Goal: Transaction & Acquisition: Purchase product/service

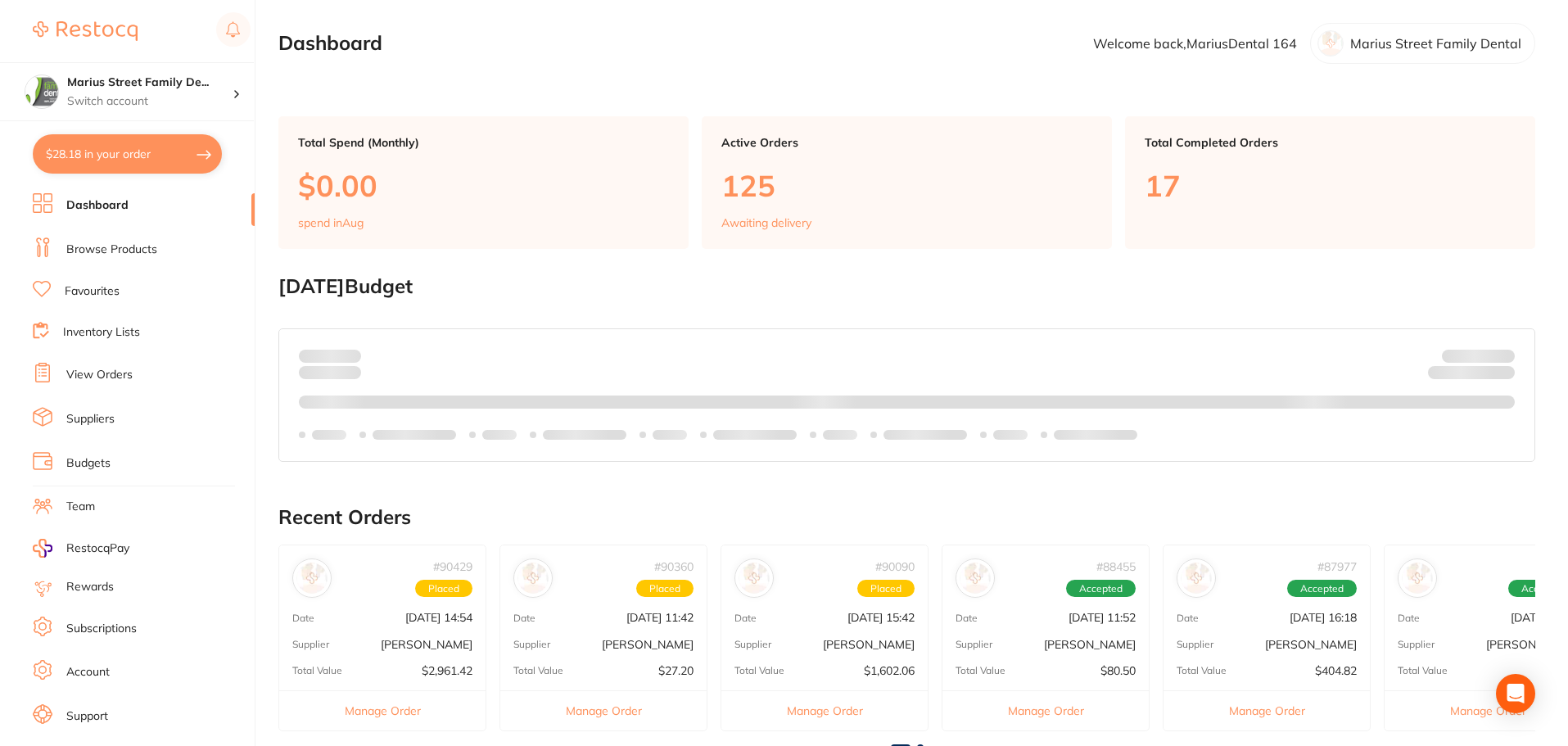
click at [171, 167] on button "$28.18 in your order" at bounding box center [127, 153] width 189 height 40
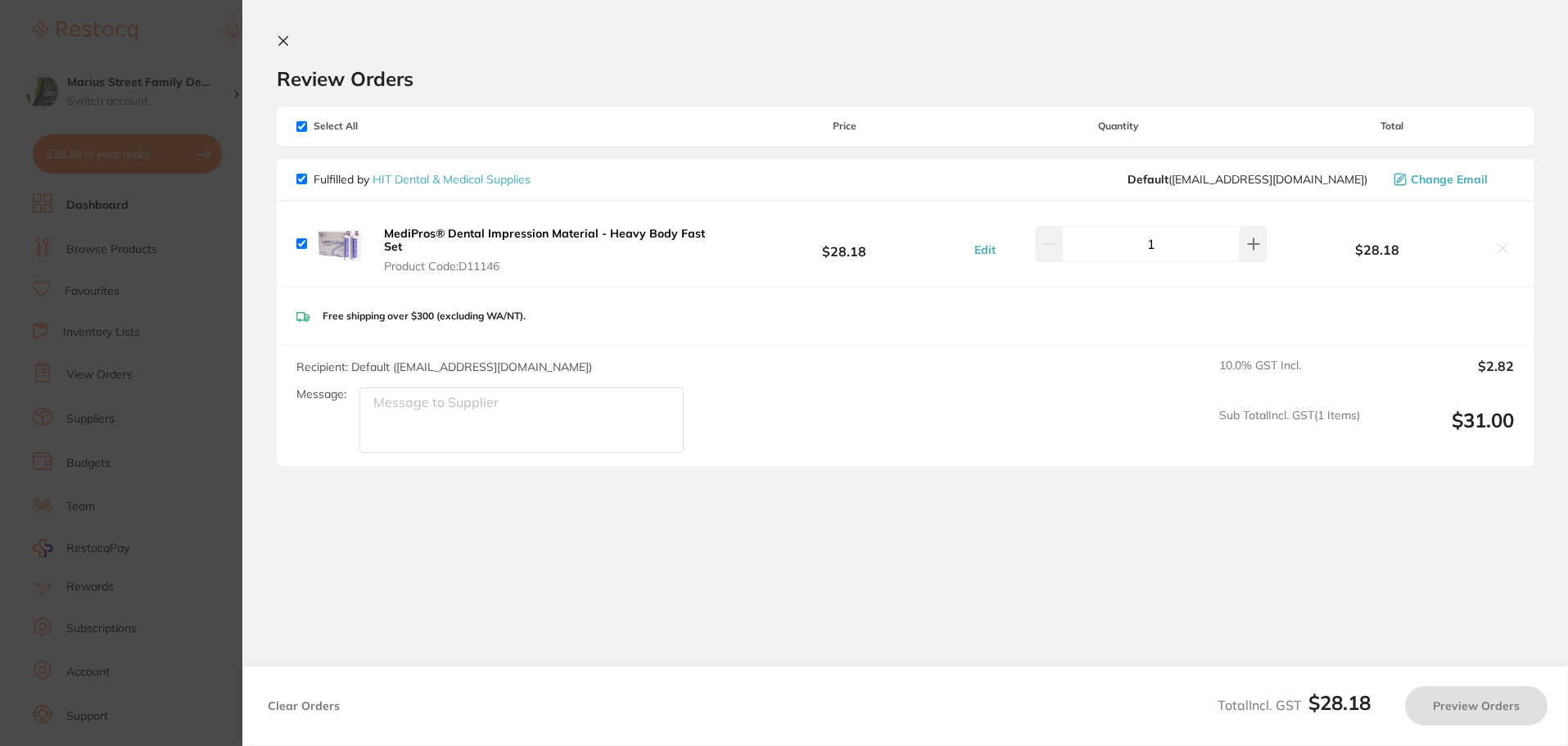
checkbox input "true"
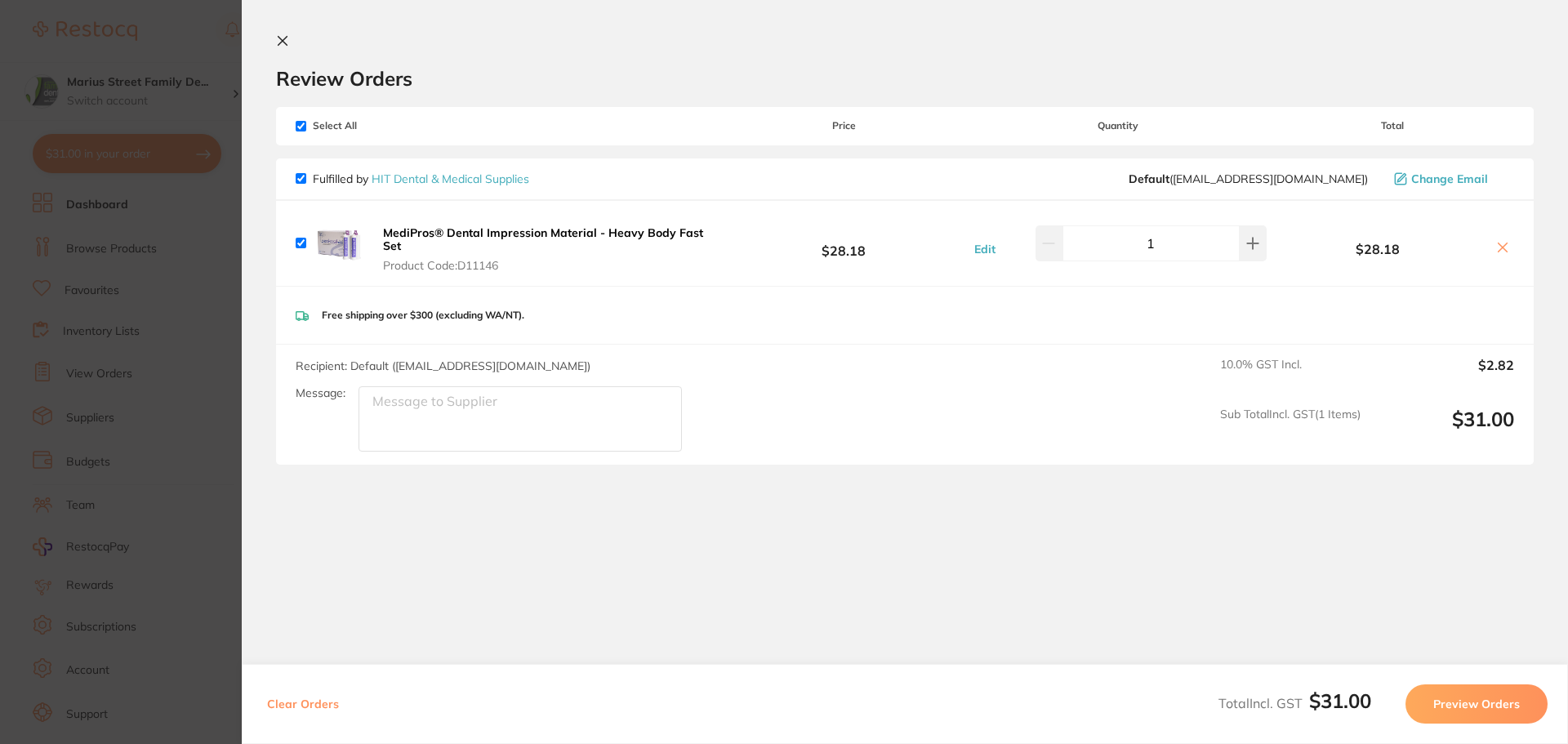
click at [215, 520] on section "Update RRP Set your pre negotiated price for this item. Item Agreed RRP (excl. …" at bounding box center [784, 372] width 1568 height 744
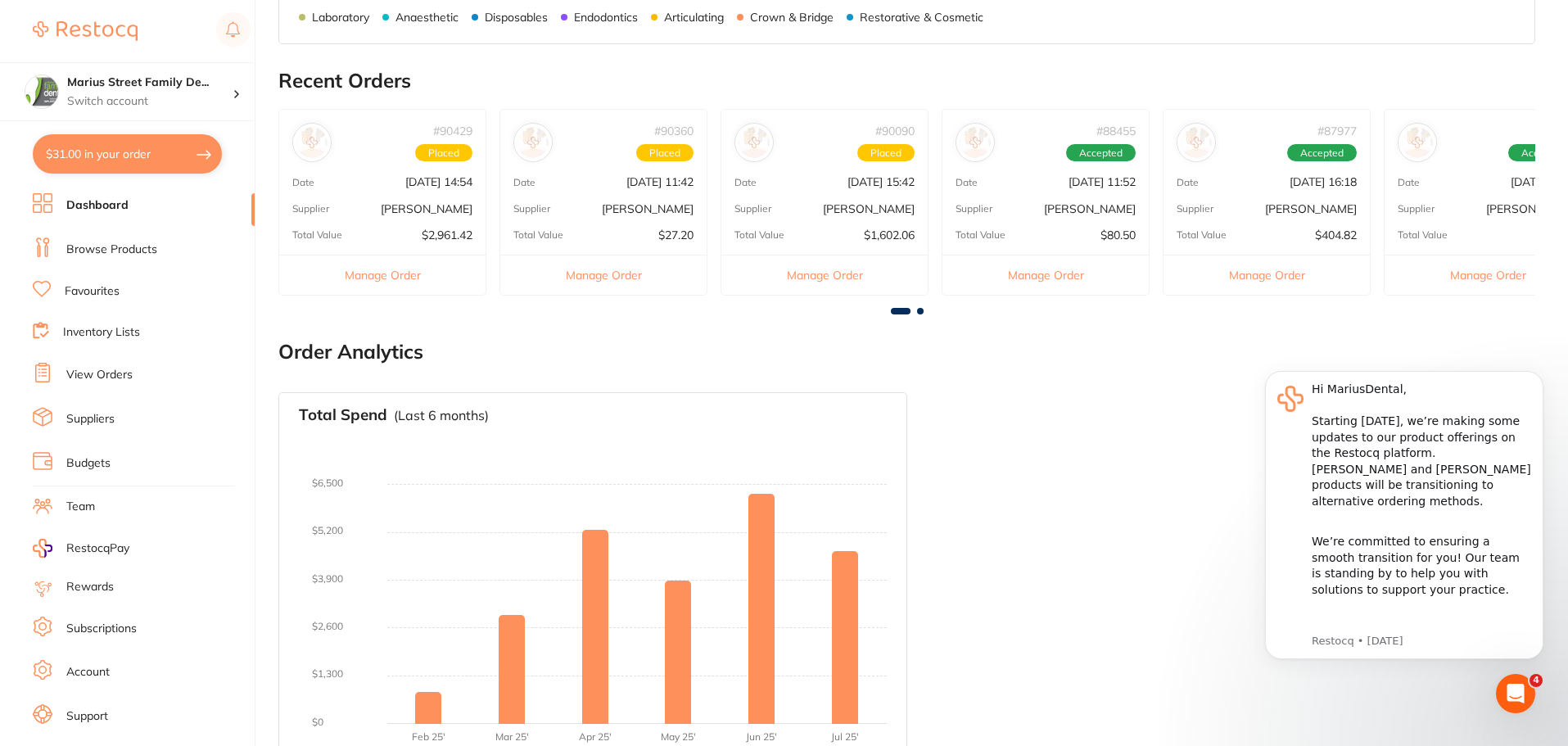
scroll to position [551, 0]
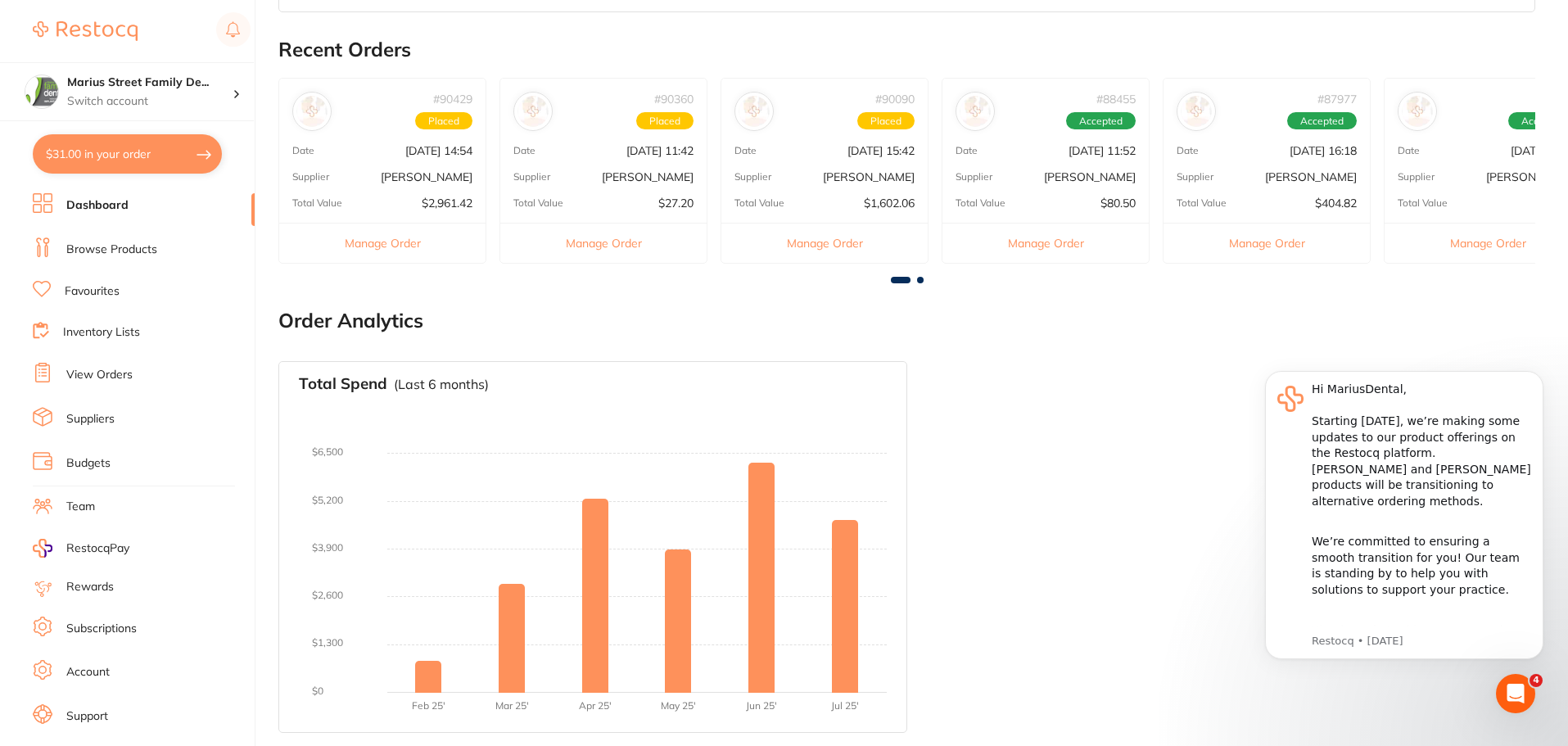
click at [106, 373] on link "View Orders" at bounding box center [99, 374] width 66 height 17
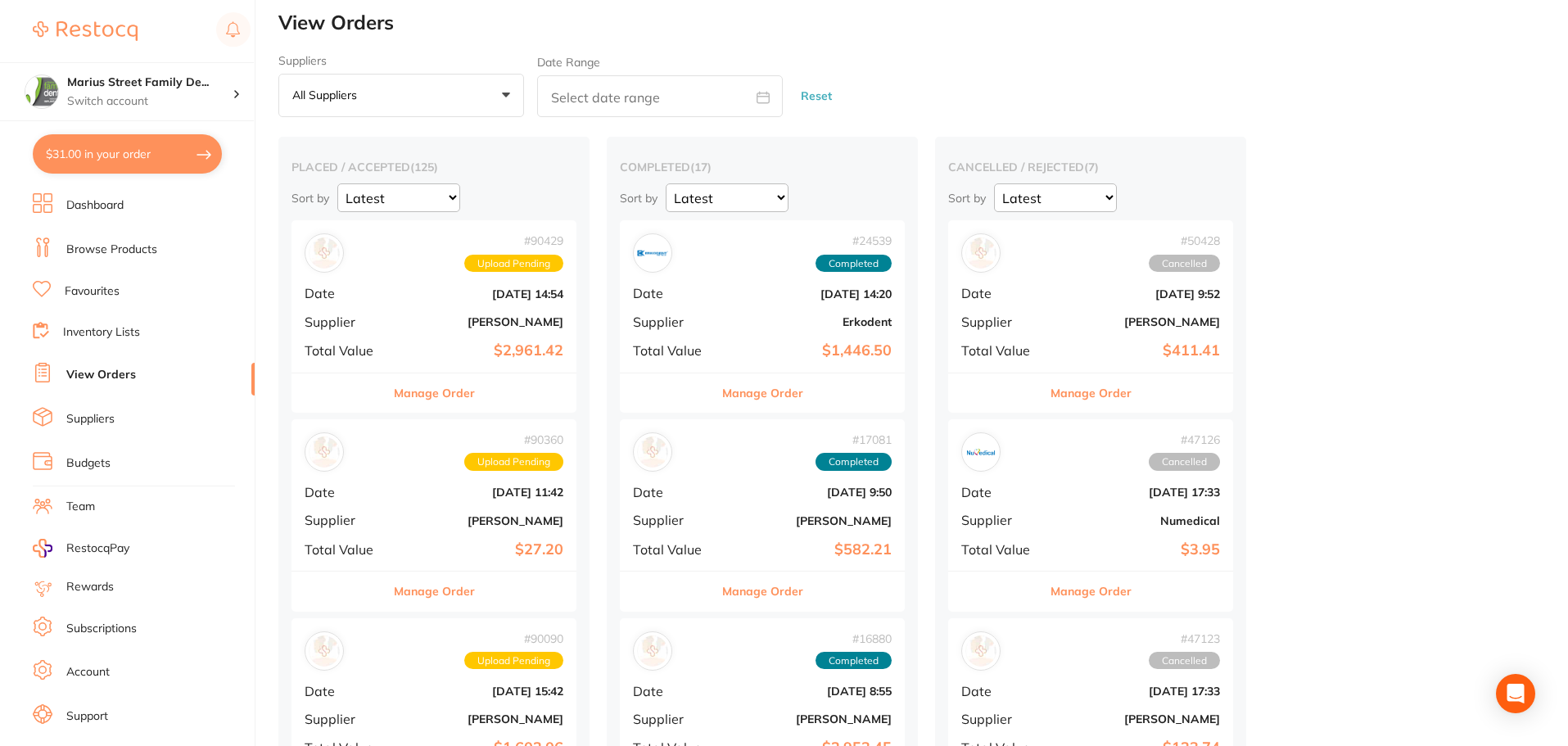
scroll to position [164, 0]
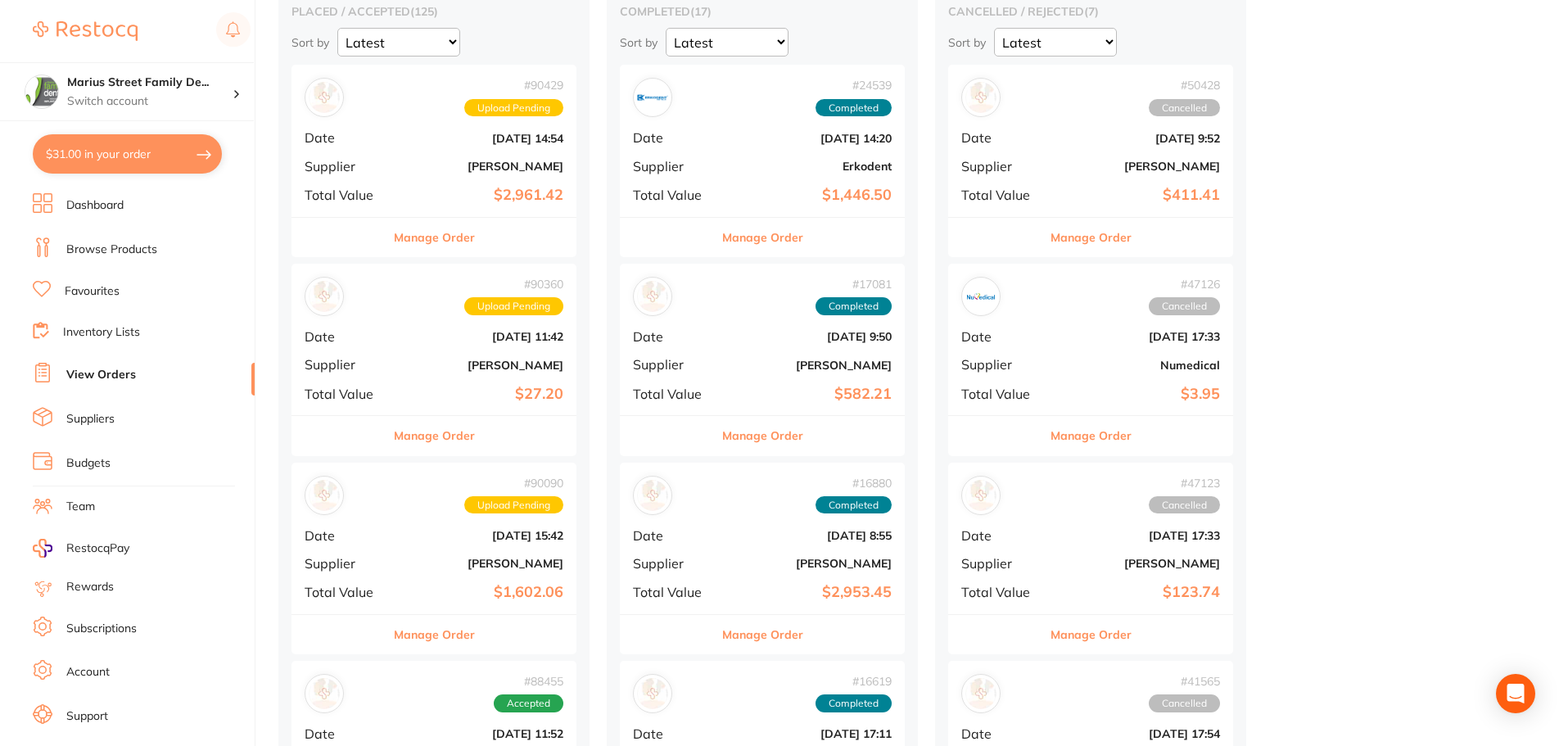
click at [418, 185] on div "# 90429 Upload Pending Date [DATE] 14:54 Supplier [PERSON_NAME] Total Value $2,…" at bounding box center [434, 140] width 285 height 151
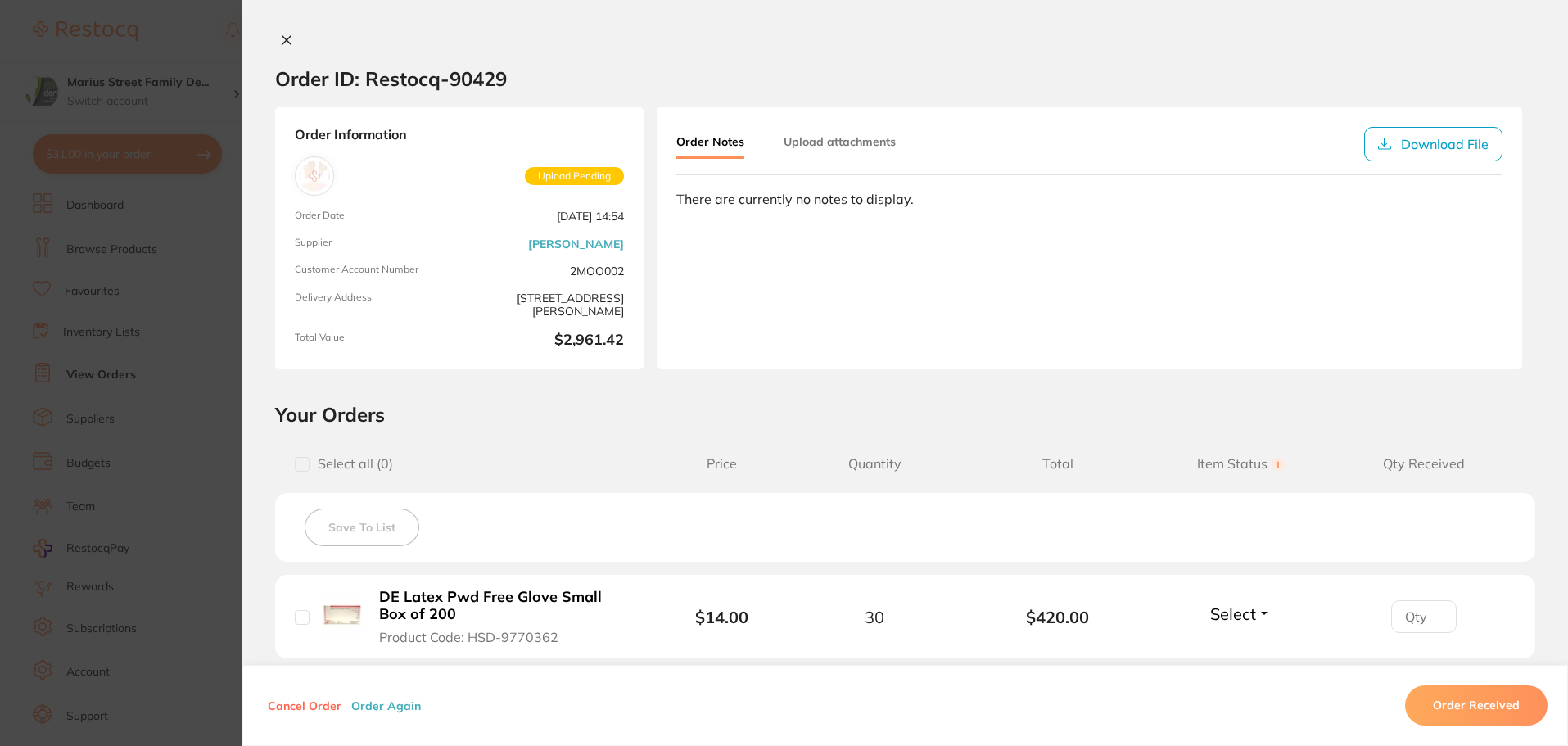
click at [285, 34] on icon at bounding box center [286, 40] width 13 height 13
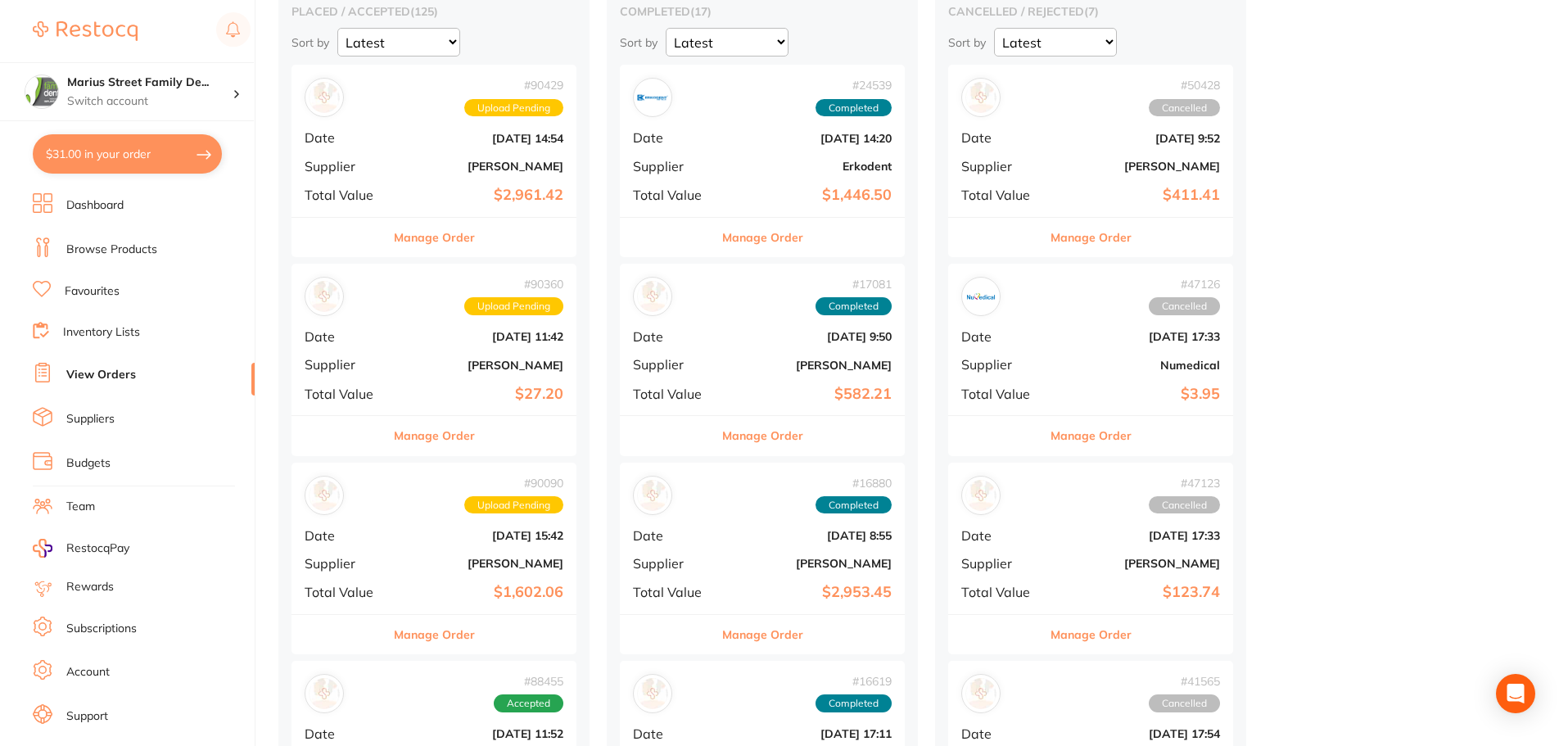
click at [511, 387] on b "$27.20" at bounding box center [482, 395] width 164 height 18
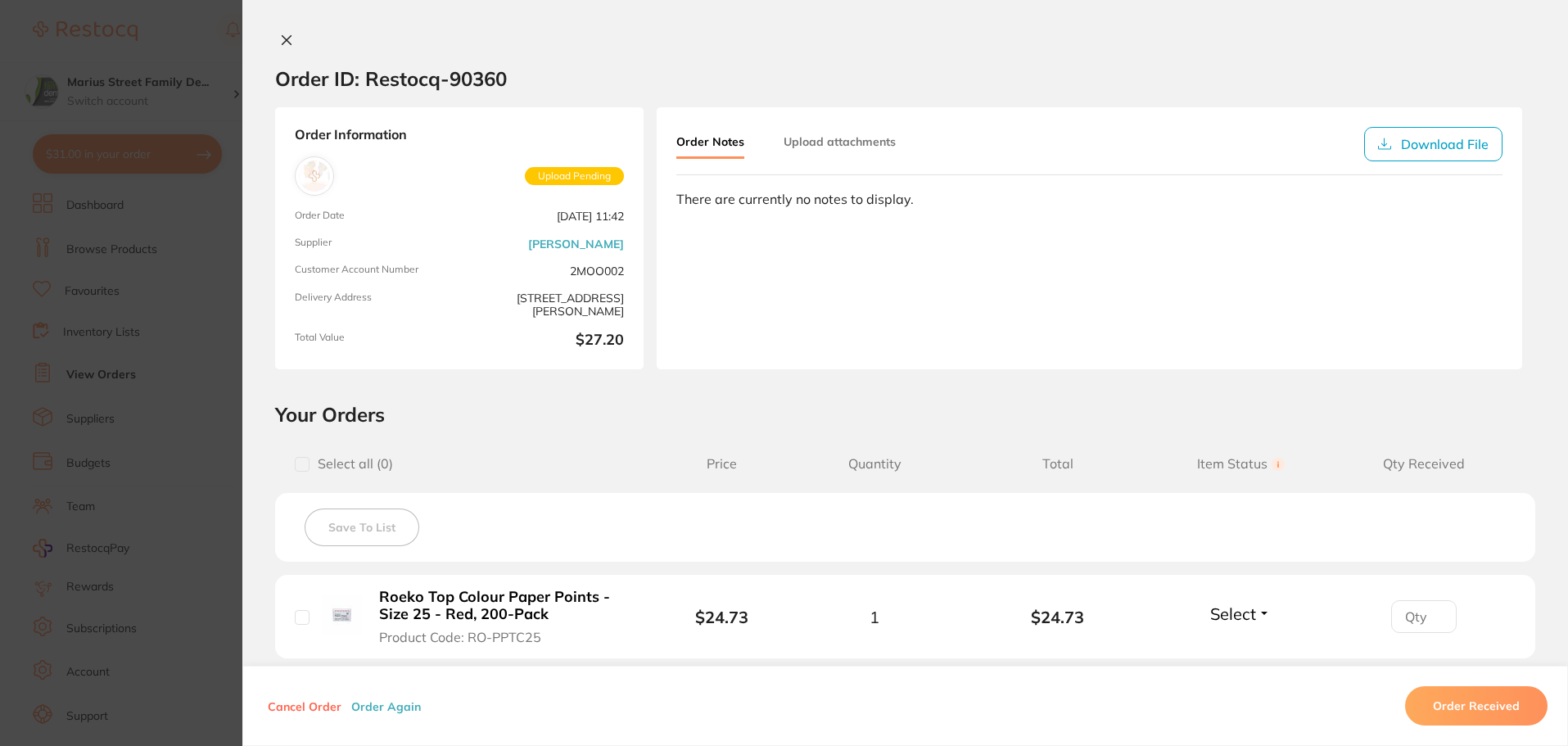
click at [285, 39] on icon at bounding box center [287, 41] width 9 height 9
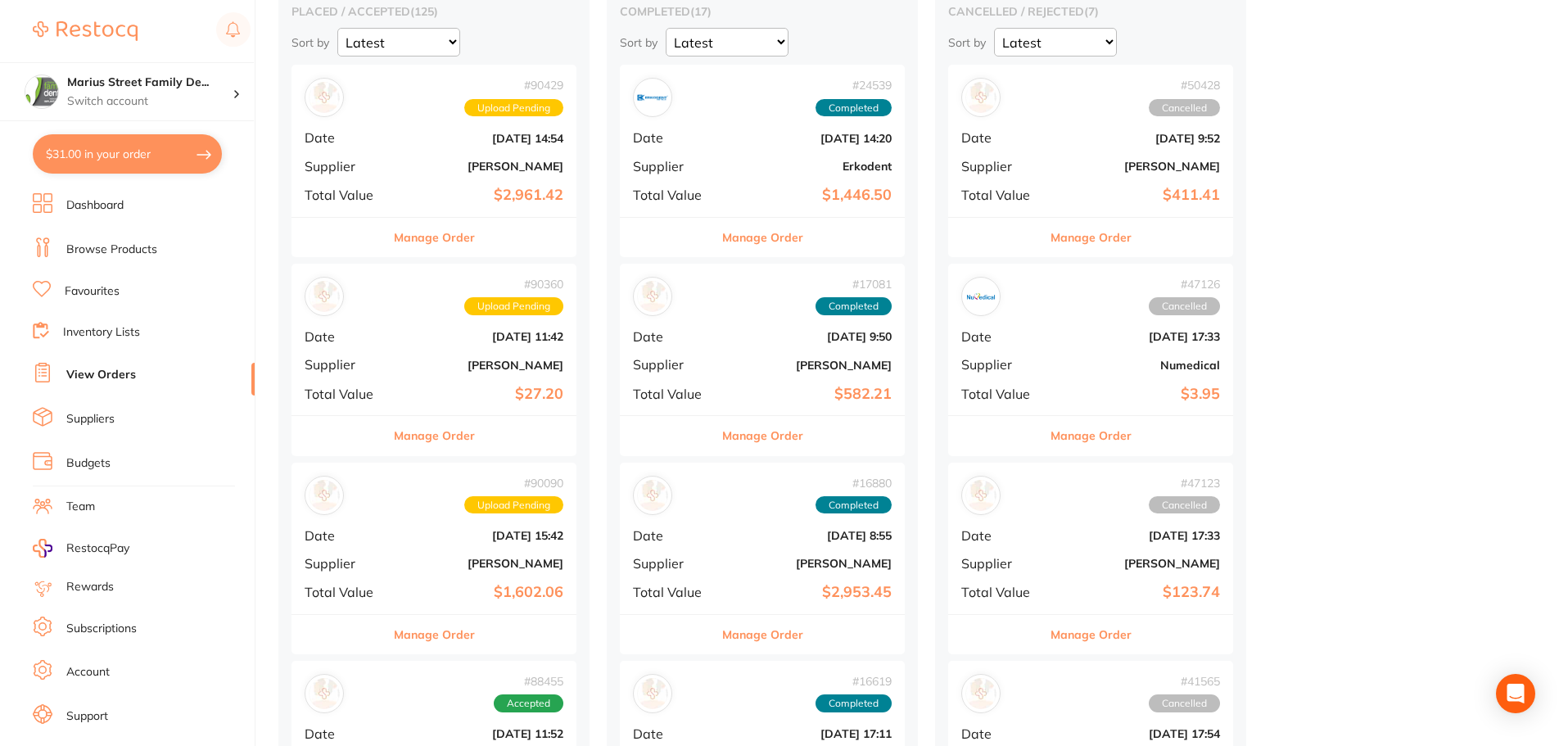
click at [440, 539] on b "[DATE] 15:42" at bounding box center [482, 535] width 164 height 13
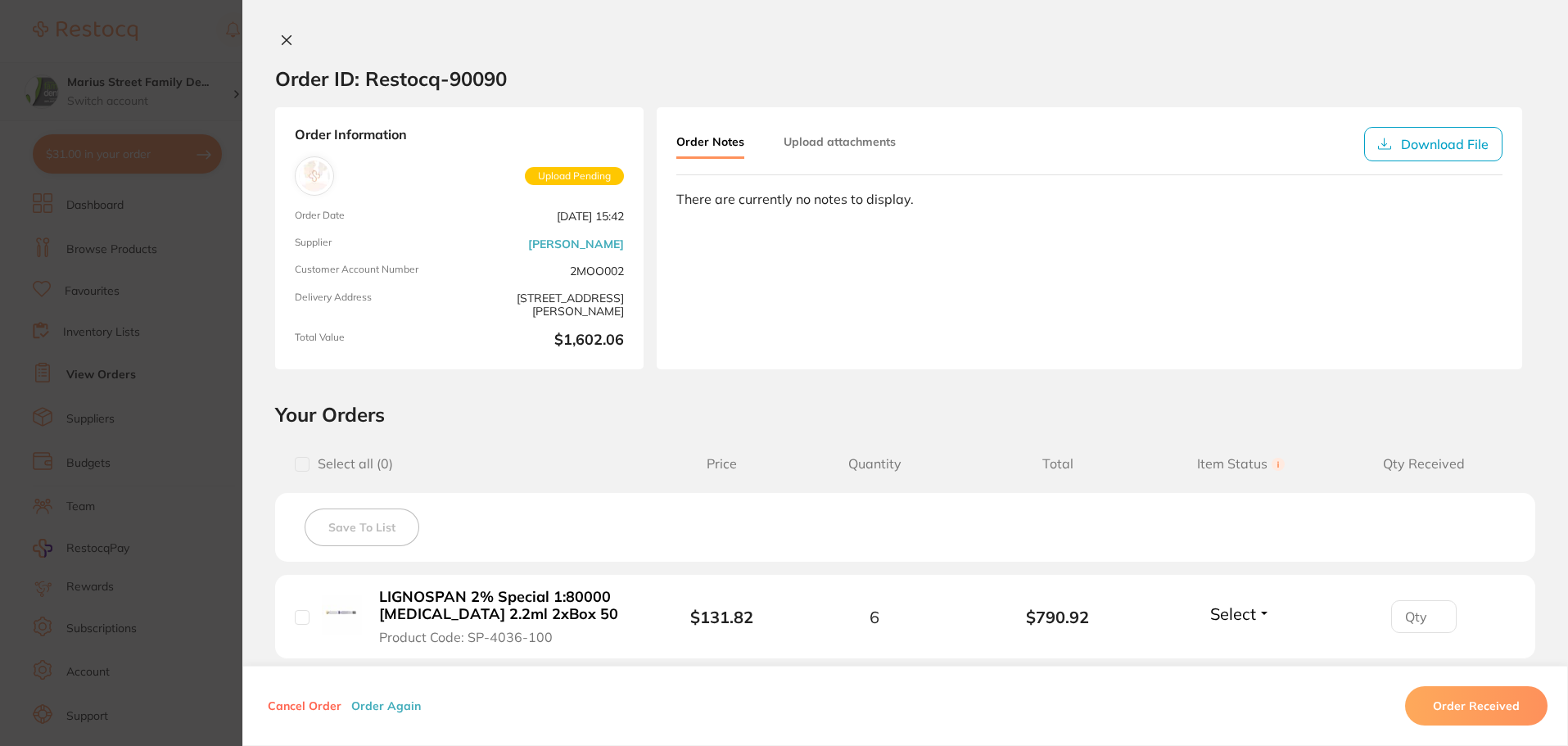
drag, startPoint x: 289, startPoint y: 40, endPoint x: 252, endPoint y: 64, distance: 44.1
click at [288, 40] on button at bounding box center [286, 41] width 23 height 18
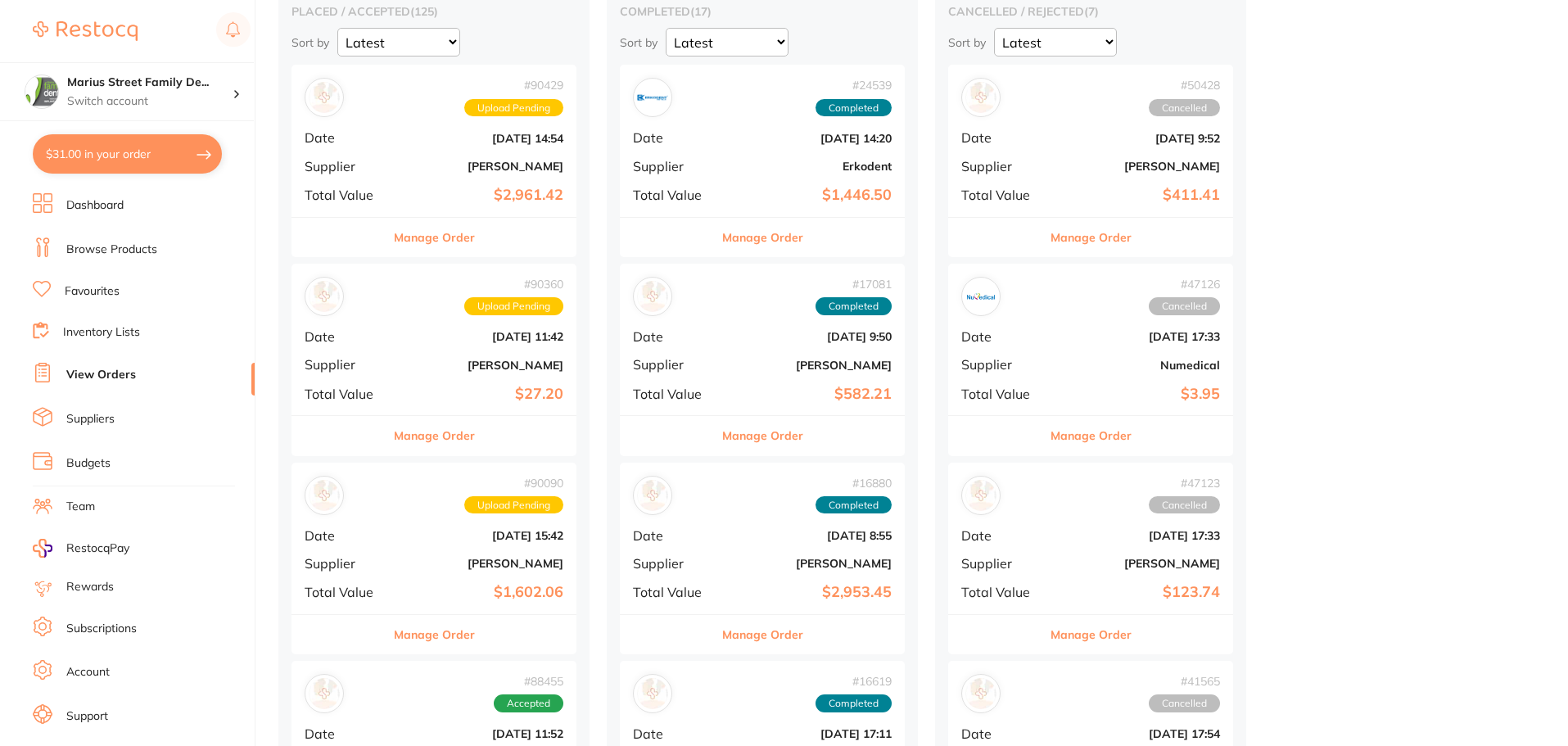
click at [145, 150] on button "$31.00 in your order" at bounding box center [127, 153] width 189 height 40
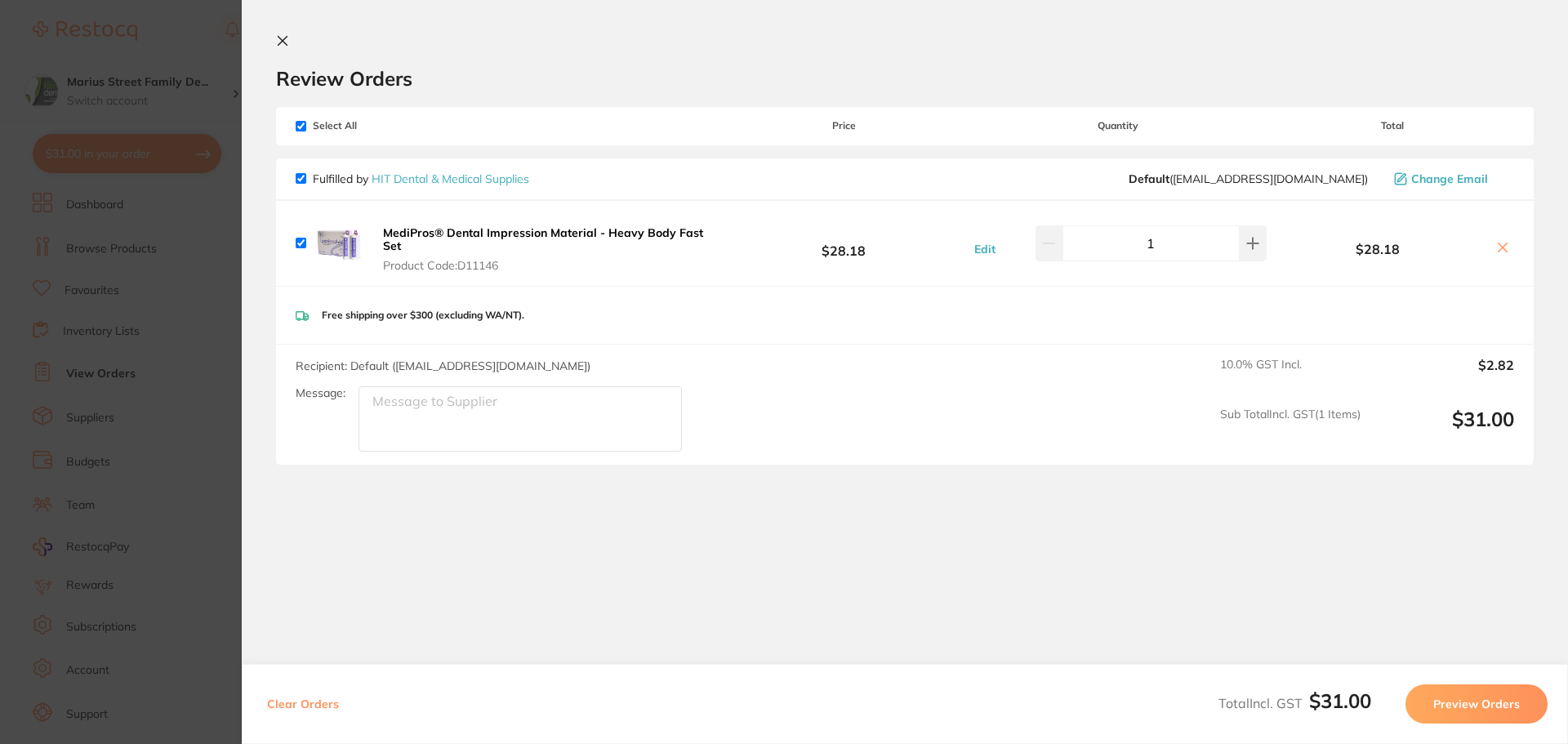
click at [127, 78] on section "Update RRP Set your pre negotiated price for this item. Item Agreed RRP (excl. …" at bounding box center [784, 372] width 1568 height 744
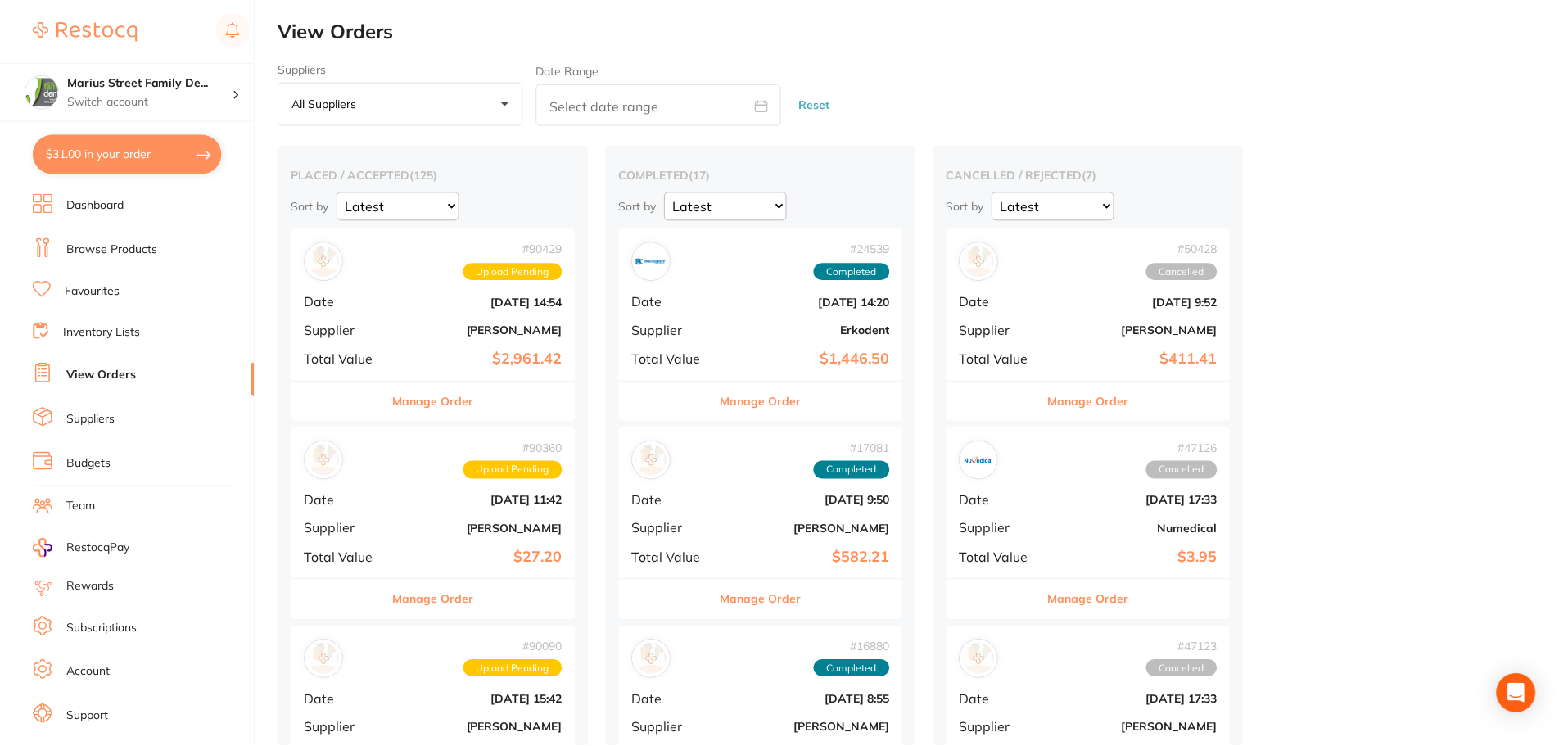
scroll to position [164, 0]
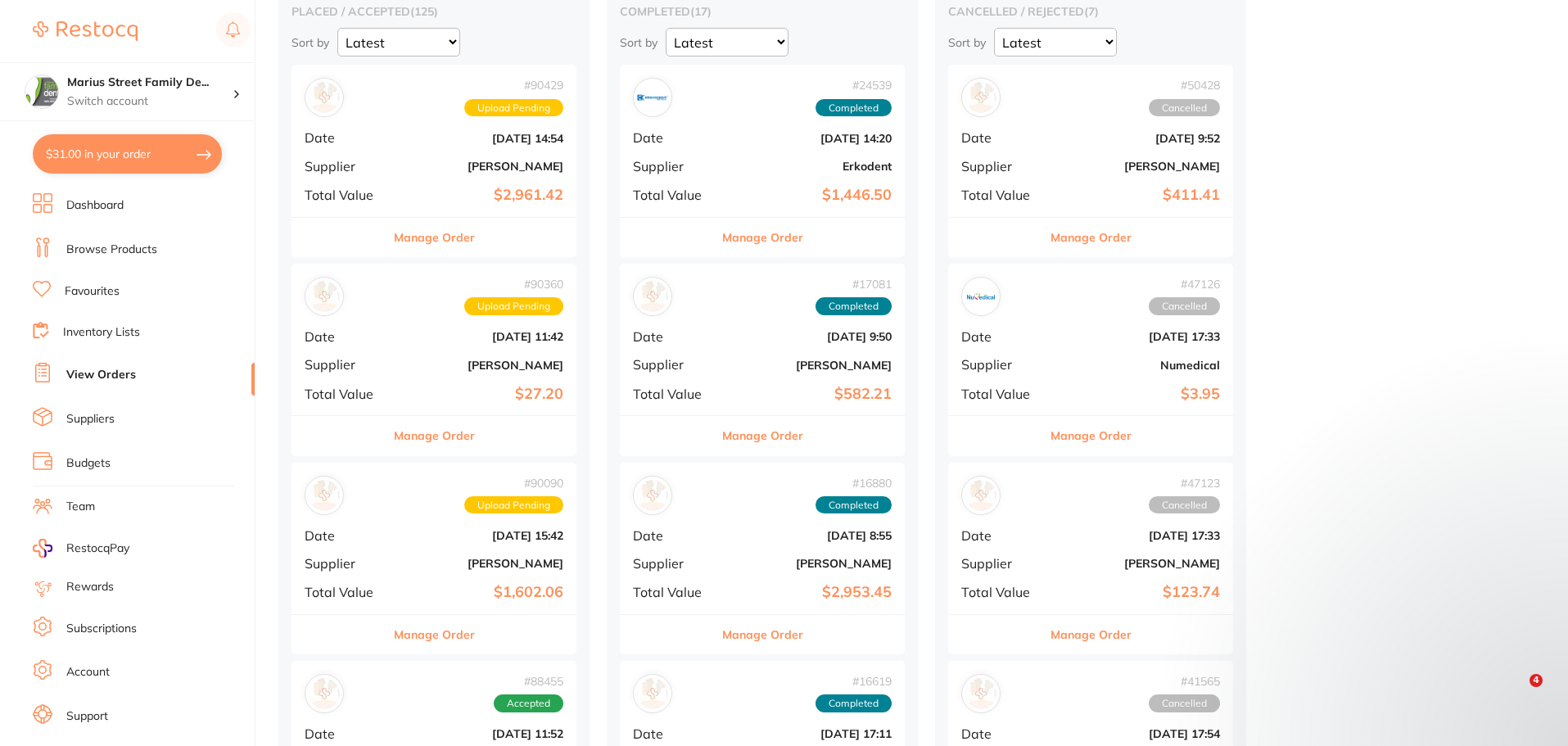
click at [117, 252] on link "Browse Products" at bounding box center [111, 249] width 91 height 17
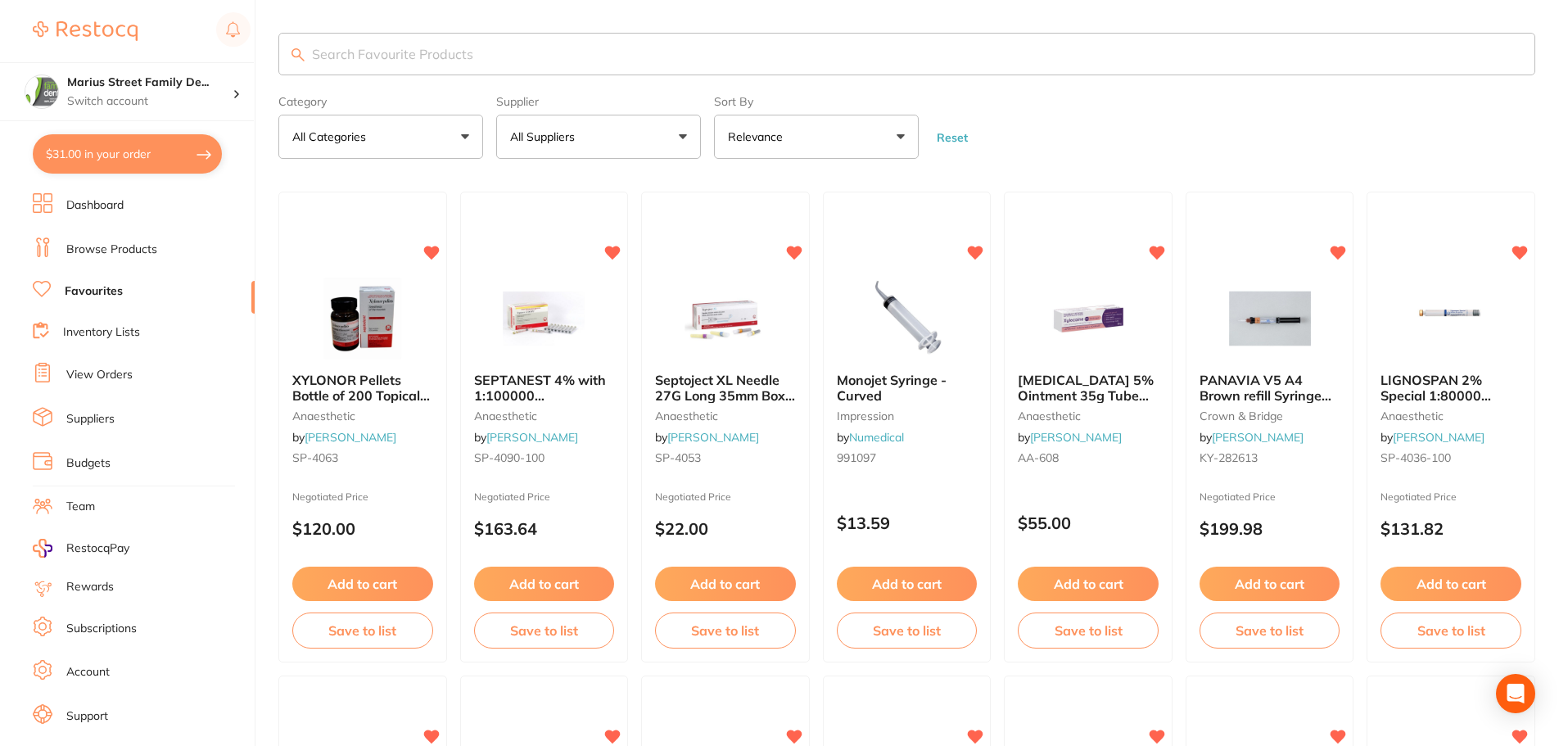
click at [529, 73] on input "search" at bounding box center [906, 54] width 1257 height 42
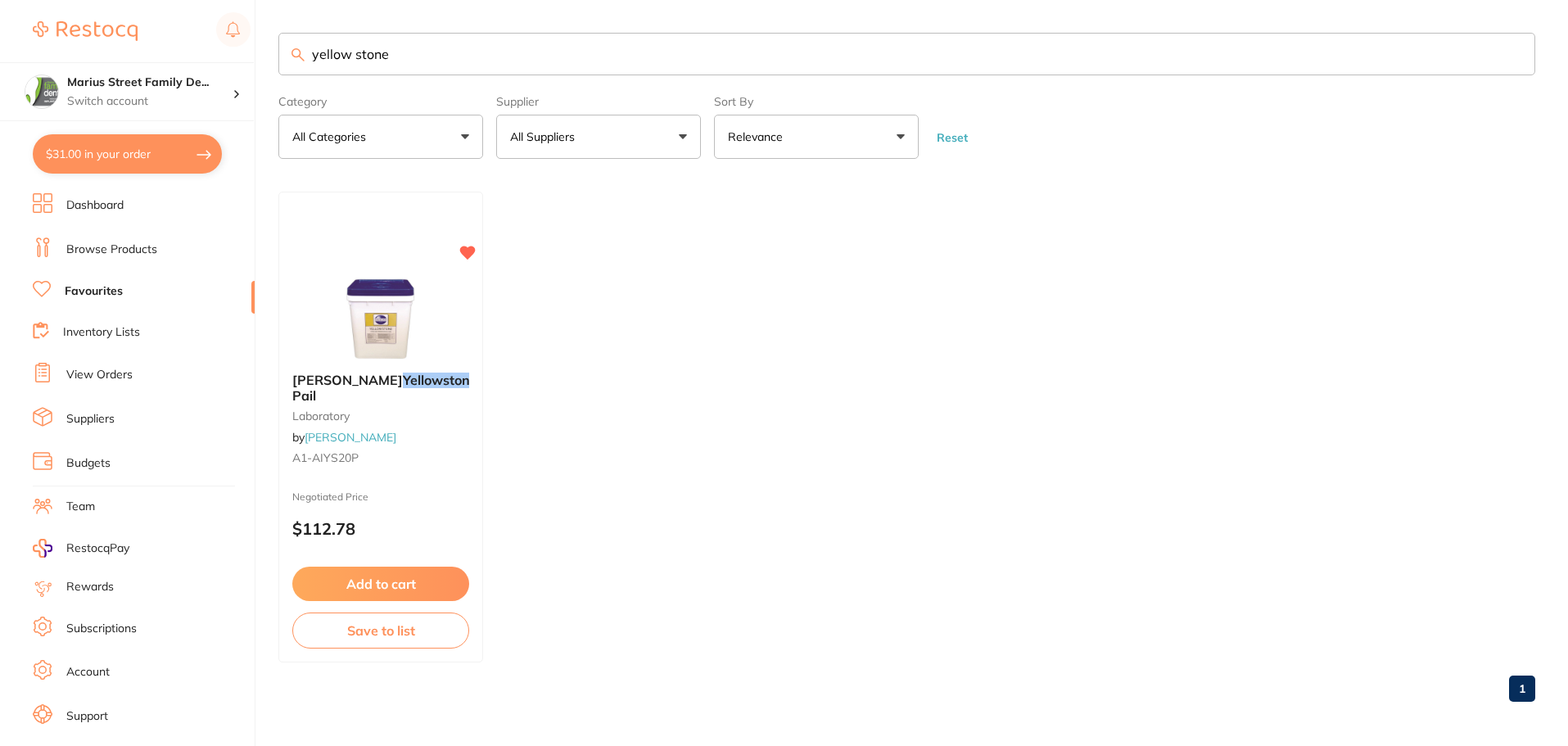
type input "yellow stone"
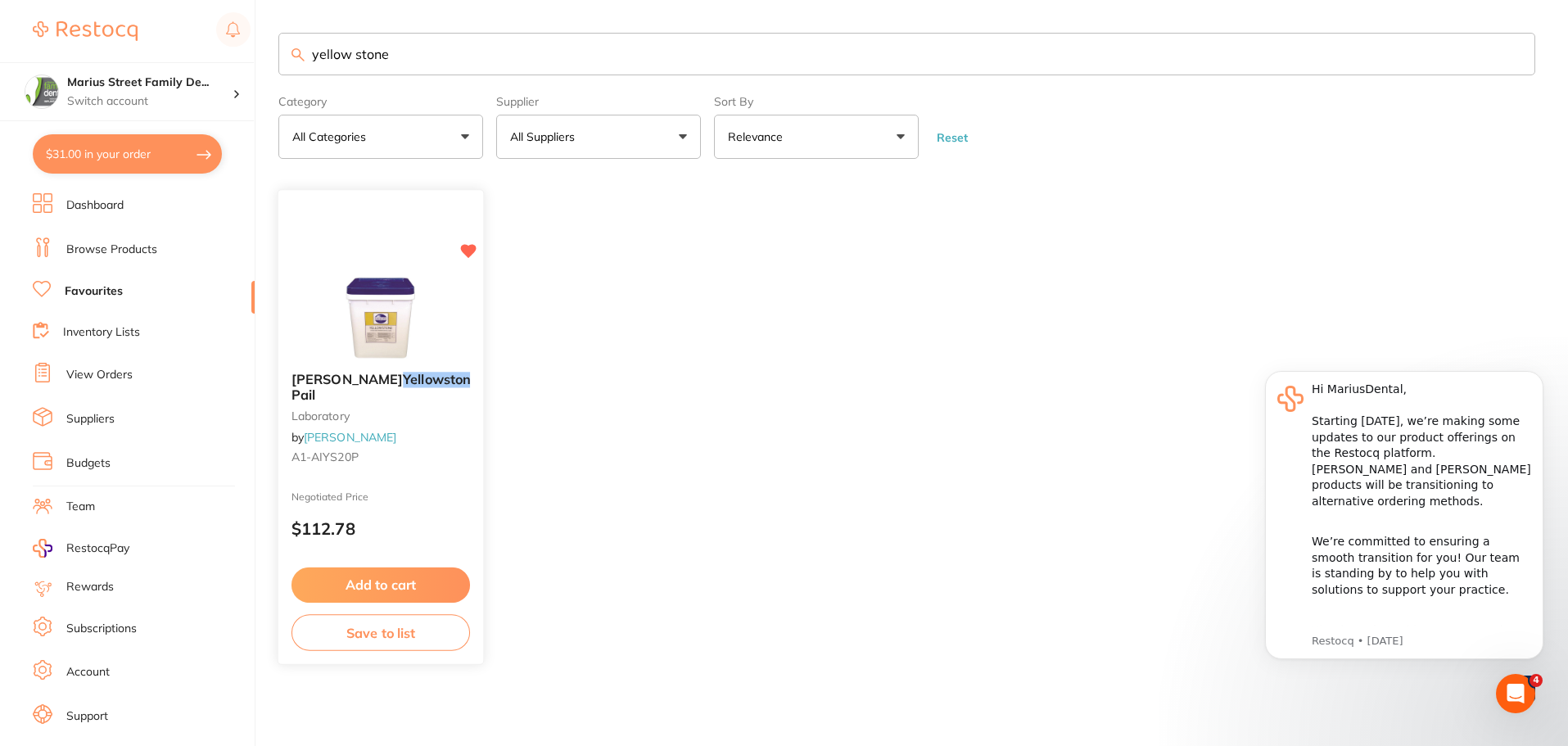
click at [368, 580] on button "Add to cart" at bounding box center [381, 585] width 179 height 35
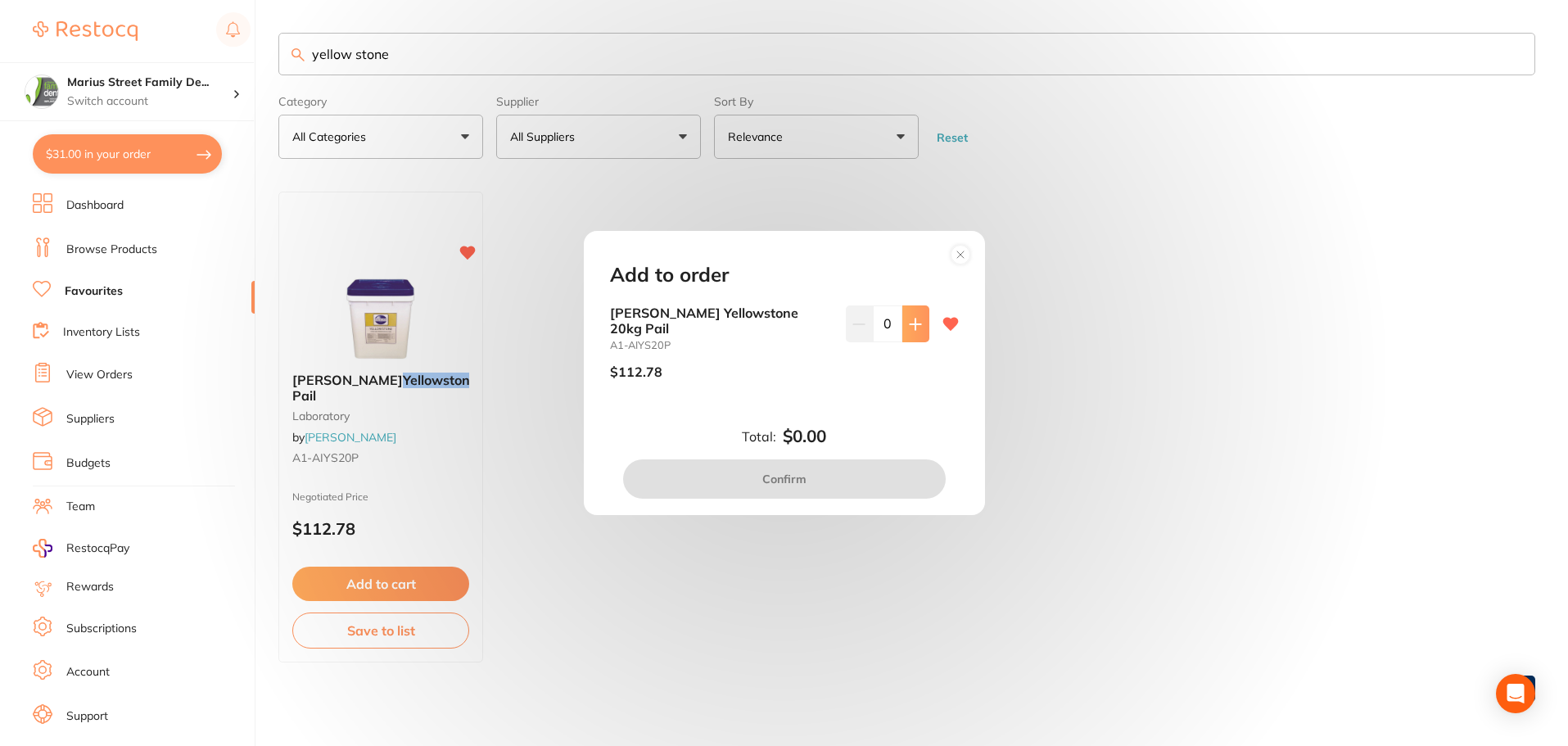
click at [906, 332] on button at bounding box center [915, 323] width 27 height 36
type input "1"
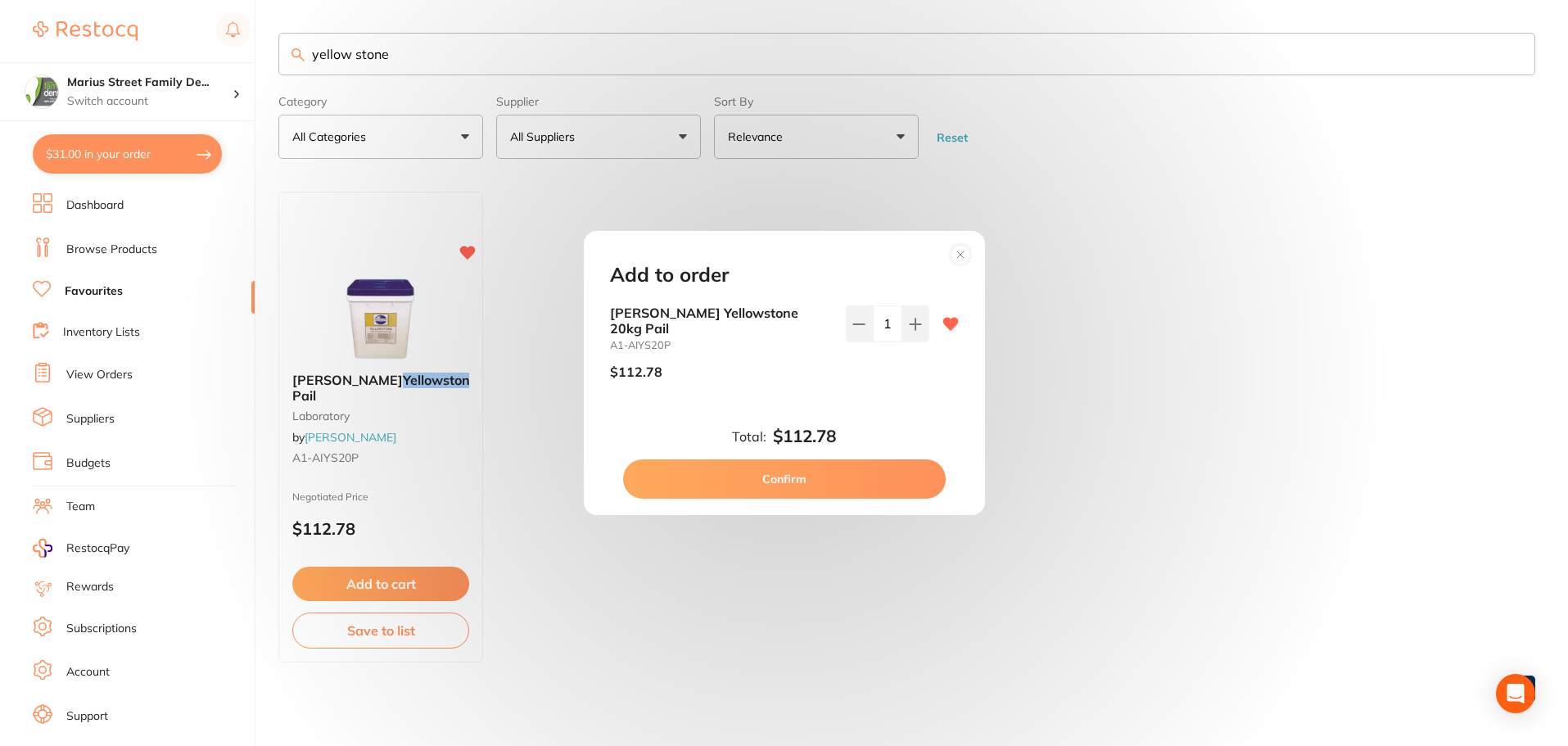
click at [855, 471] on button "Confirm" at bounding box center [784, 479] width 322 height 40
checkbox input "false"
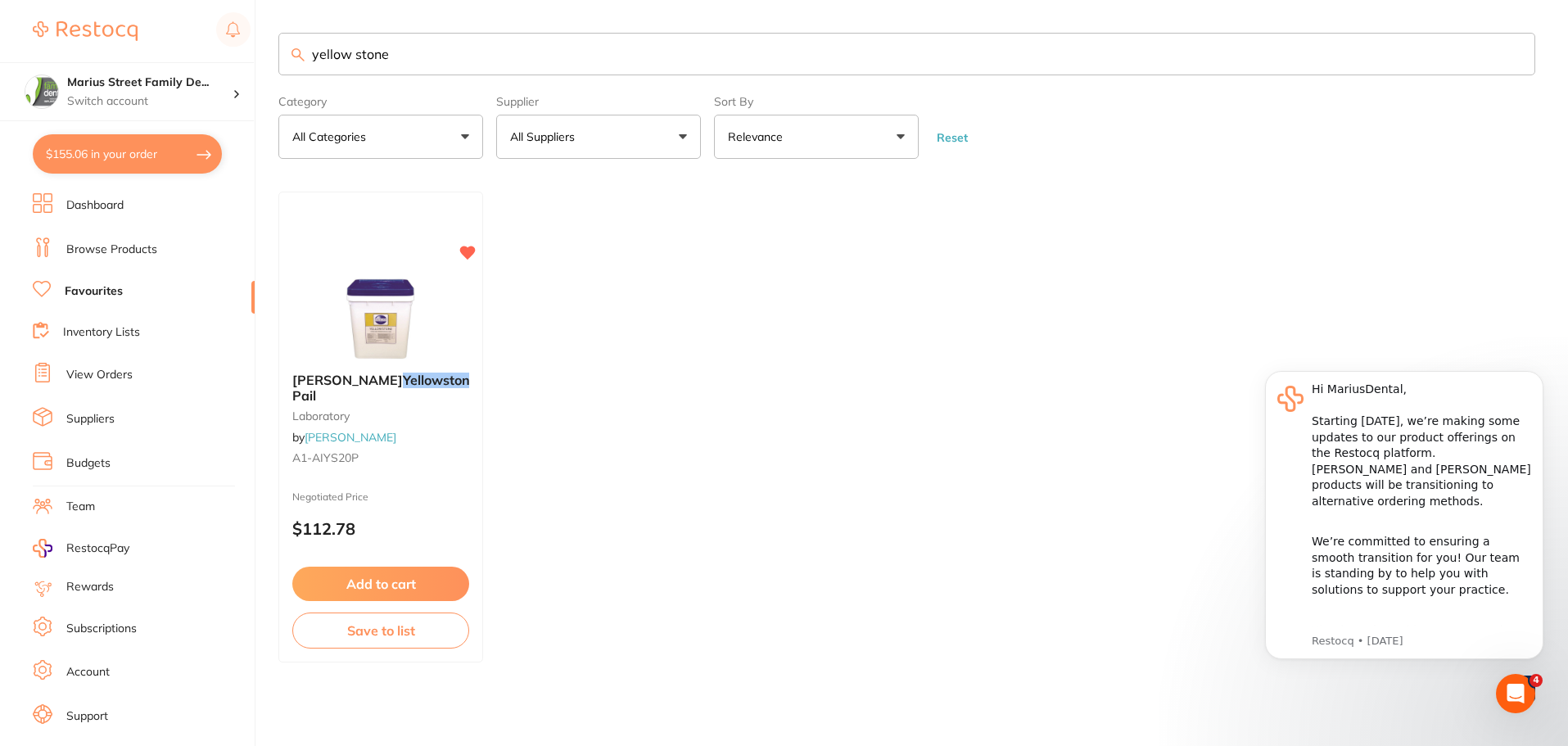
drag, startPoint x: 410, startPoint y: 56, endPoint x: 47, endPoint y: 45, distance: 363.2
click at [47, 45] on div "$155.06 Marius Street Family De... Switch account Marius Street Family Dental T…" at bounding box center [784, 373] width 1568 height 746
type input "blue block out"
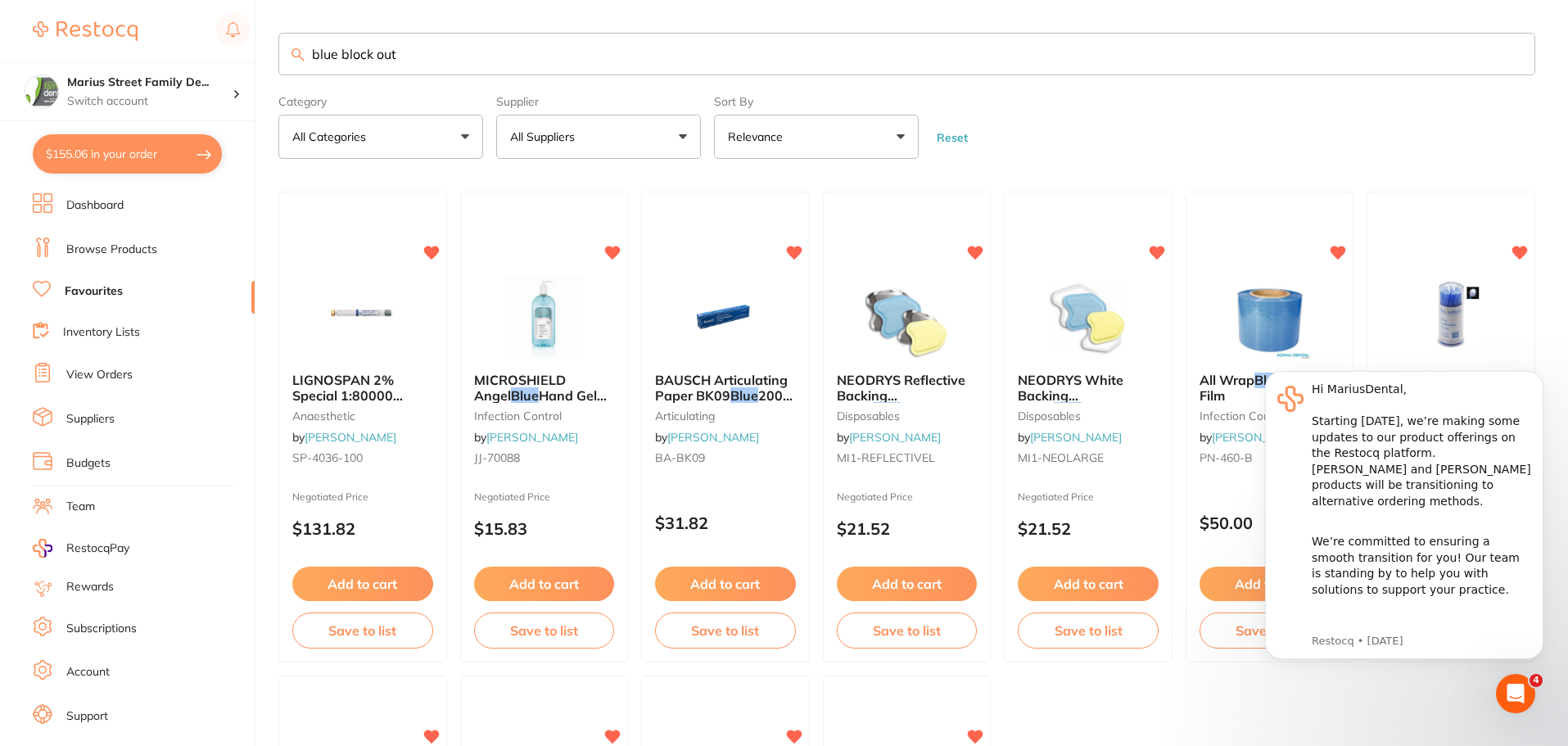
click at [109, 250] on link "Browse Products" at bounding box center [111, 249] width 91 height 17
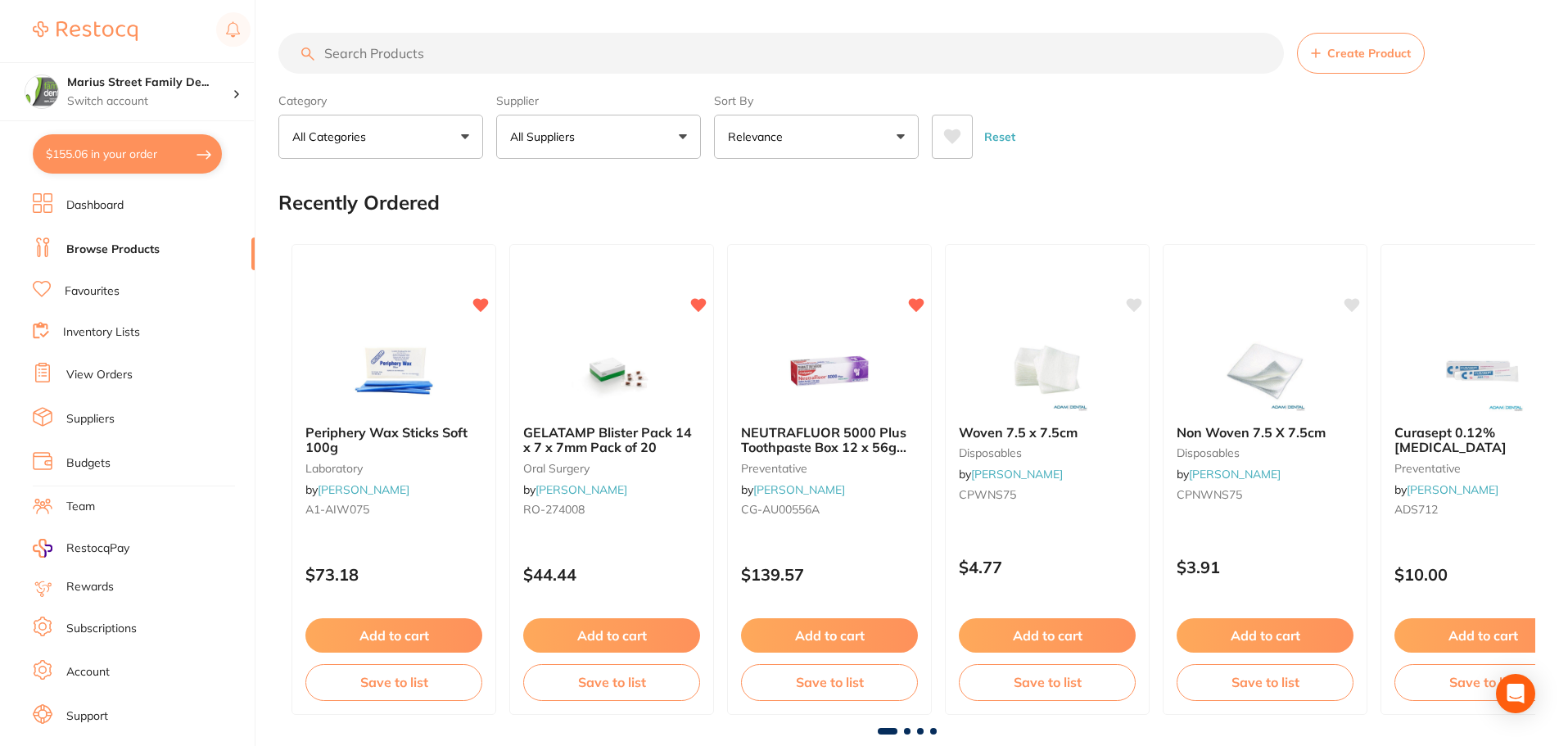
click at [423, 55] on input "search" at bounding box center [781, 53] width 1006 height 41
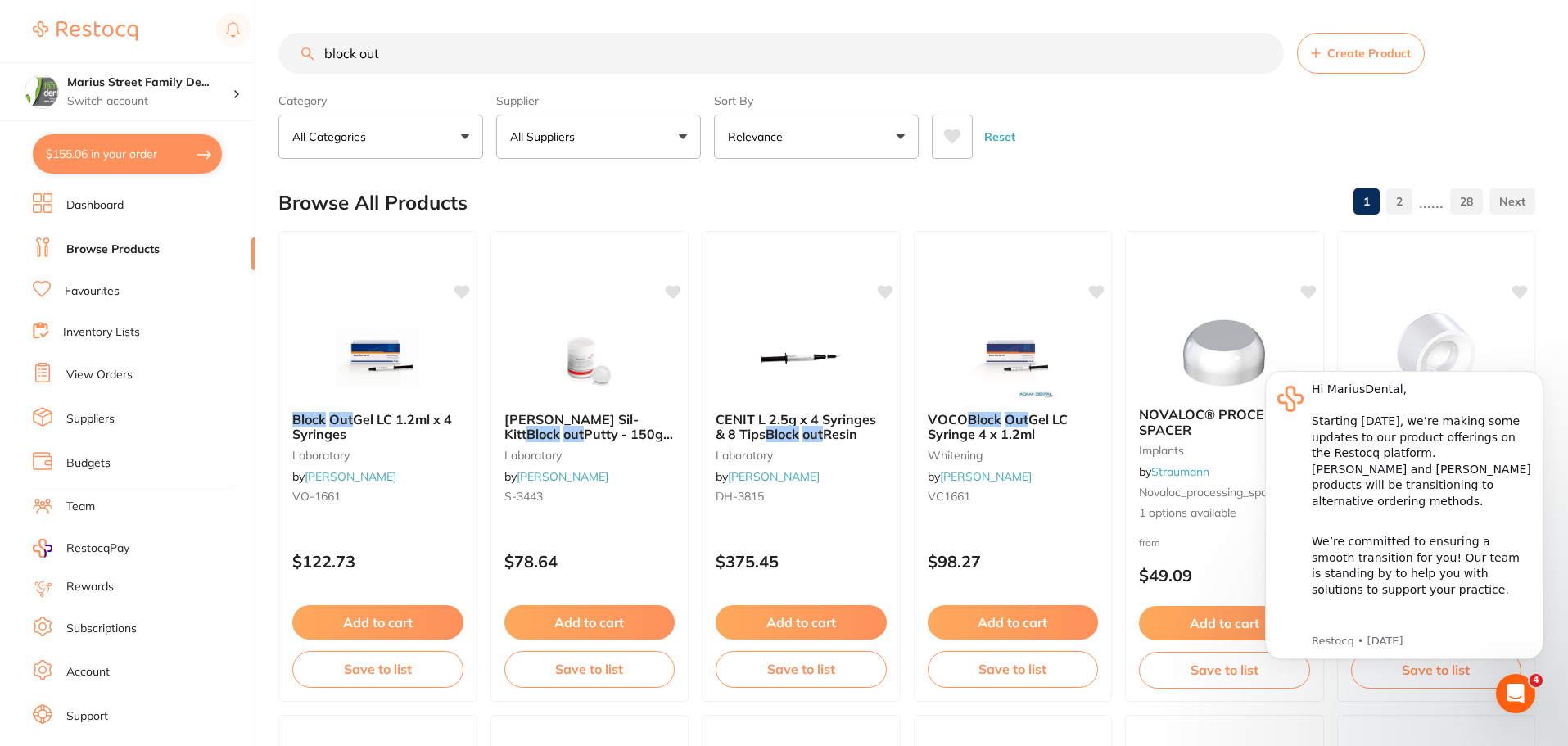
click at [318, 57] on input "block out" at bounding box center [781, 53] width 1006 height 41
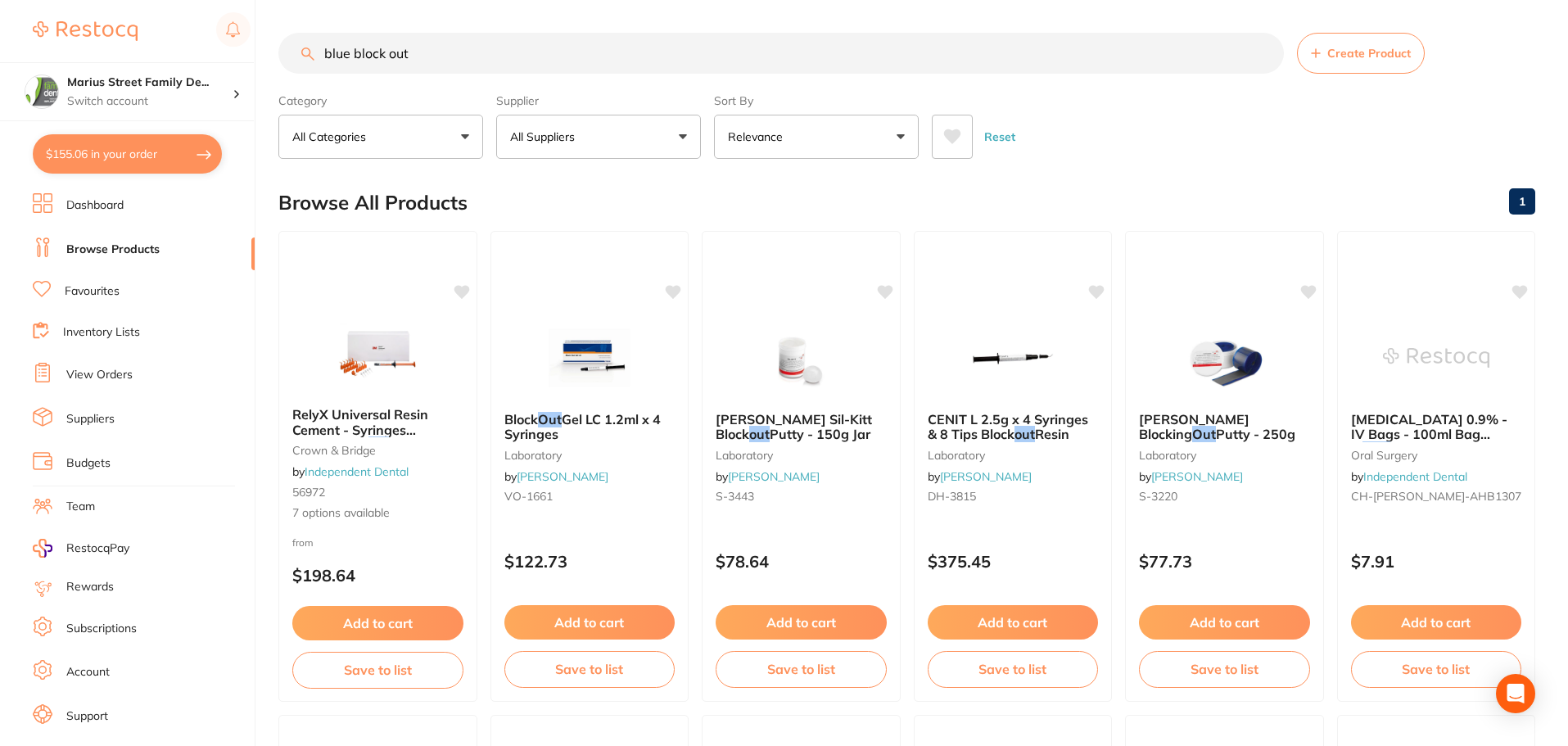
type input "blue block out"
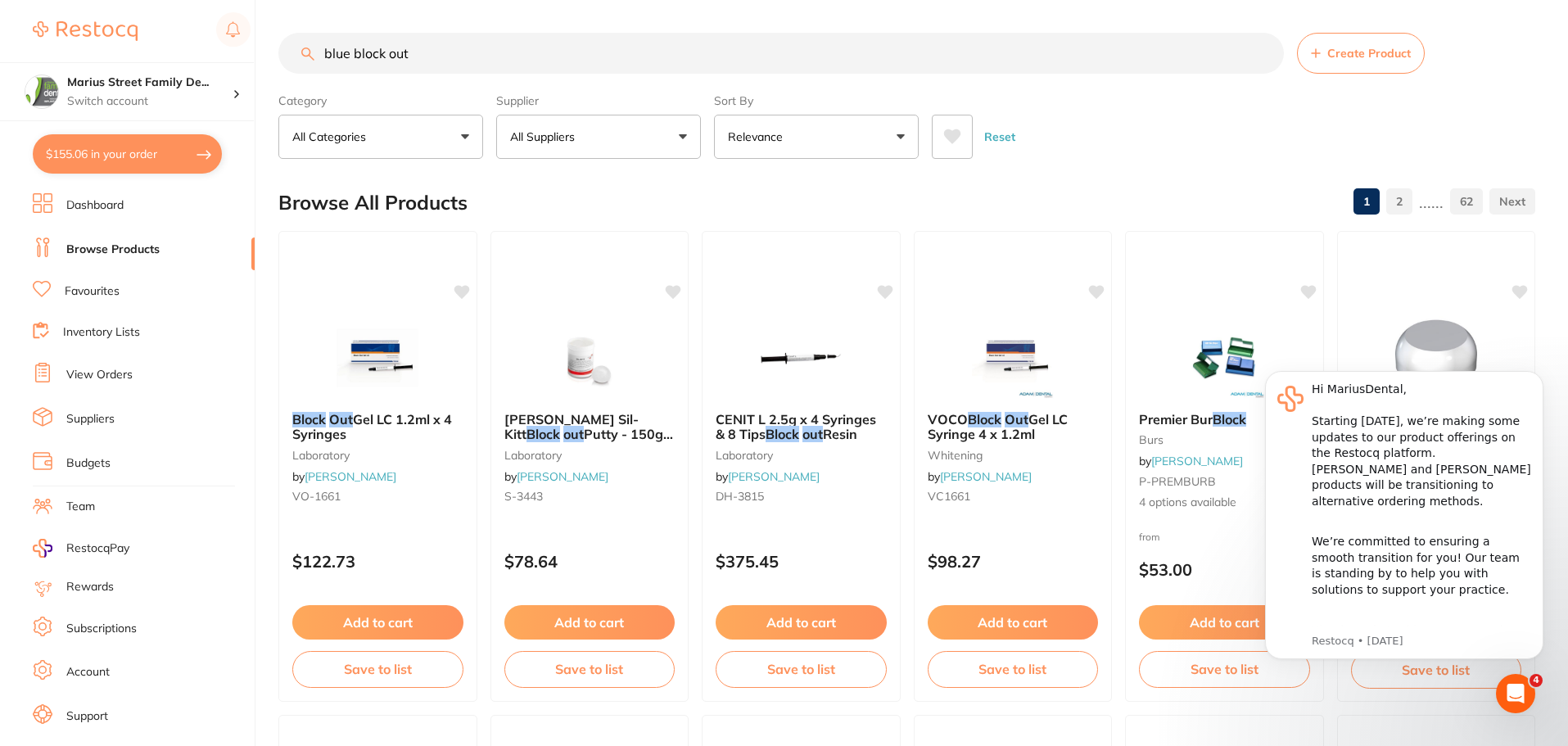
click at [632, 135] on button "All Suppliers" at bounding box center [598, 137] width 204 height 44
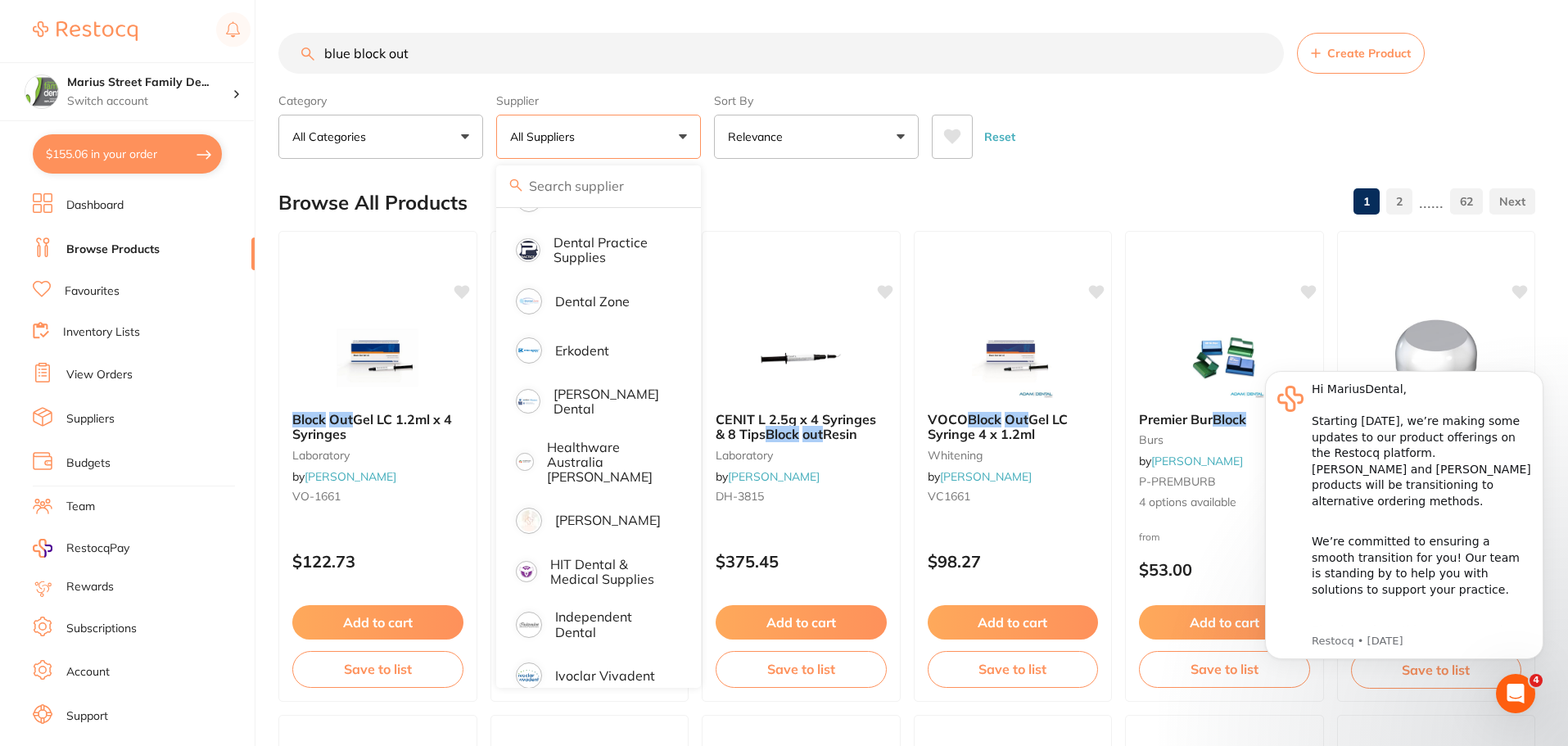
scroll to position [491, 0]
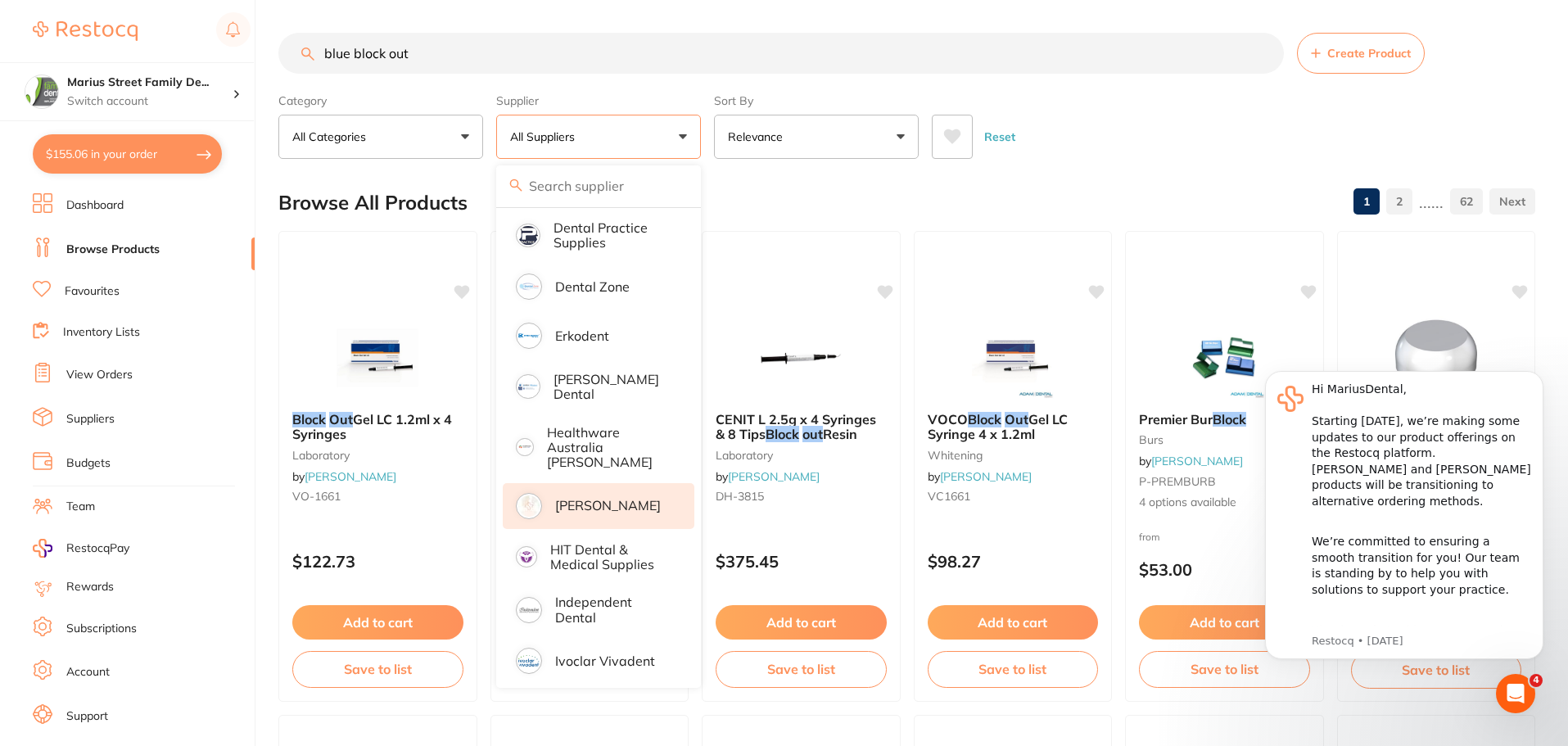
click at [601, 498] on p "[PERSON_NAME]" at bounding box center [608, 505] width 106 height 15
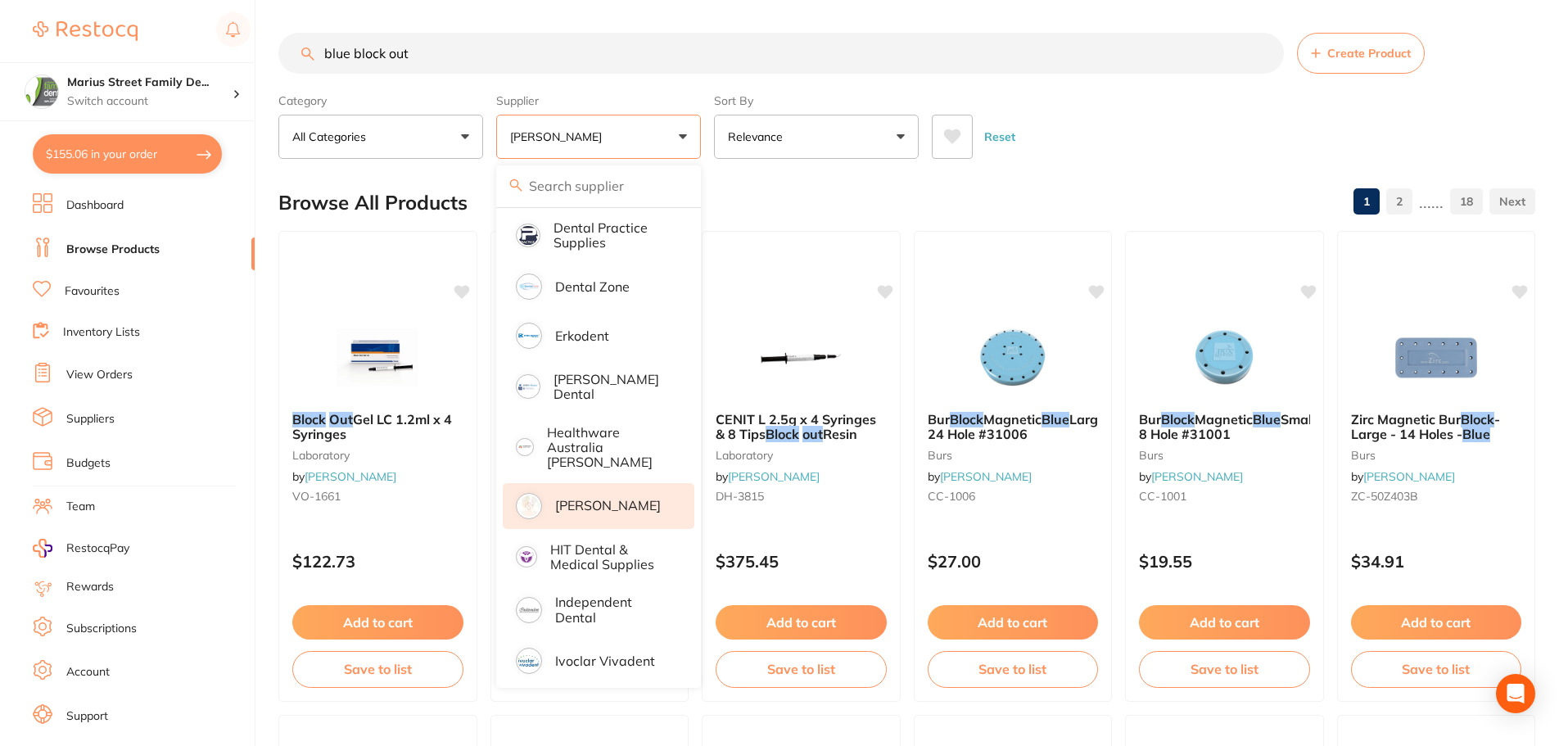
click at [1111, 132] on div "Reset" at bounding box center [1227, 129] width 590 height 57
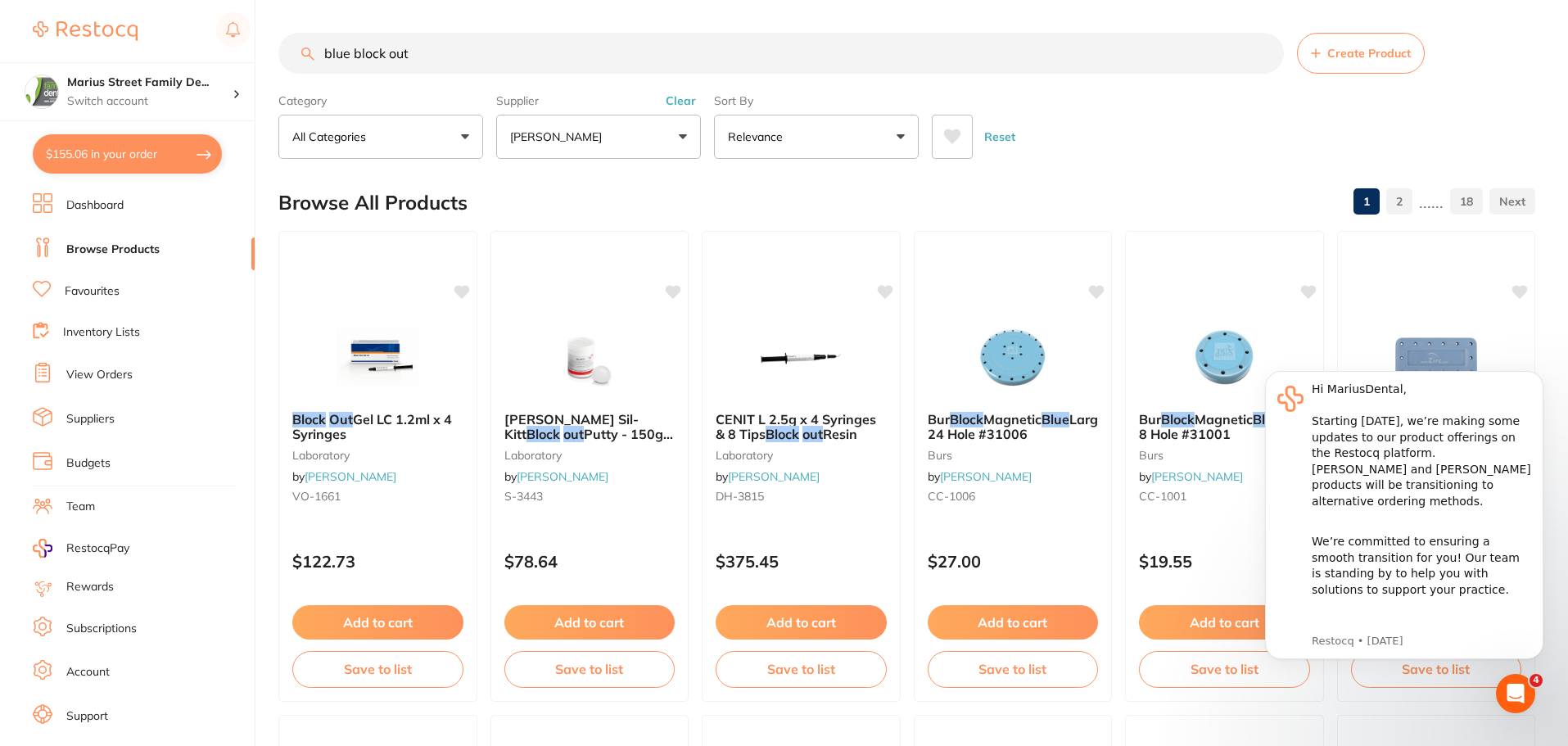
scroll to position [0, 0]
drag, startPoint x: 427, startPoint y: 49, endPoint x: 227, endPoint y: 40, distance: 200.2
click at [227, 40] on div "$155.06 Marius Street Family De... Switch account Marius Street Family Dental T…" at bounding box center [784, 373] width 1568 height 746
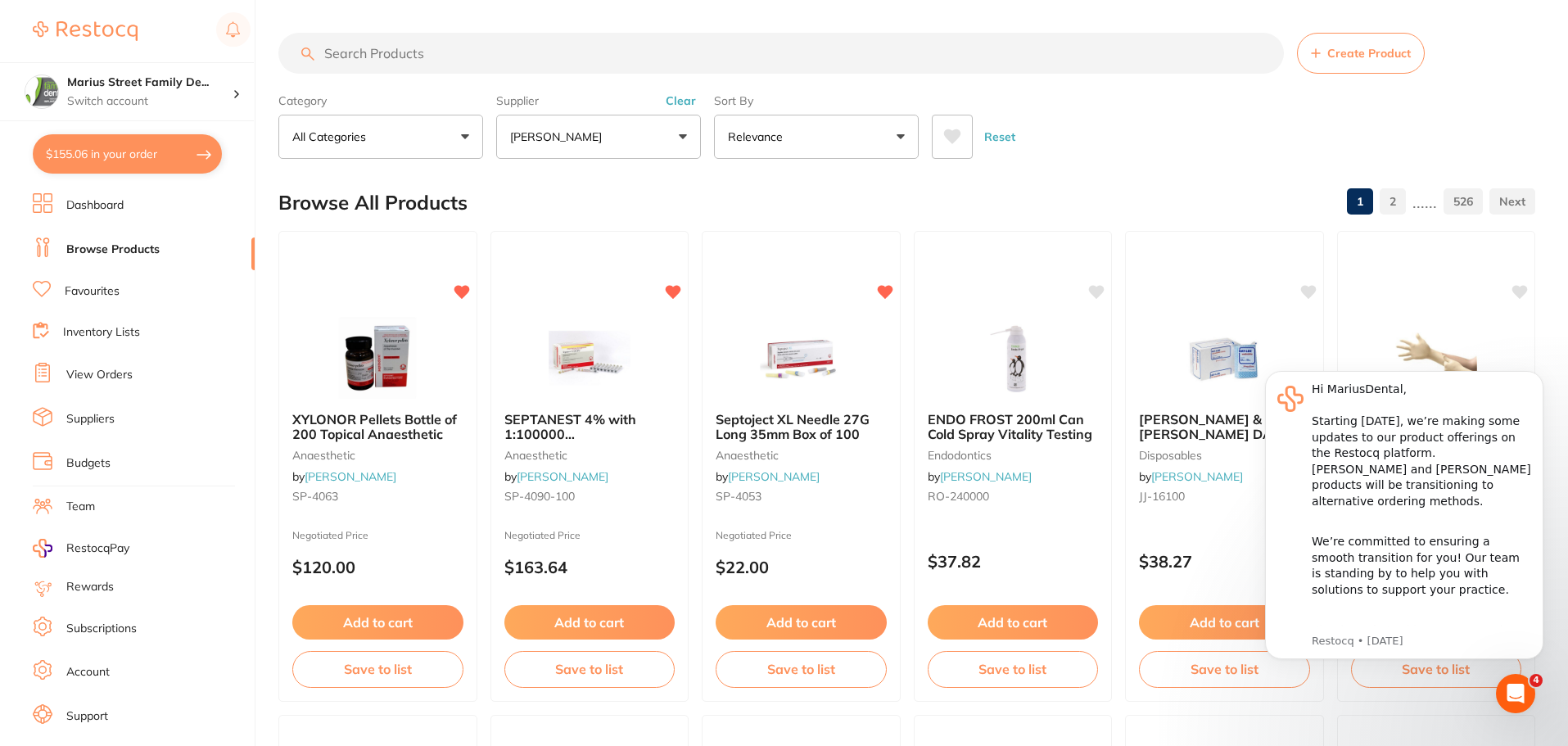
scroll to position [541, 0]
paste input "Ultradent LC BLOCKOUT Resin"
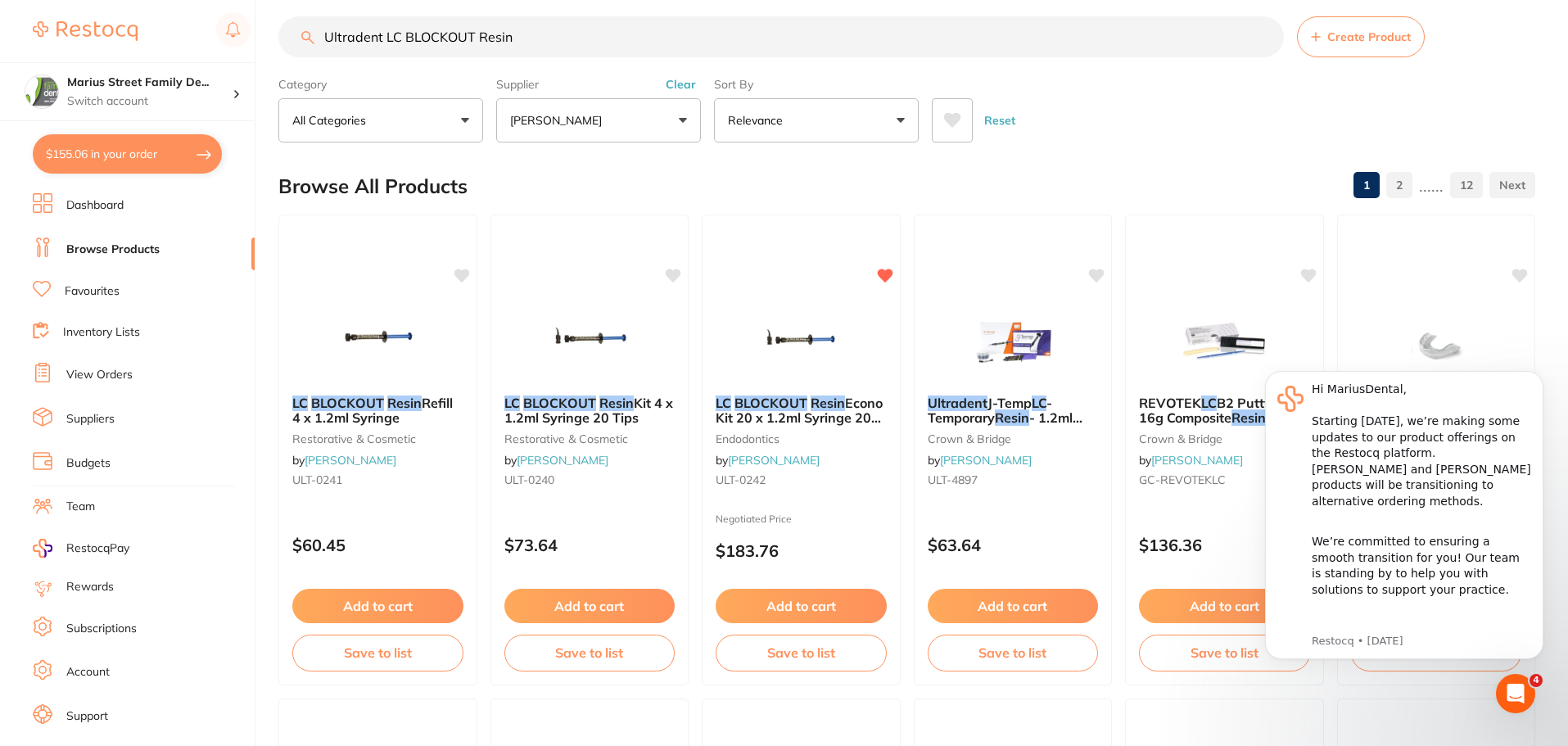
scroll to position [0, 0]
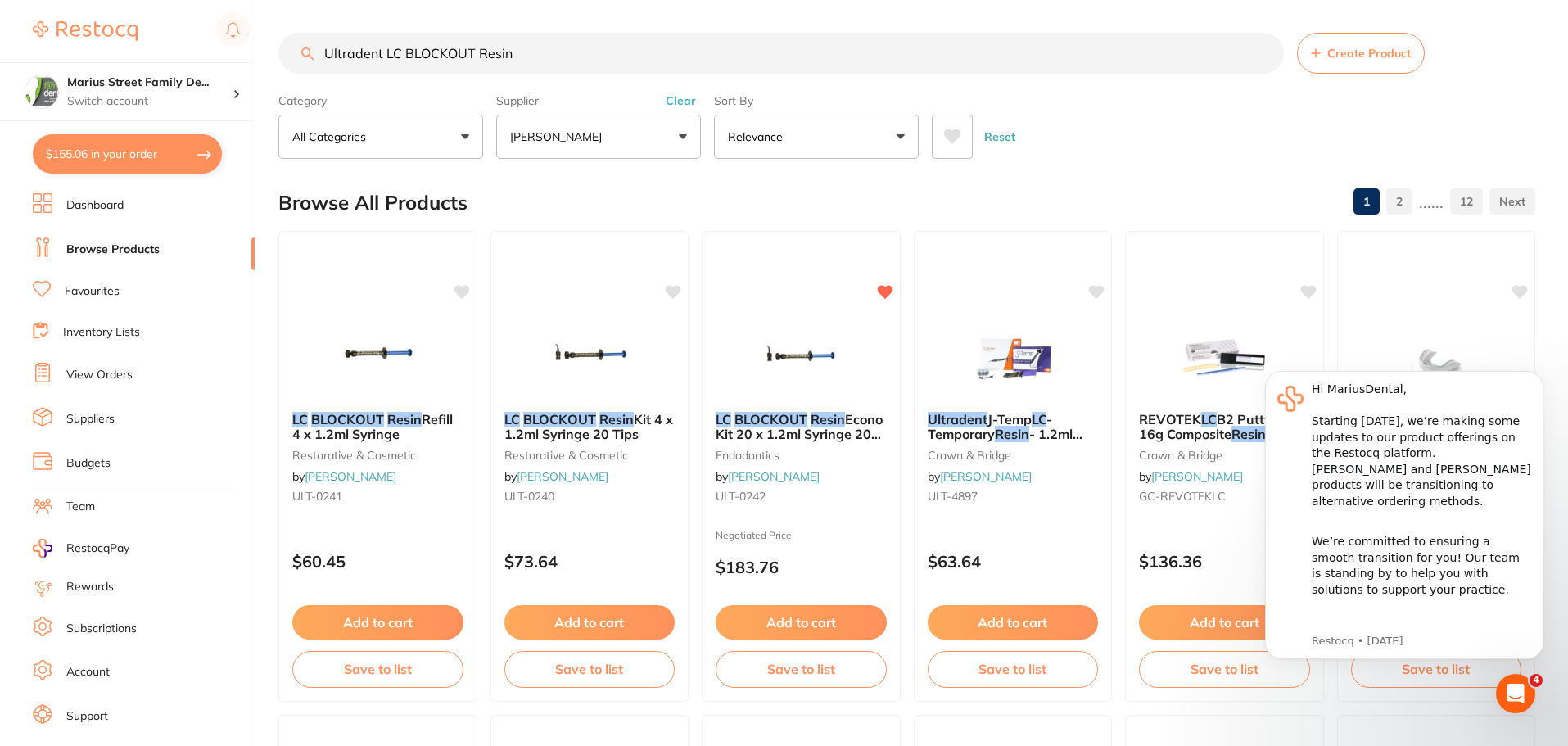
type input "Ultradent LC BLOCKOUT Resin"
click at [639, 136] on button "[PERSON_NAME]" at bounding box center [598, 137] width 204 height 44
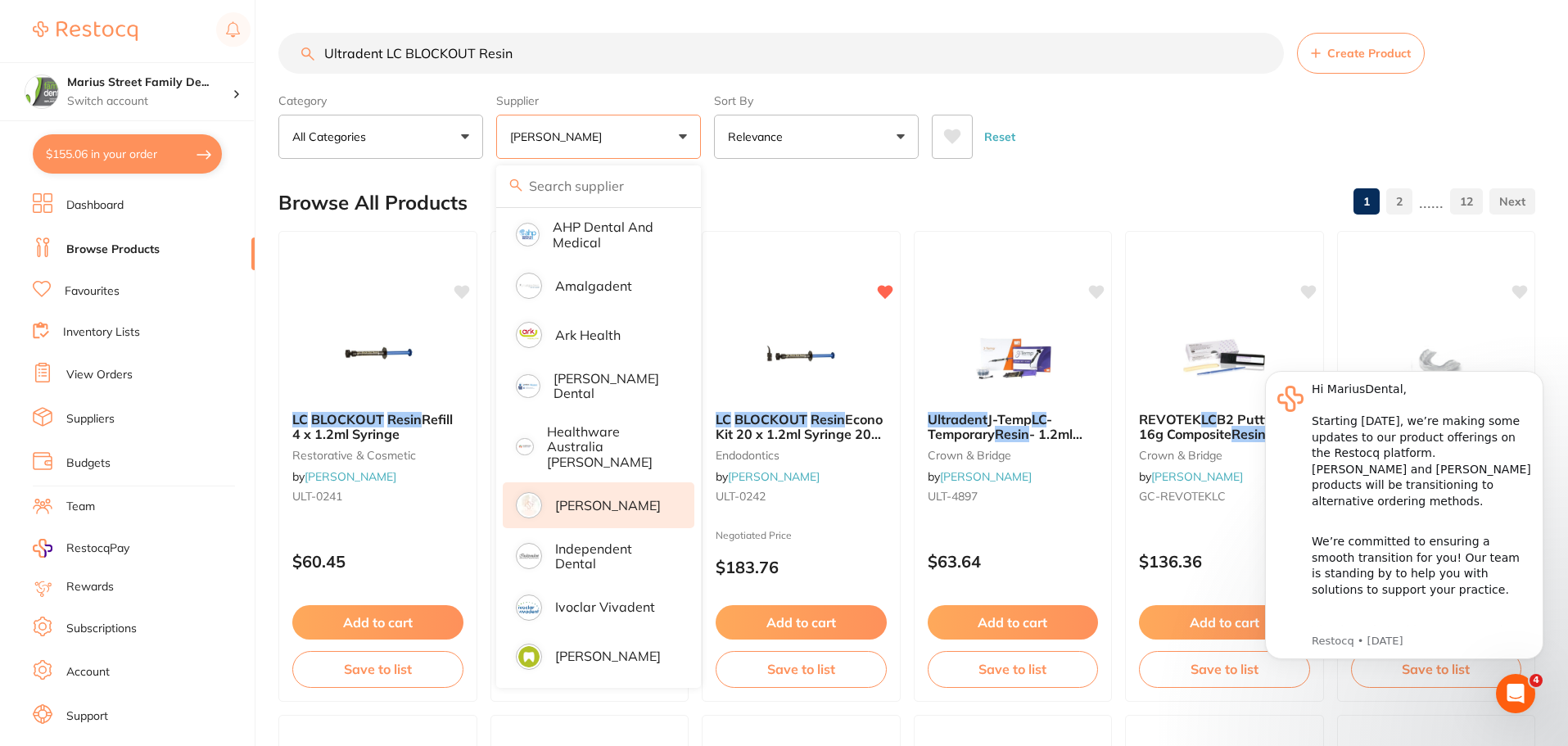
click at [1034, 114] on div "Reset" at bounding box center [1227, 129] width 590 height 57
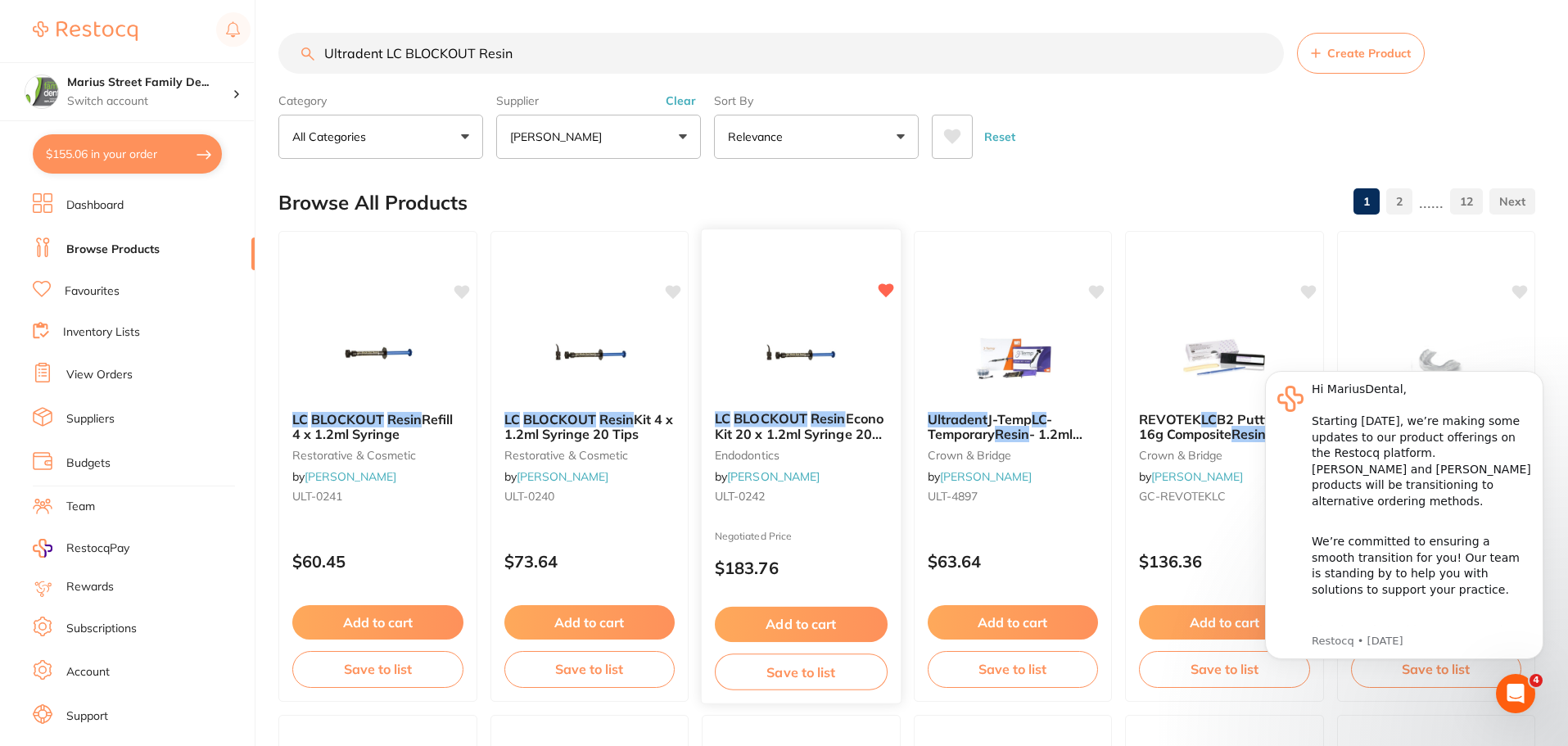
click at [828, 617] on button "Add to cart" at bounding box center [802, 624] width 173 height 35
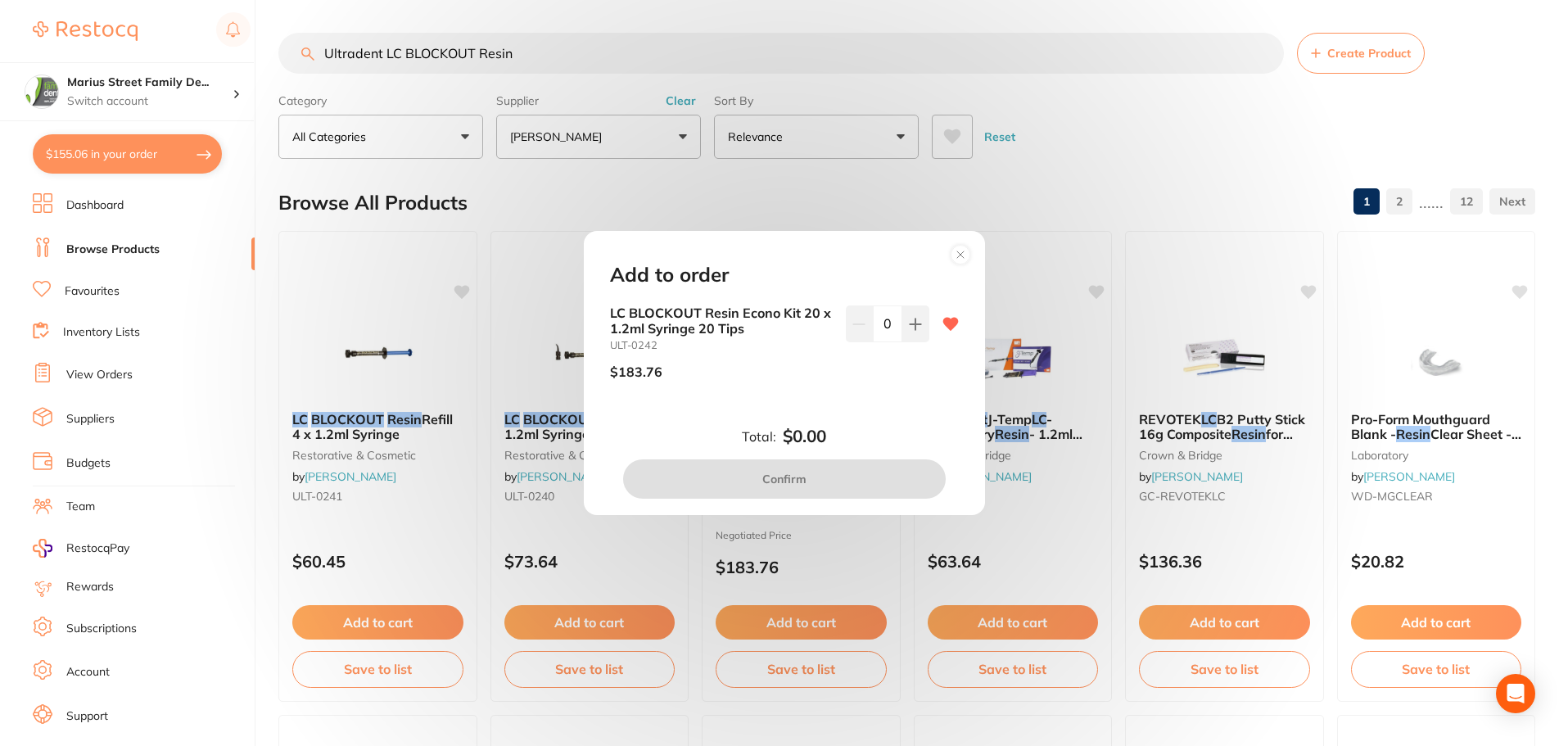
click at [915, 343] on div "0" at bounding box center [887, 349] width 84 height 87
click at [917, 336] on button at bounding box center [915, 323] width 27 height 36
type input "1"
click at [807, 473] on button "Confirm" at bounding box center [784, 479] width 322 height 40
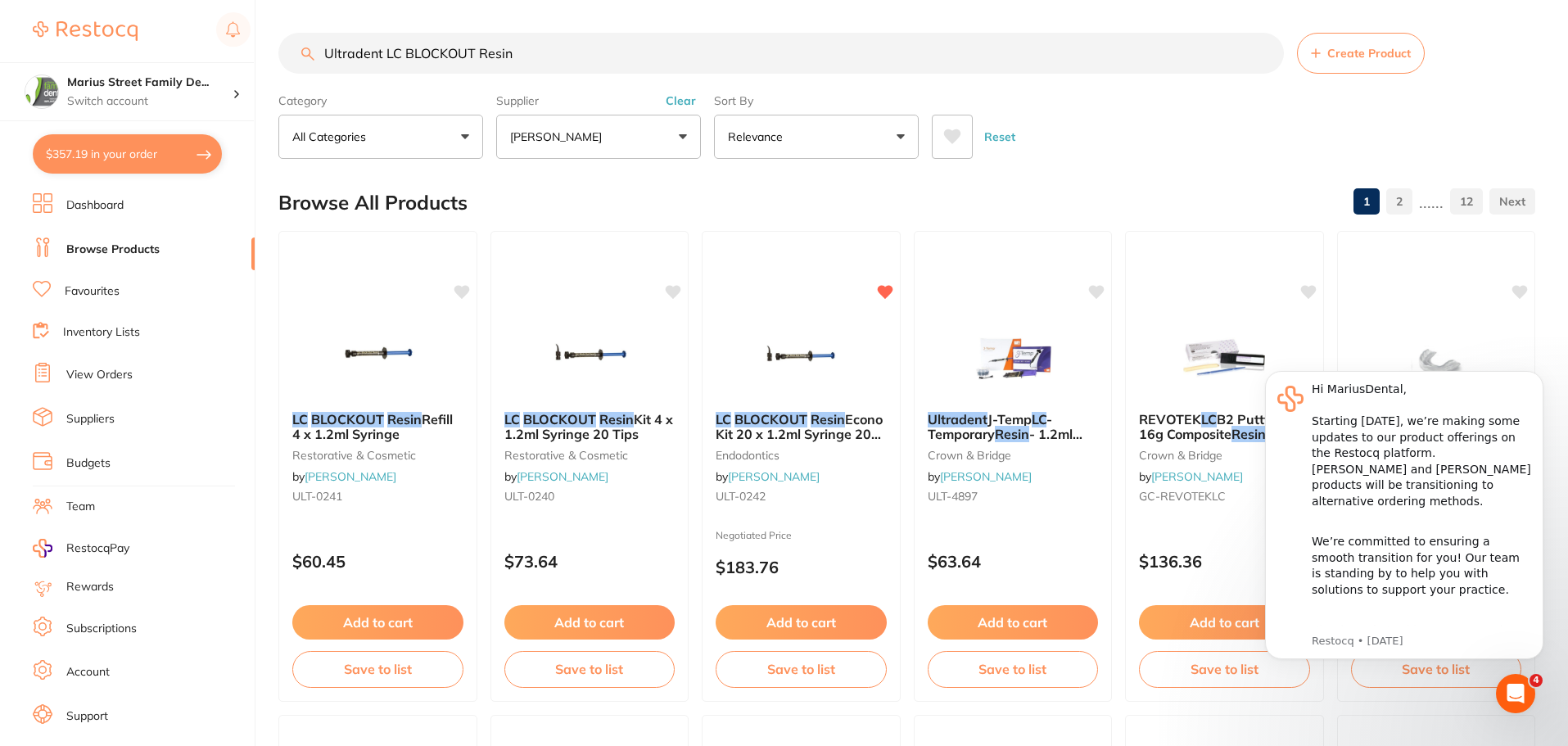
drag, startPoint x: 541, startPoint y: 43, endPoint x: 310, endPoint y: 48, distance: 231.1
click at [310, 48] on div "Ultradent LC BLOCKOUT Resin Create Product" at bounding box center [906, 53] width 1257 height 41
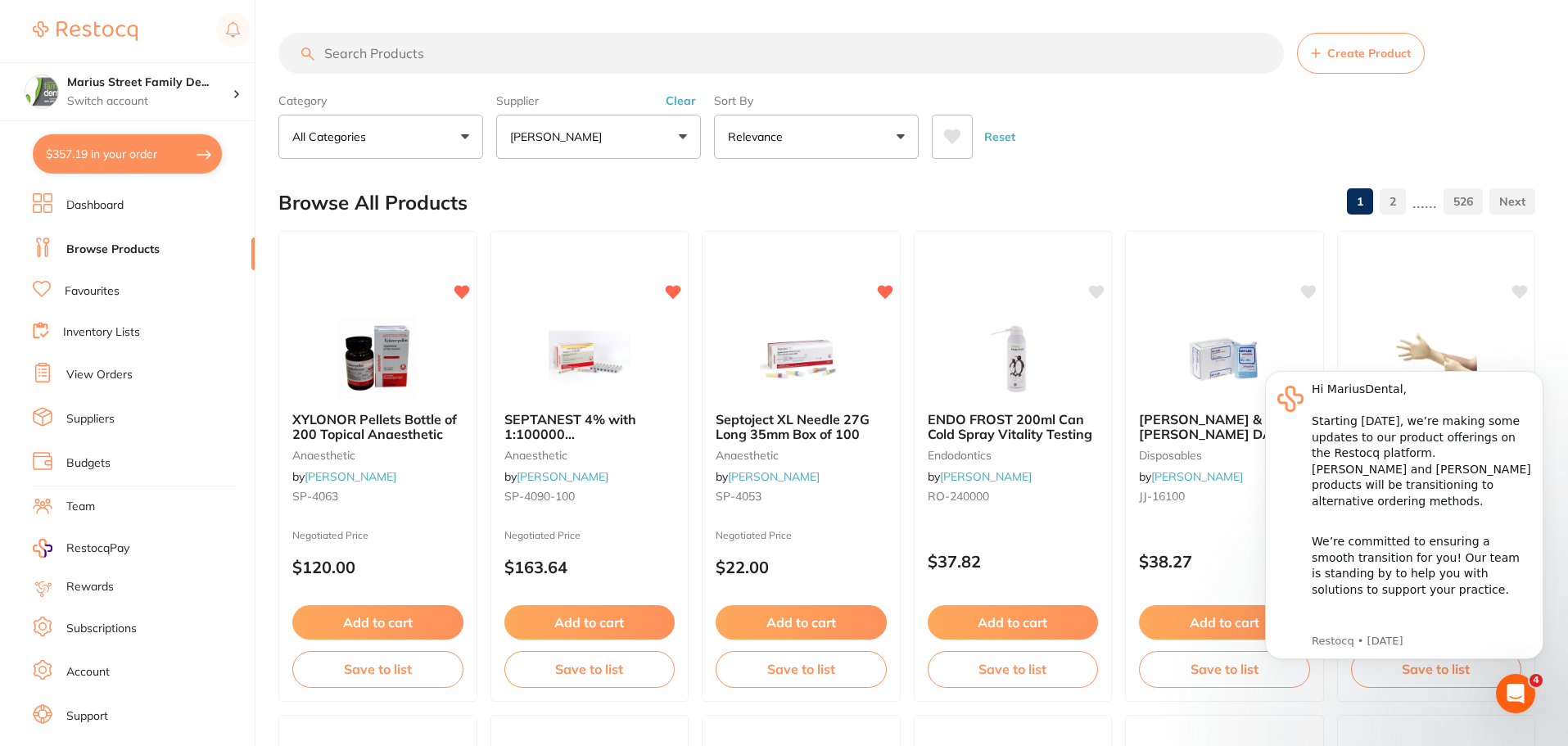
click at [339, 54] on input "search" at bounding box center [781, 53] width 1006 height 41
type input "xray covers"
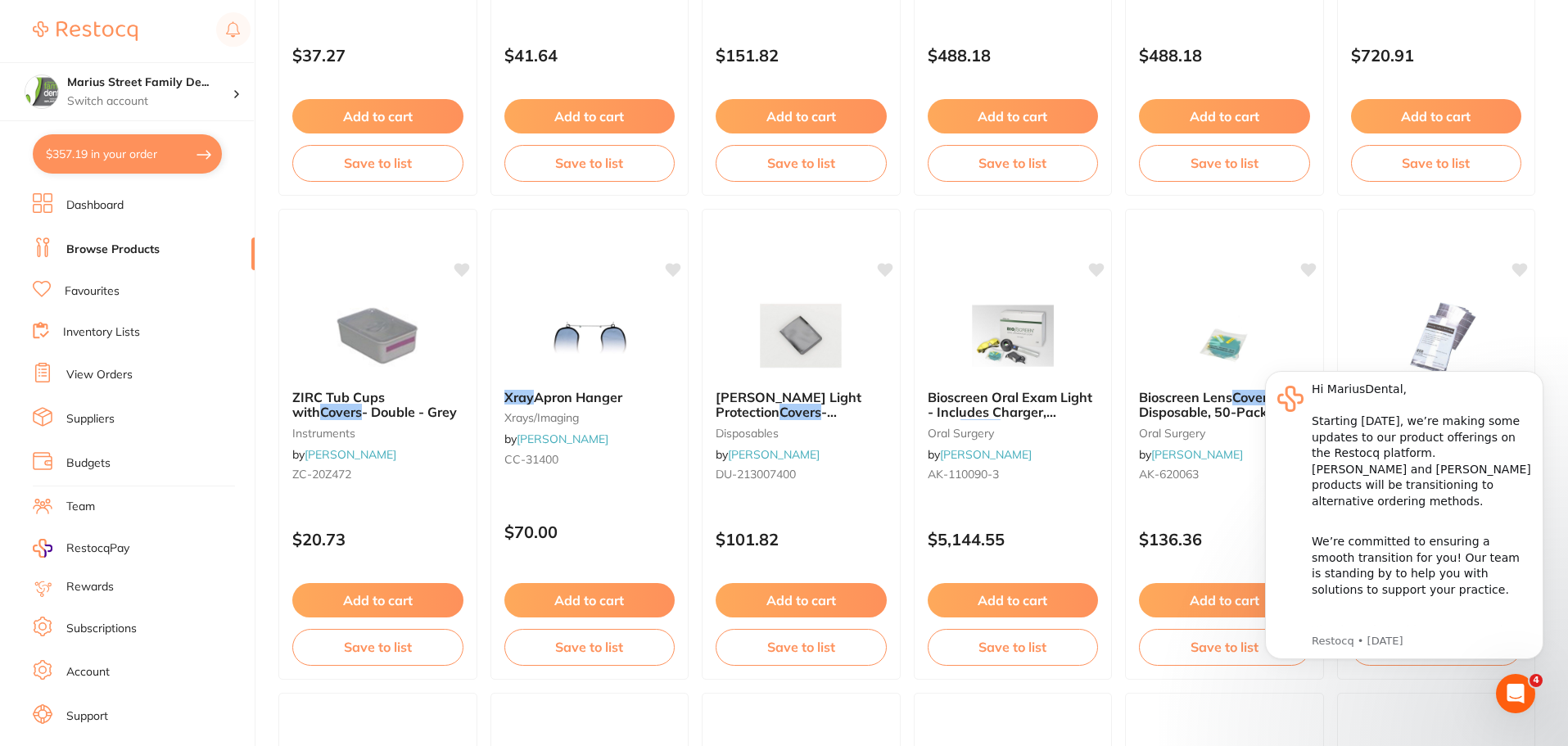
click at [824, 322] on img at bounding box center [801, 336] width 107 height 82
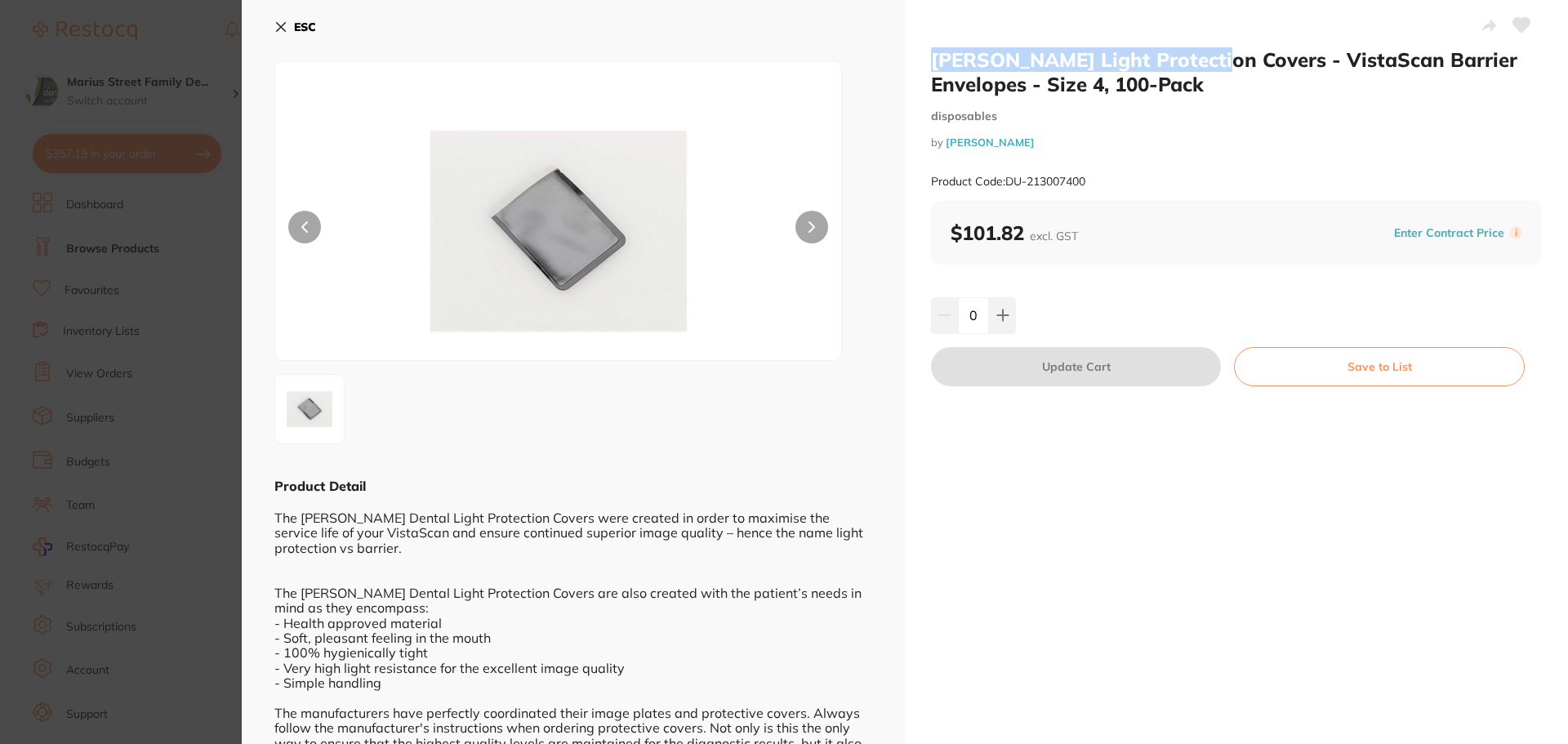
drag, startPoint x: 934, startPoint y: 51, endPoint x: 1199, endPoint y: 58, distance: 265.1
click at [1199, 58] on h2 "[PERSON_NAME] Light Protection Covers - VistaScan Barrier Envelopes - Size 4, 1…" at bounding box center [1236, 72] width 611 height 49
copy h2 "[PERSON_NAME] Light Protection Covers"
click at [314, 30] on b "ESC" at bounding box center [305, 26] width 22 height 15
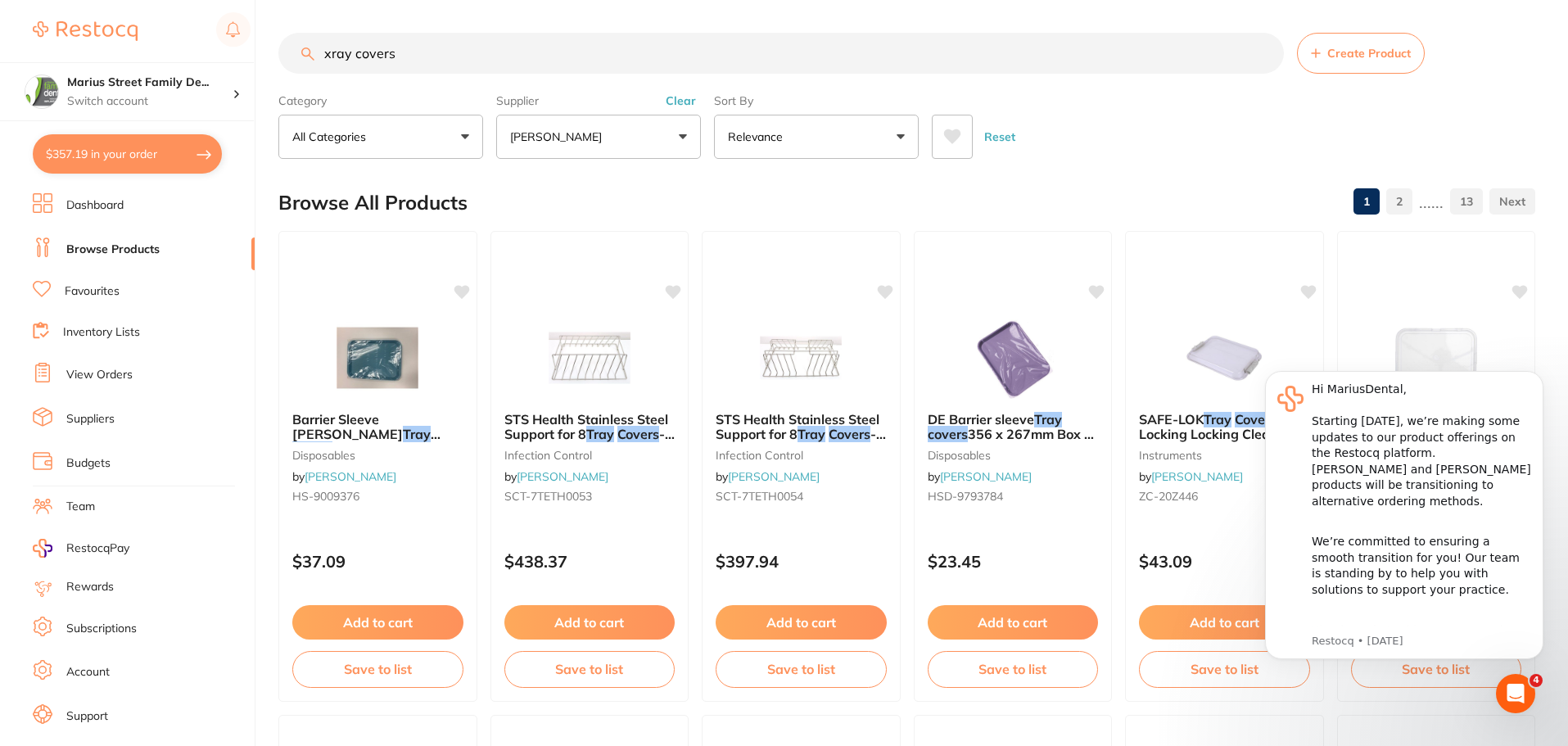
drag, startPoint x: 472, startPoint y: 66, endPoint x: 316, endPoint y: 86, distance: 157.3
click at [316, 86] on section "xray covers Create Product Category All Categories All Categories 3D Printing a…" at bounding box center [906, 95] width 1257 height 126
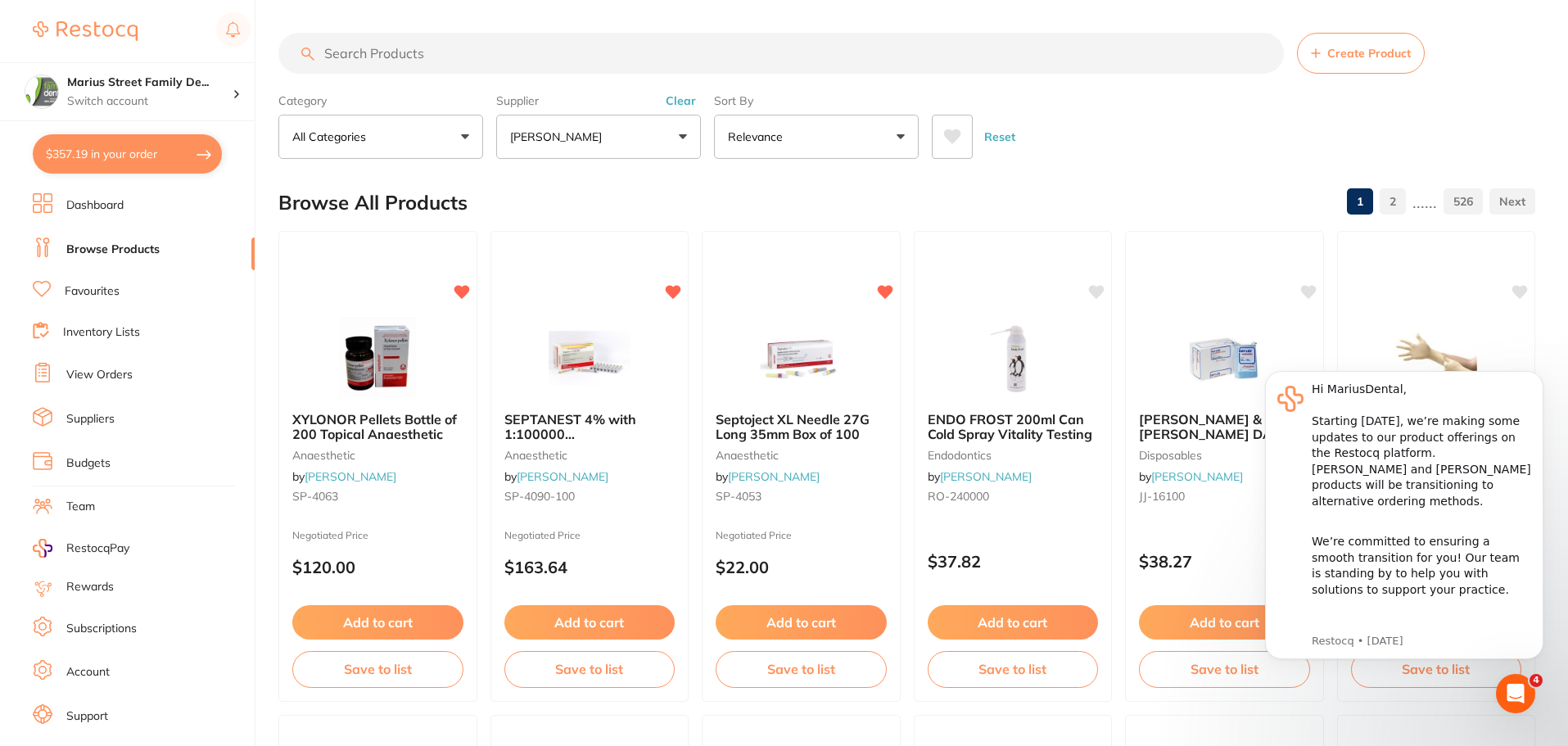
paste input "[PERSON_NAME] Light Protection Covers"
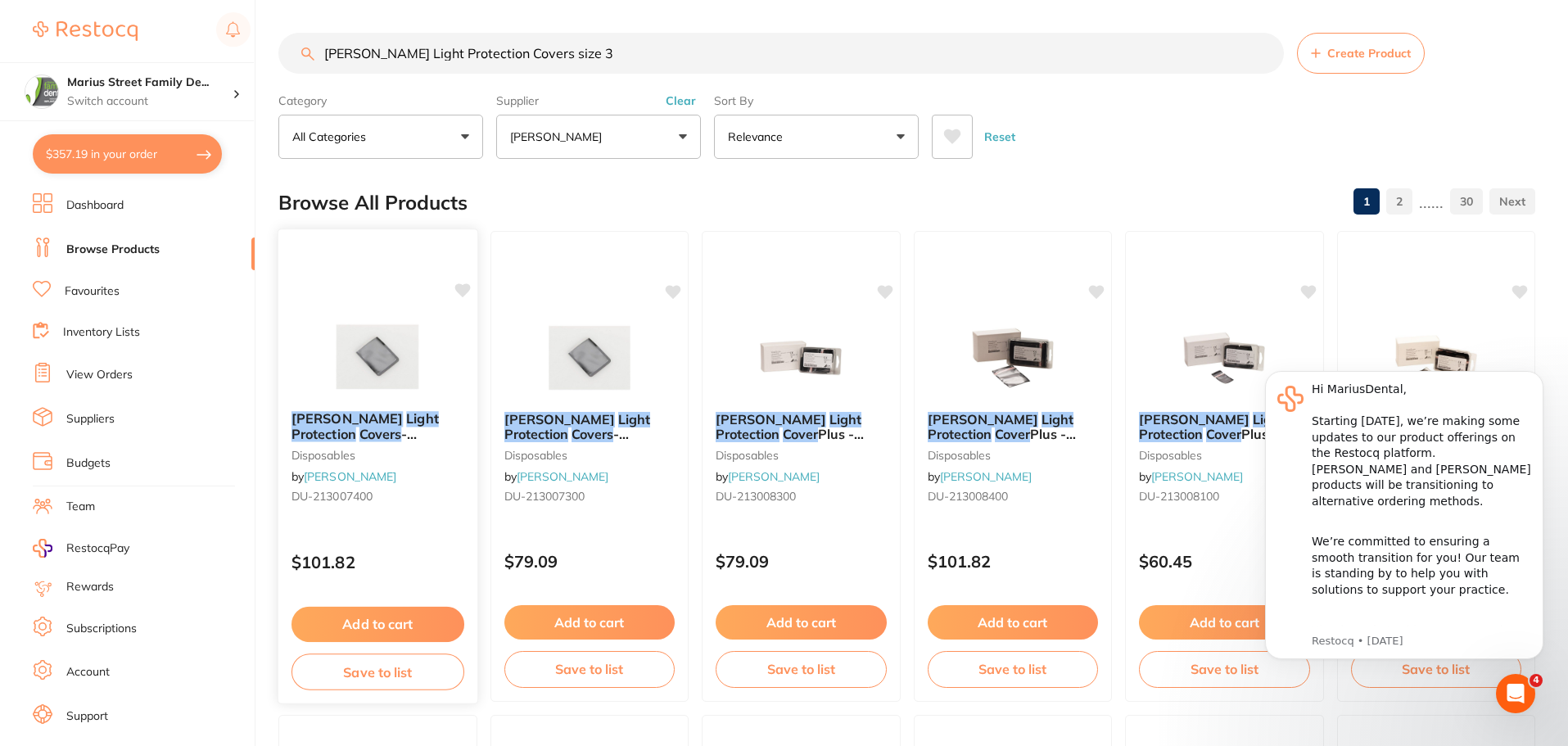
type input "[PERSON_NAME] Light Protection Covers size 3"
click at [418, 354] on img at bounding box center [378, 357] width 107 height 83
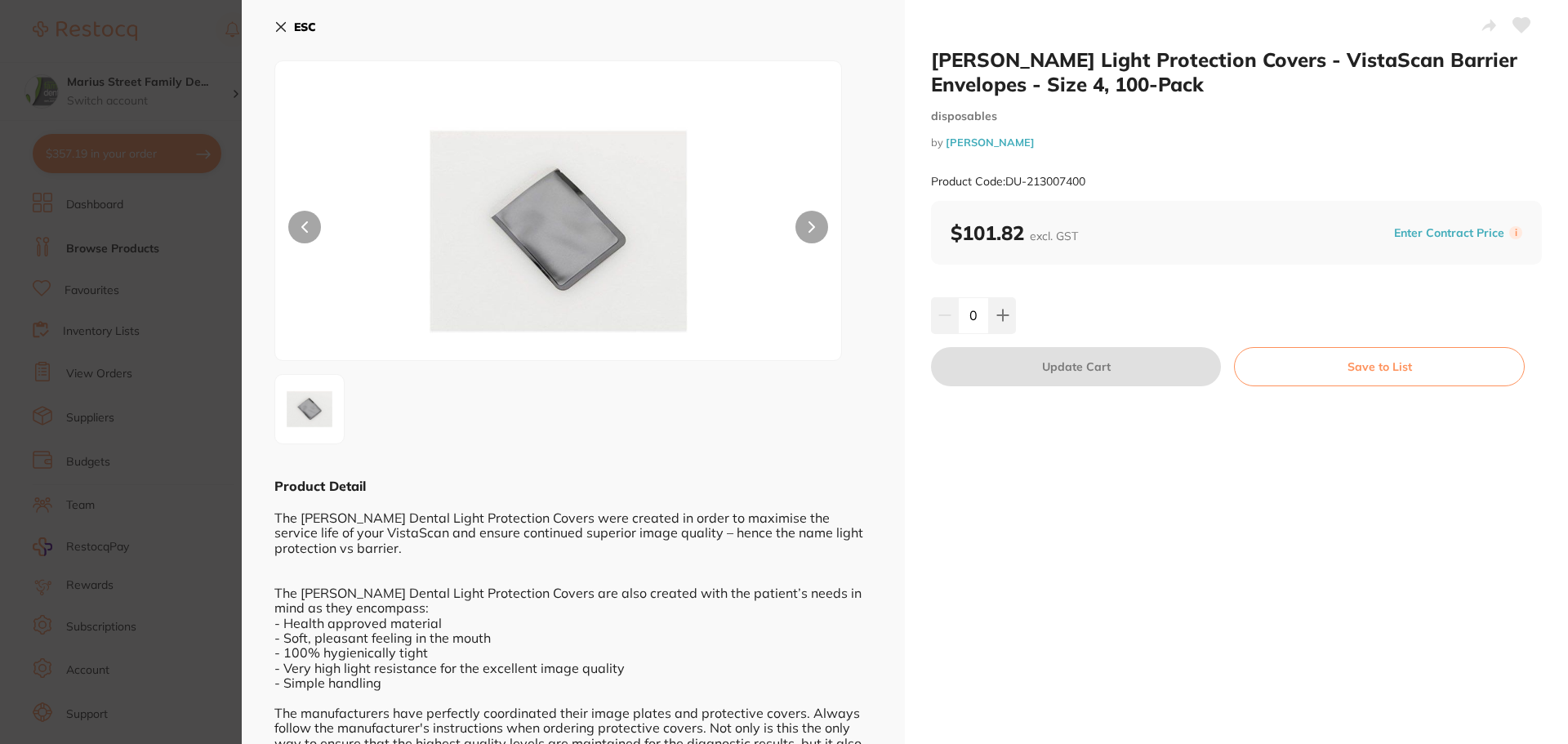
drag, startPoint x: 305, startPoint y: 21, endPoint x: 412, endPoint y: 169, distance: 182.6
click at [305, 20] on b "ESC" at bounding box center [305, 26] width 22 height 15
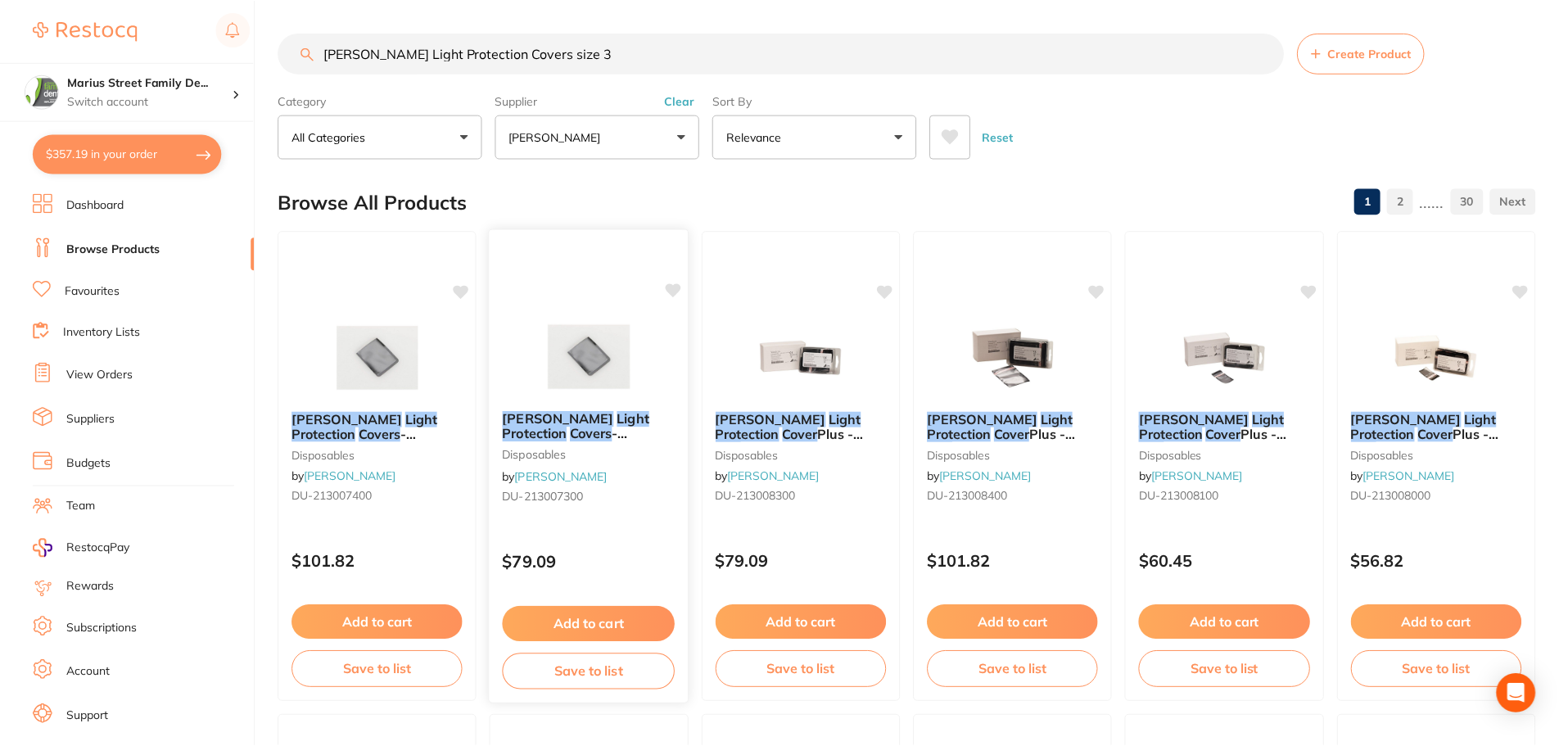
scroll to position [1, 0]
click at [588, 343] on img at bounding box center [589, 356] width 107 height 83
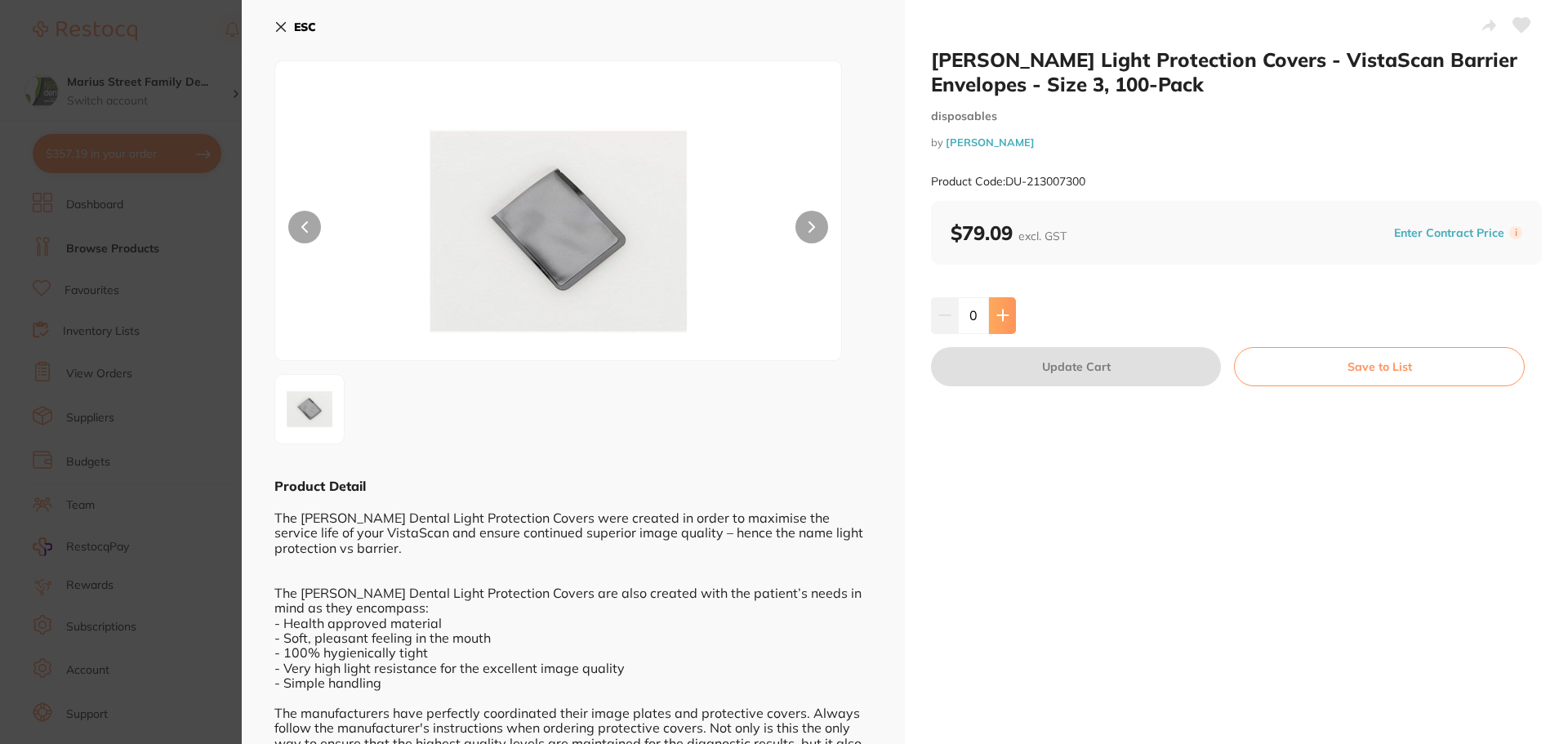
click at [1000, 326] on button at bounding box center [1002, 314] width 27 height 36
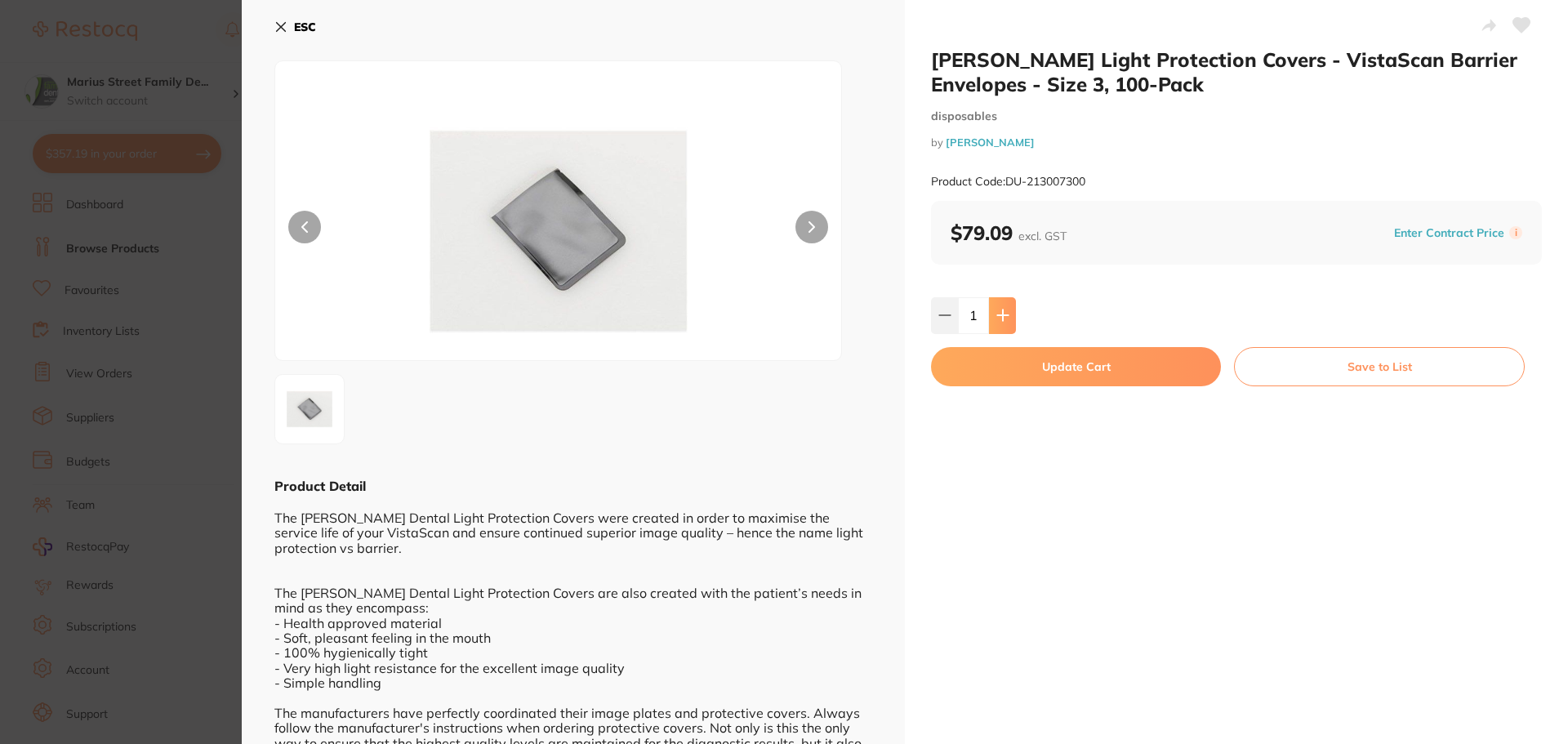
click at [1008, 322] on button at bounding box center [1002, 314] width 27 height 36
type input "2"
click at [1034, 356] on button "Update Cart" at bounding box center [1076, 366] width 290 height 40
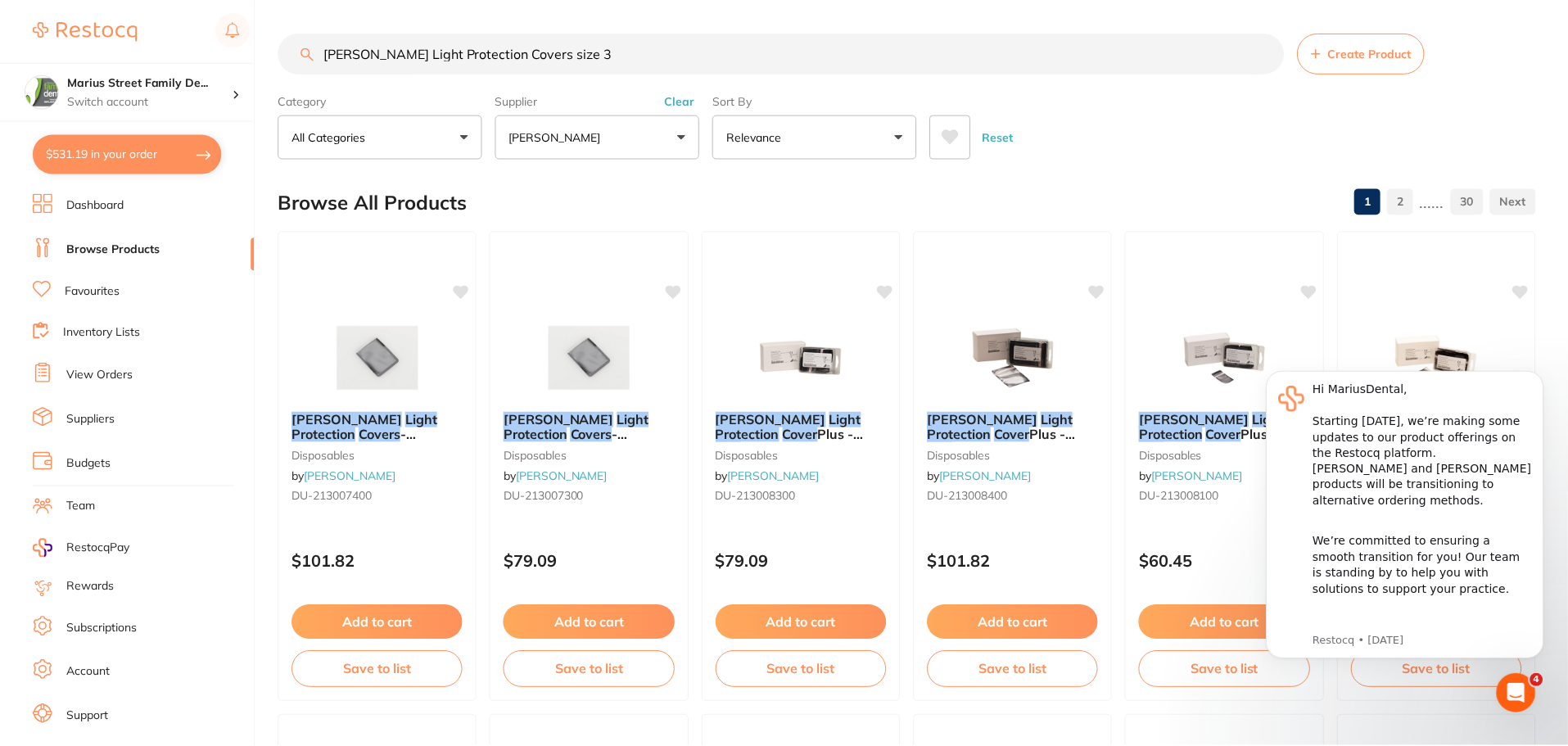
scroll to position [1, 0]
drag, startPoint x: 747, startPoint y: 56, endPoint x: 230, endPoint y: 26, distance: 517.9
click at [230, 26] on div "$531.19 Marius Street Family De... Switch account Marius Street Family Dental T…" at bounding box center [784, 372] width 1568 height 746
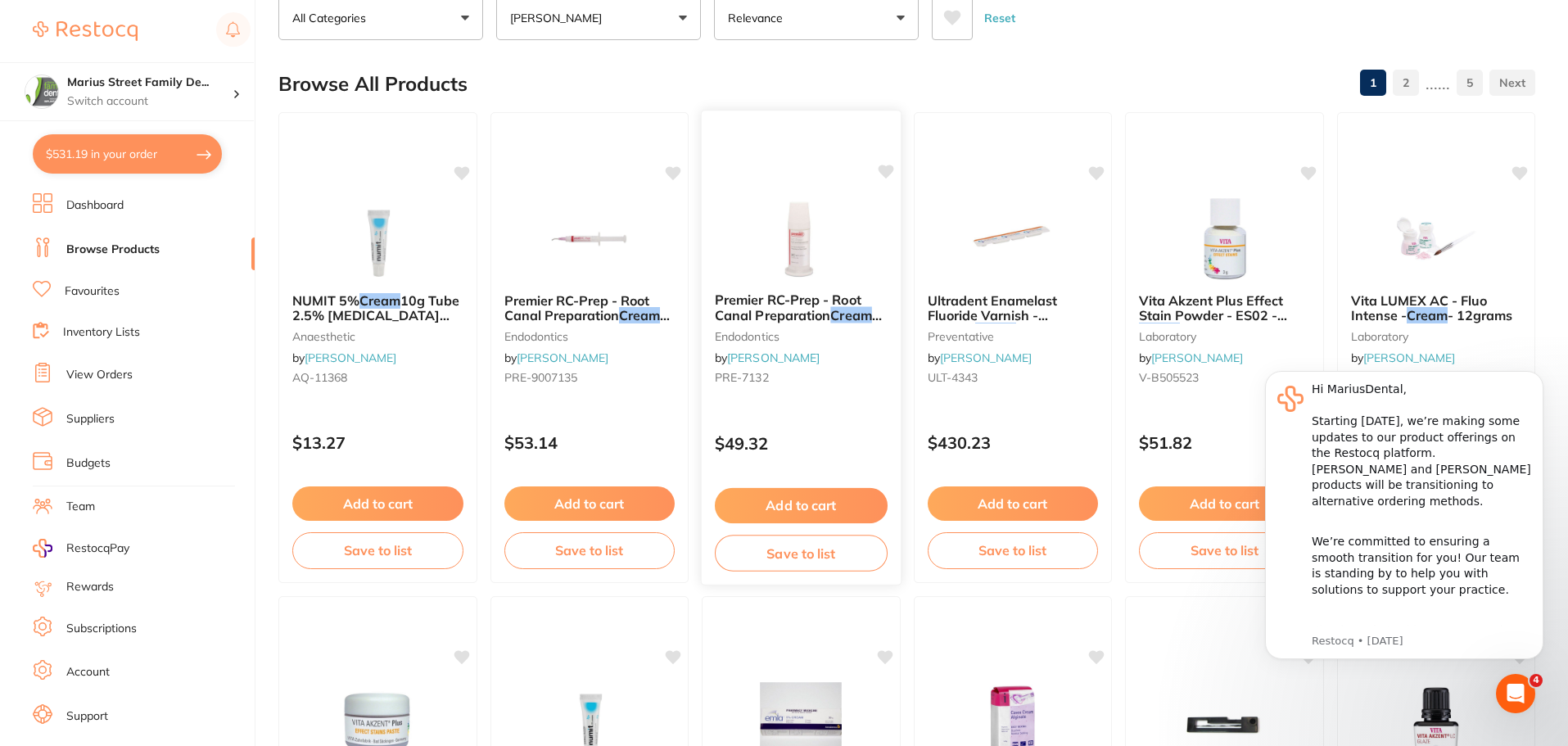
scroll to position [0, 0]
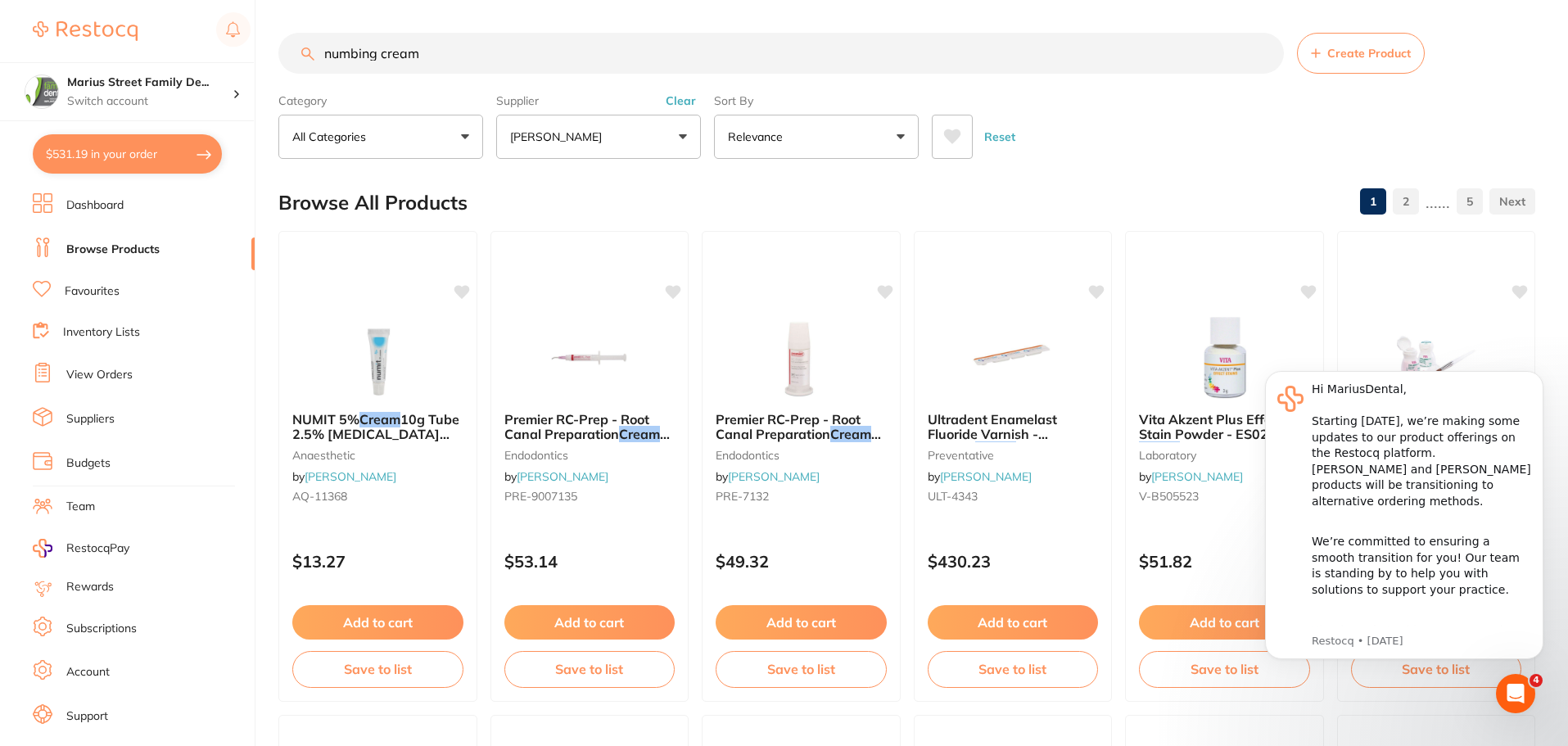
click at [633, 58] on input "numbing cream" at bounding box center [781, 53] width 1006 height 41
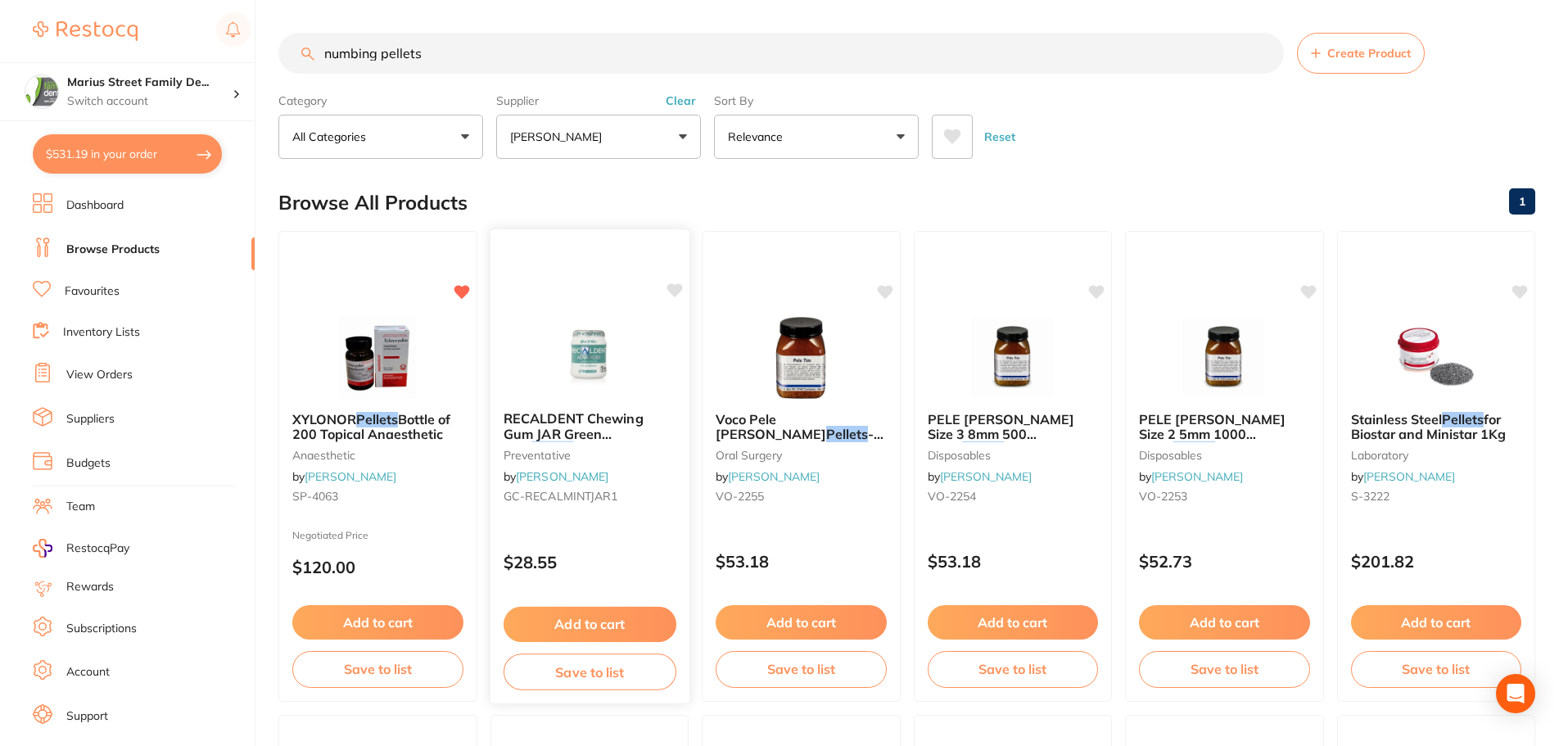
scroll to position [144, 0]
type input "numbing pellets"
click at [411, 617] on button "Add to cart" at bounding box center [378, 624] width 173 height 35
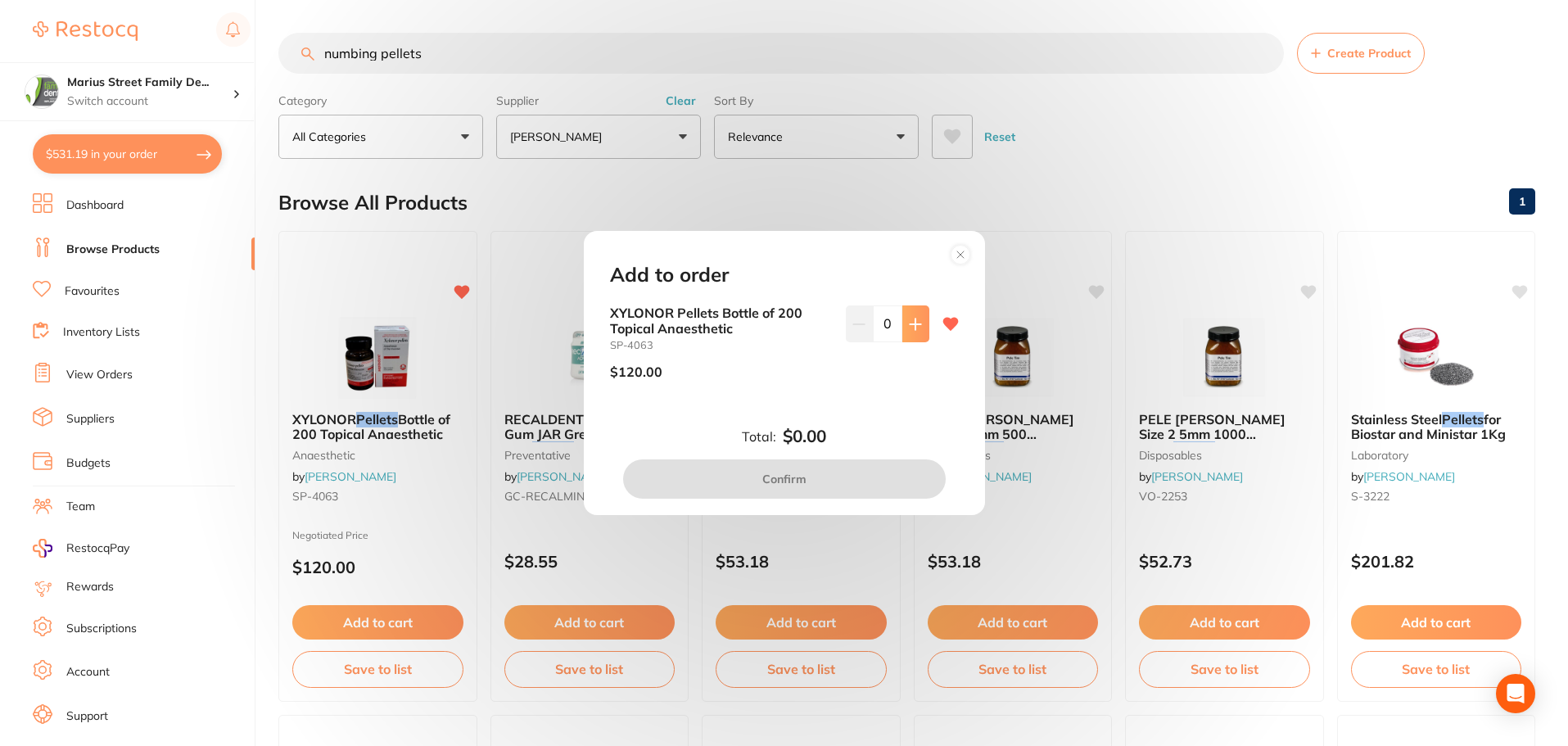
scroll to position [144, 0]
click at [902, 315] on button at bounding box center [915, 323] width 27 height 36
type input "1"
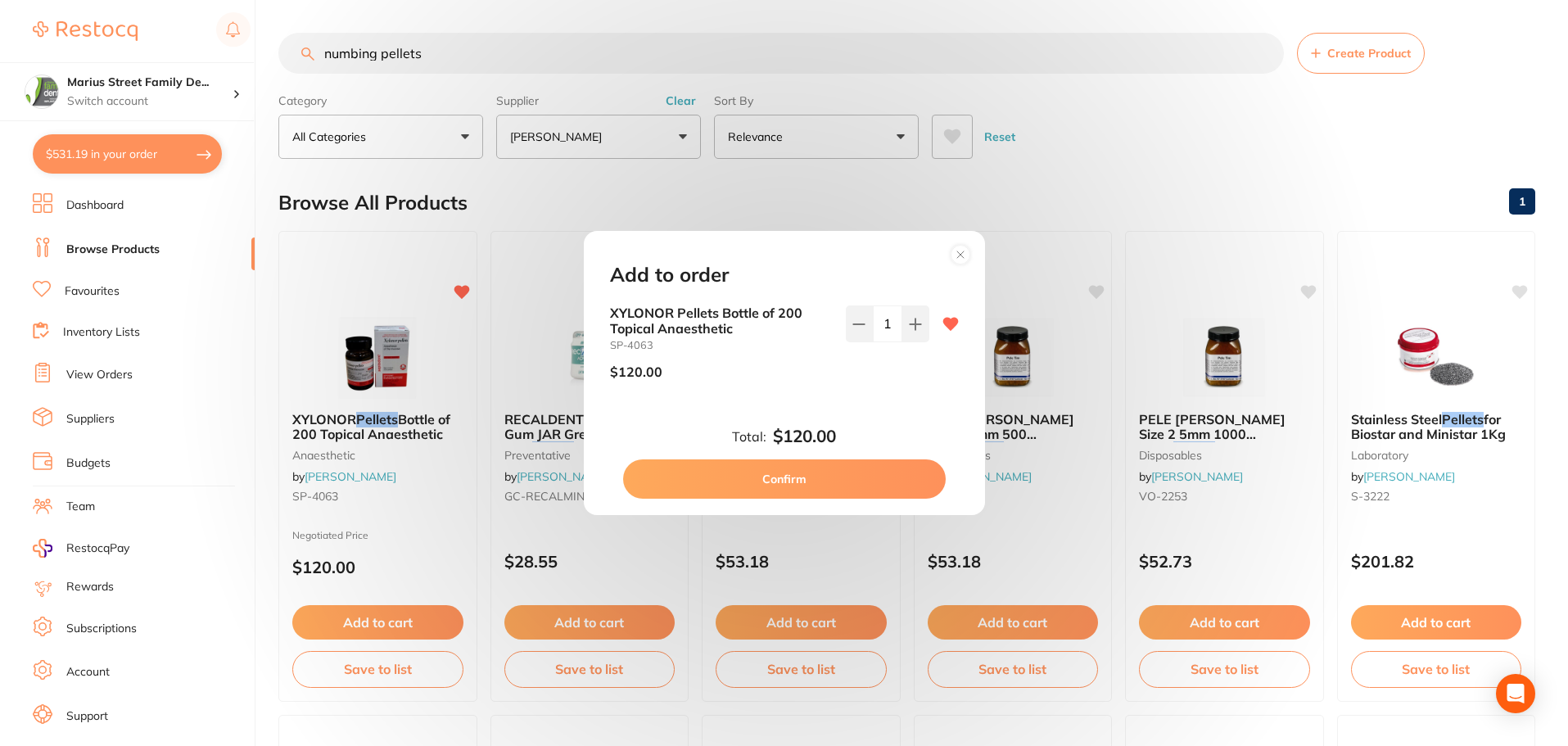
click at [827, 484] on button "Confirm" at bounding box center [784, 479] width 322 height 40
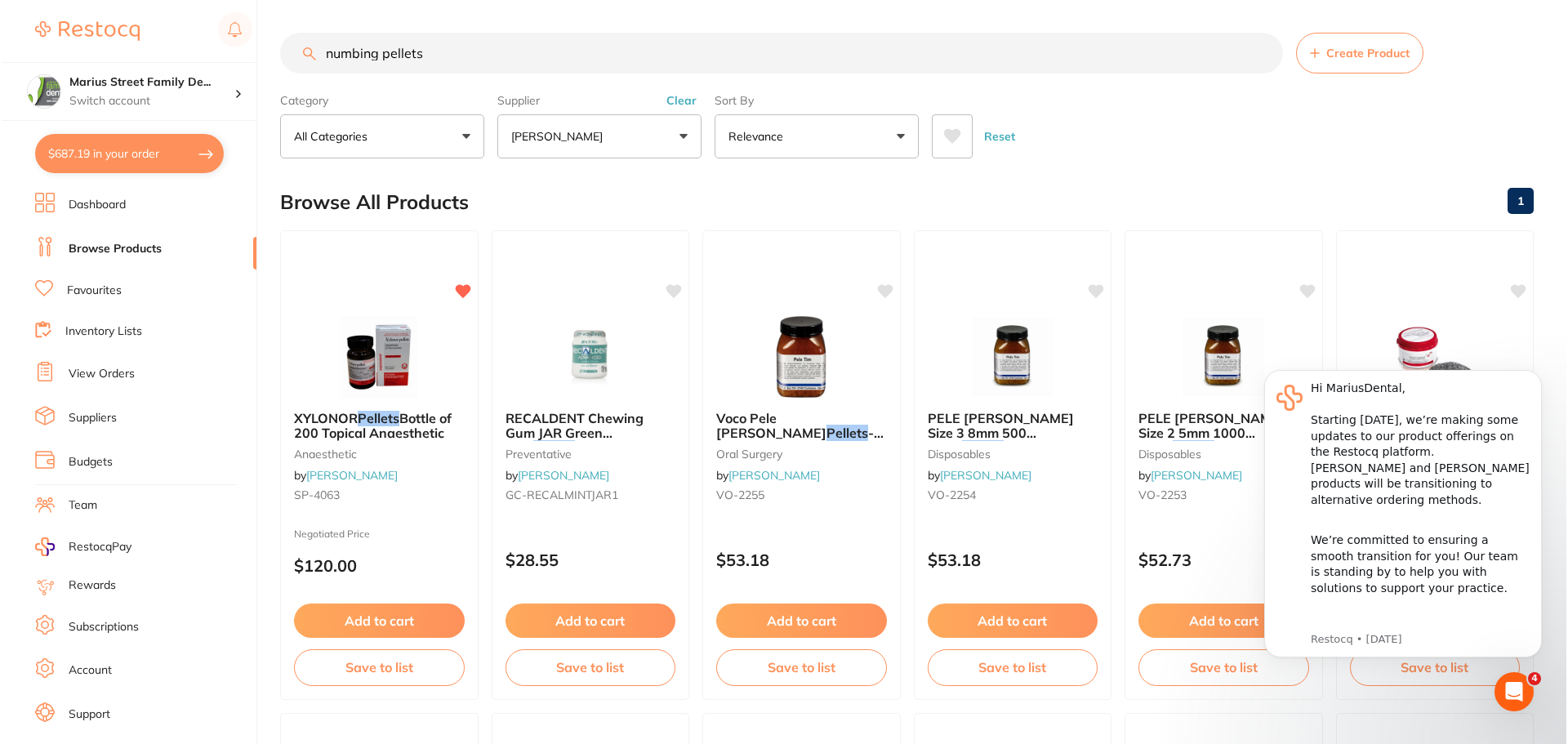
scroll to position [0, 0]
click at [946, 379] on div at bounding box center [1010, 356] width 199 height 83
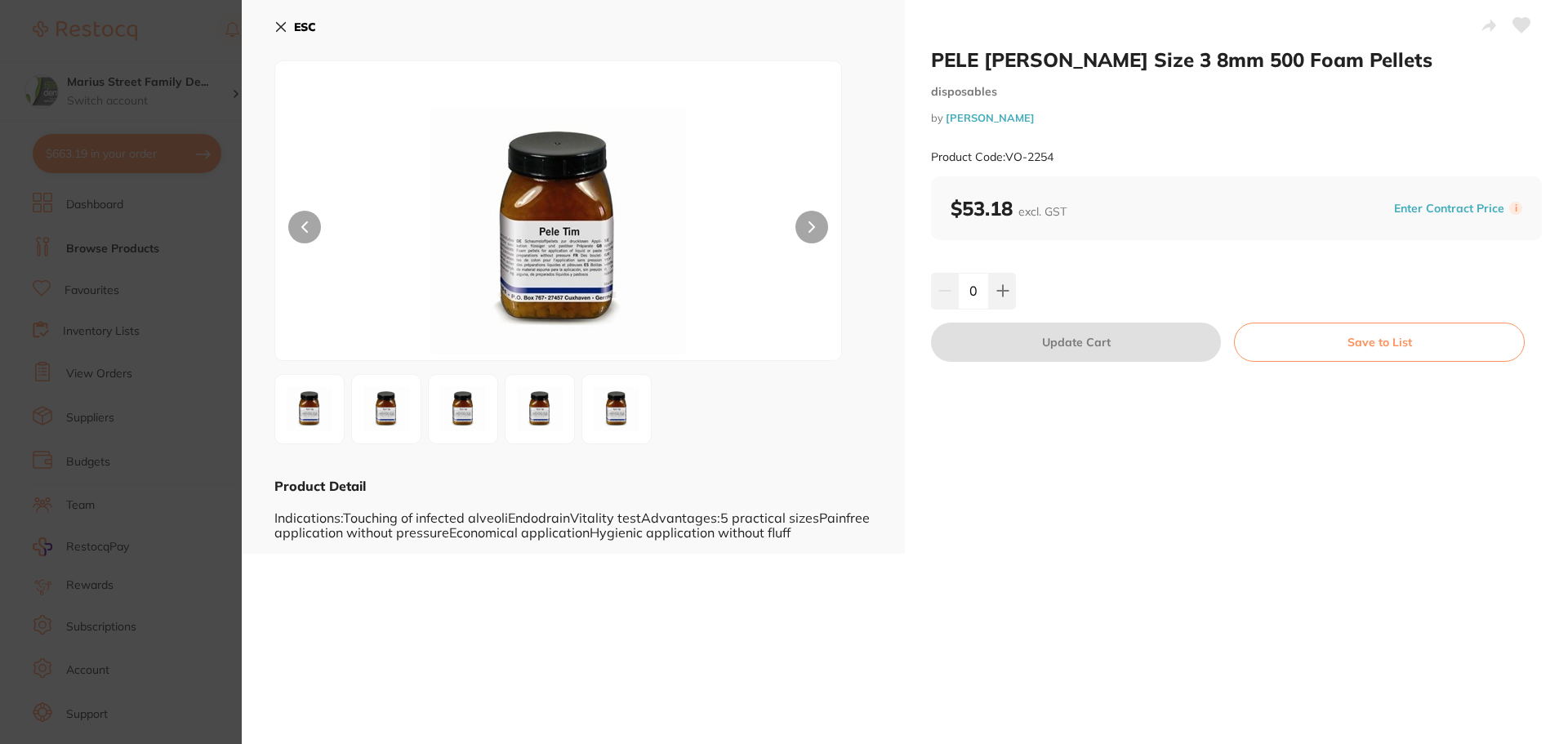
click at [806, 235] on button at bounding box center [811, 227] width 33 height 33
click at [281, 28] on icon at bounding box center [281, 27] width 9 height 9
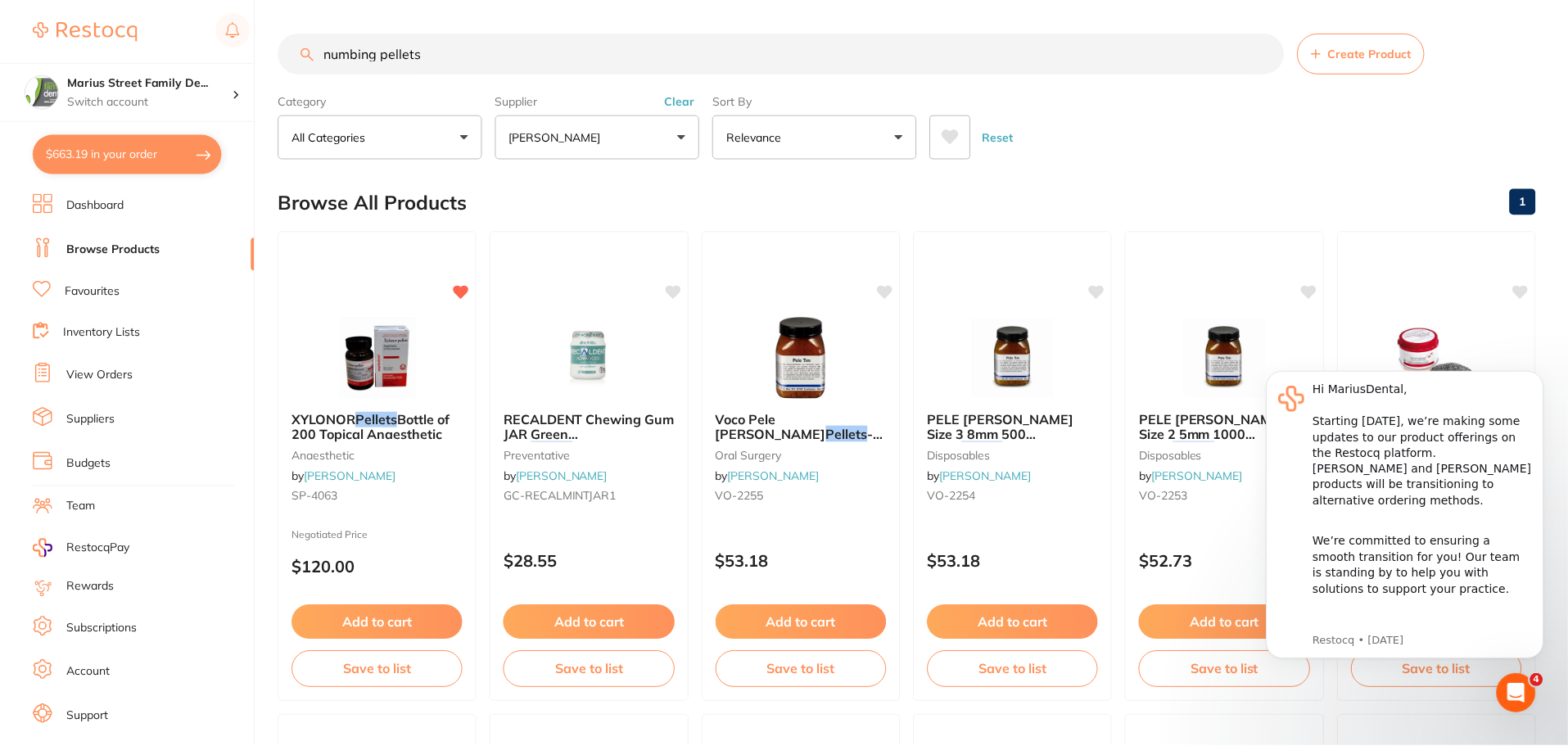
scroll to position [3, 0]
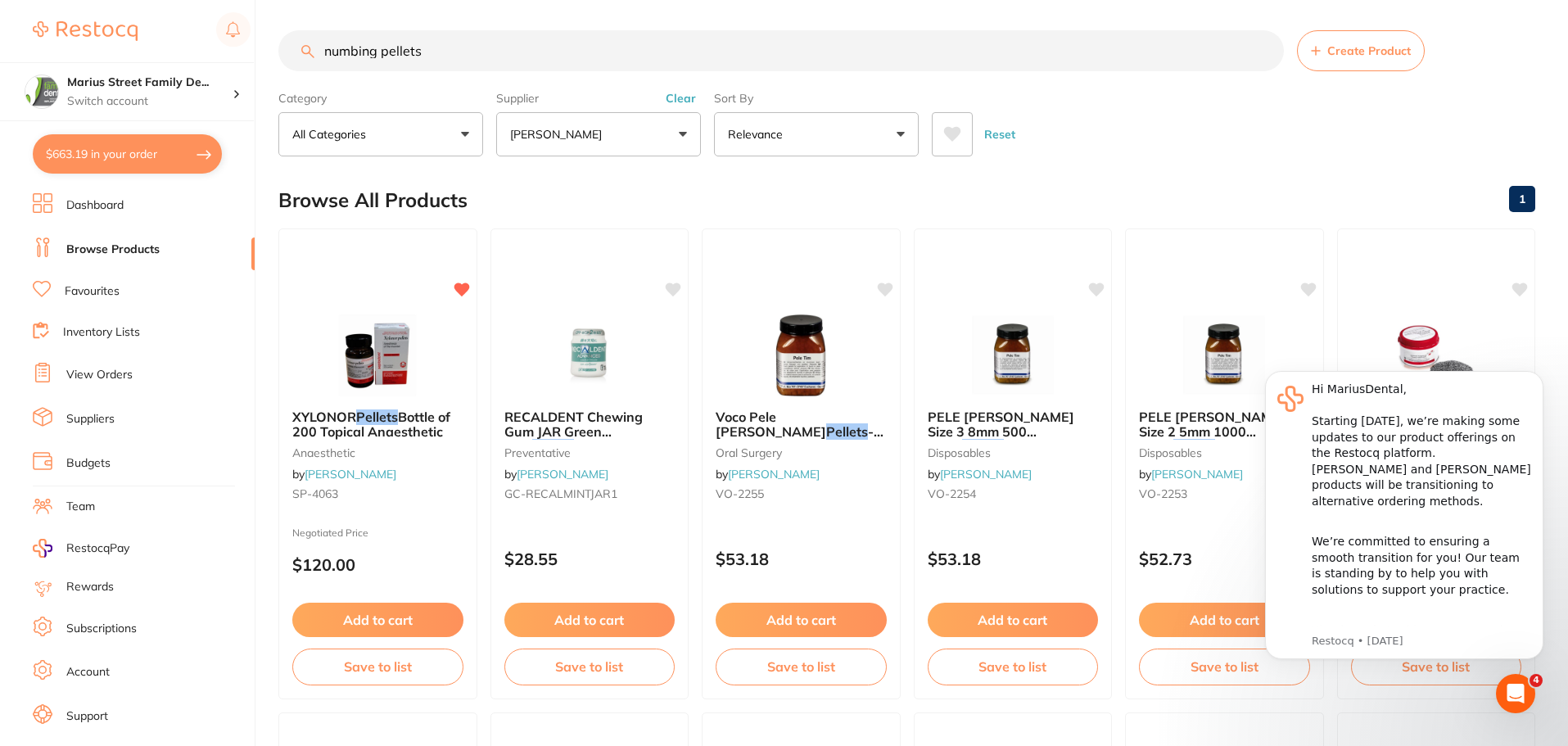
drag, startPoint x: 510, startPoint y: 52, endPoint x: 328, endPoint y: 49, distance: 182.0
click at [328, 49] on input "numbing pellets" at bounding box center [781, 50] width 1006 height 41
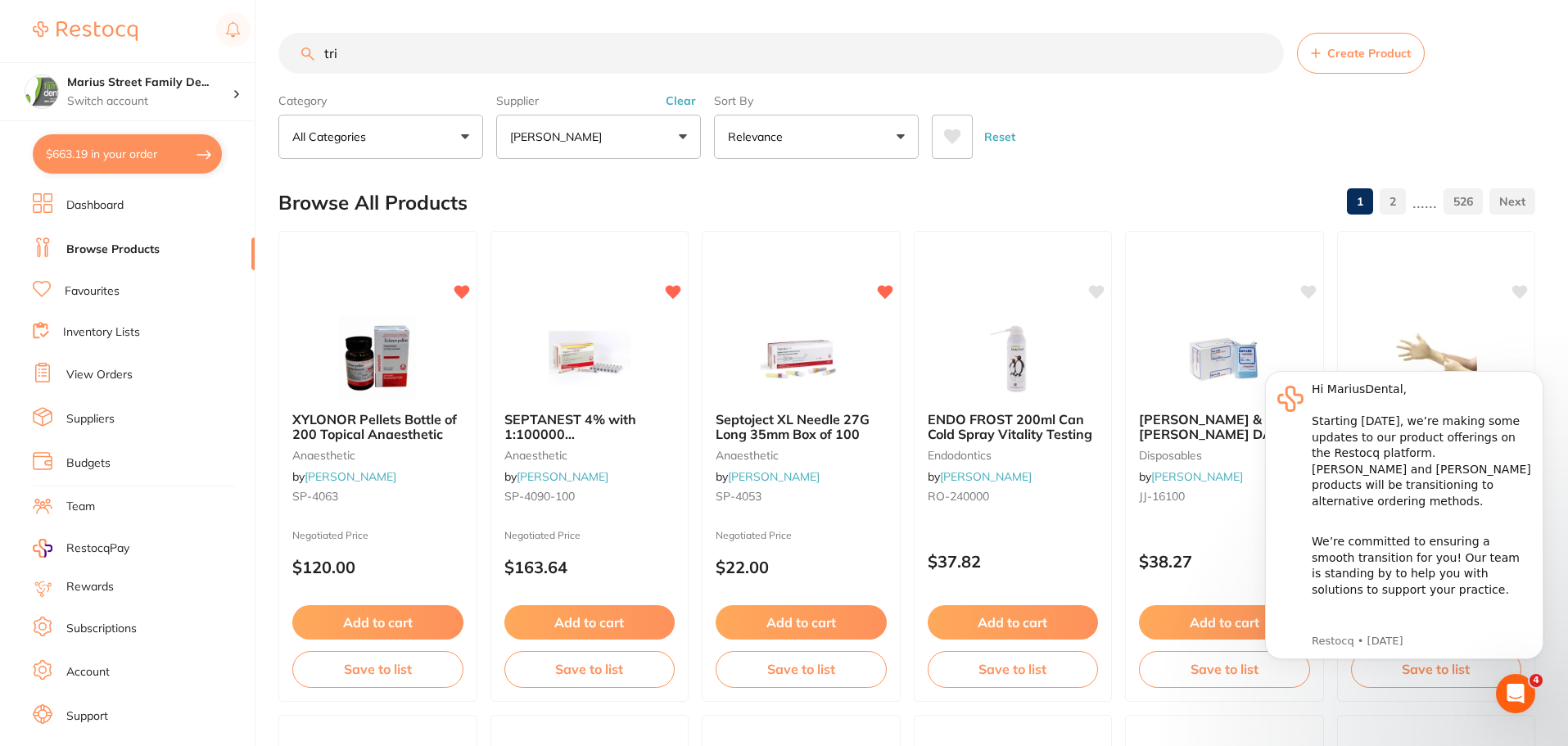
scroll to position [0, 0]
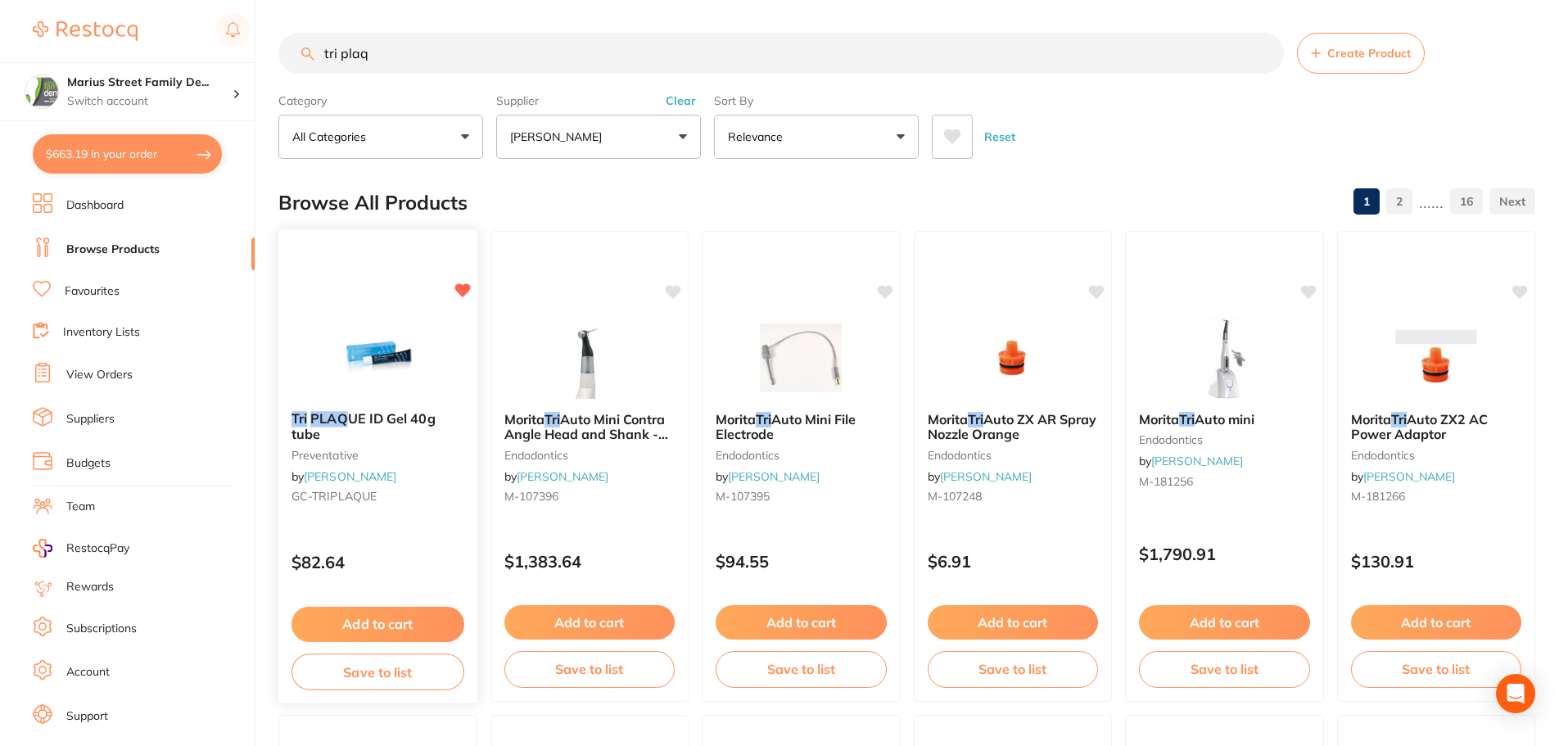
type input "tri plaq"
click at [349, 623] on button "Add to cart" at bounding box center [378, 624] width 173 height 35
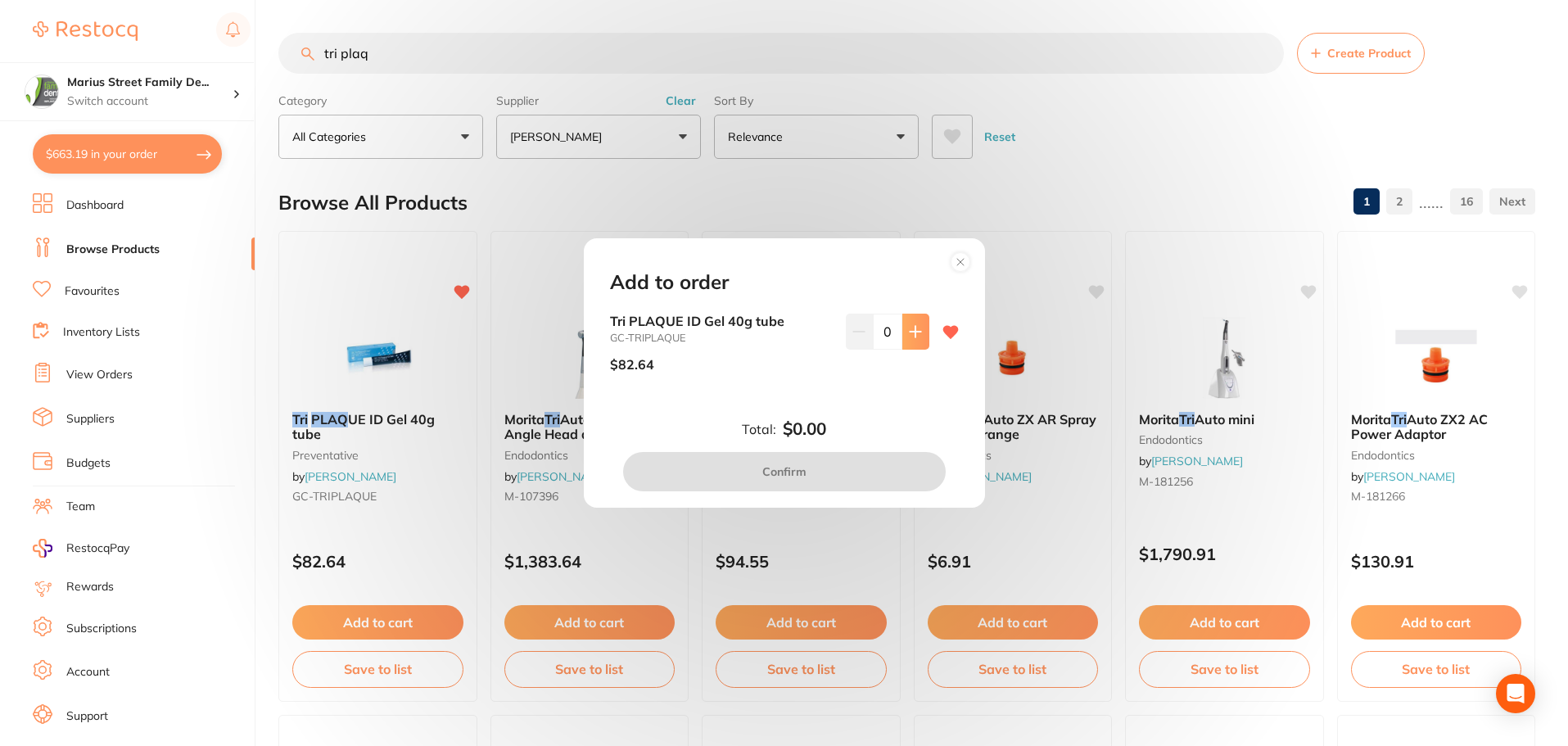
click at [915, 343] on button at bounding box center [915, 331] width 27 height 36
type input "1"
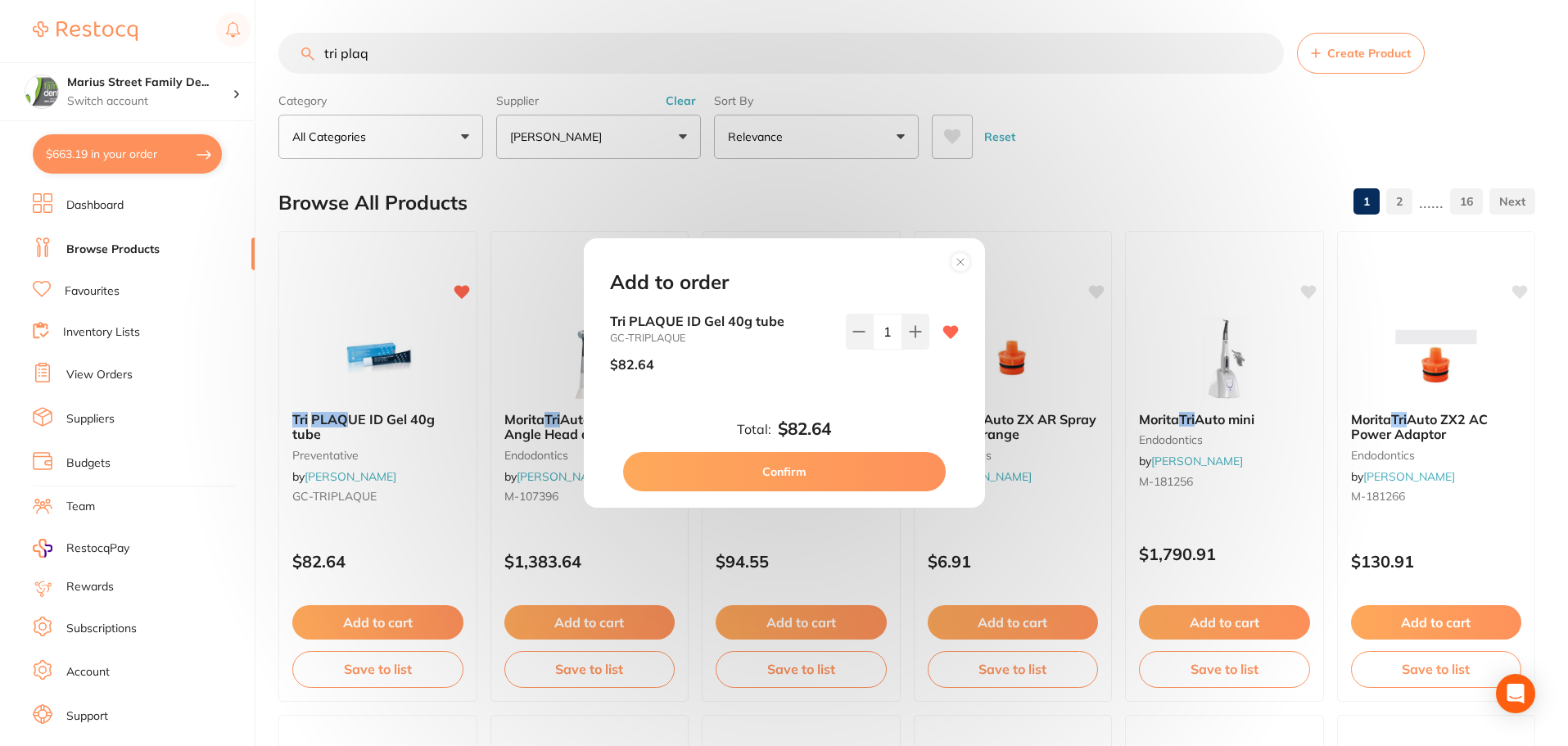
click at [835, 471] on button "Confirm" at bounding box center [784, 471] width 322 height 40
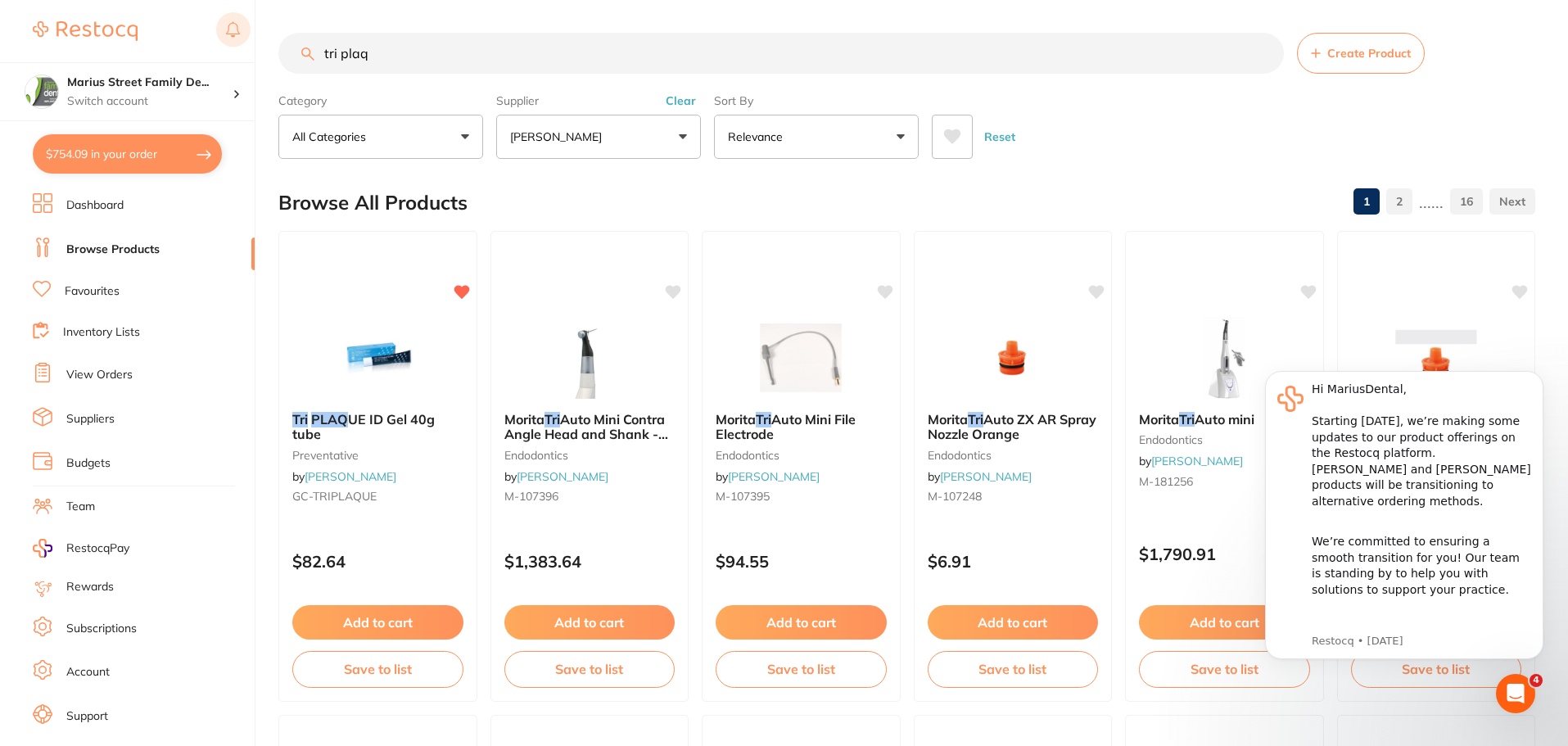
drag, startPoint x: 491, startPoint y: 63, endPoint x: 249, endPoint y: 41, distance: 243.0
click at [249, 41] on div "$754.09 Marius Street Family De... Switch account Marius Street Family Dental T…" at bounding box center [784, 373] width 1568 height 746
drag, startPoint x: 491, startPoint y: 62, endPoint x: 447, endPoint y: 53, distance: 44.9
click at [447, 53] on input "tri plaq" at bounding box center [781, 53] width 1006 height 41
drag, startPoint x: 447, startPoint y: 53, endPoint x: 262, endPoint y: 56, distance: 185.0
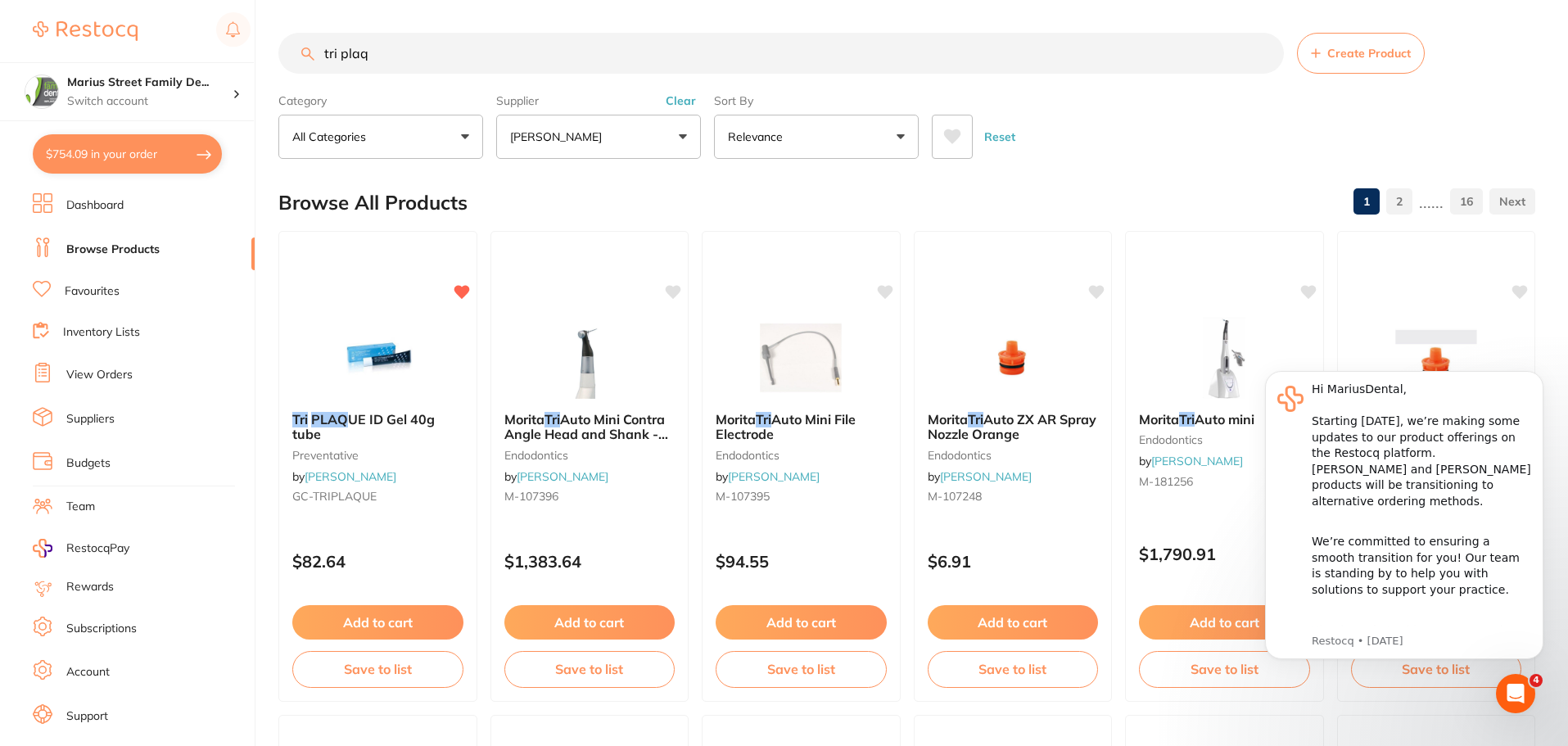
click at [262, 56] on div "$754.09 Marius Street Family De... Switch account Marius Street Family Dental T…" at bounding box center [784, 373] width 1568 height 746
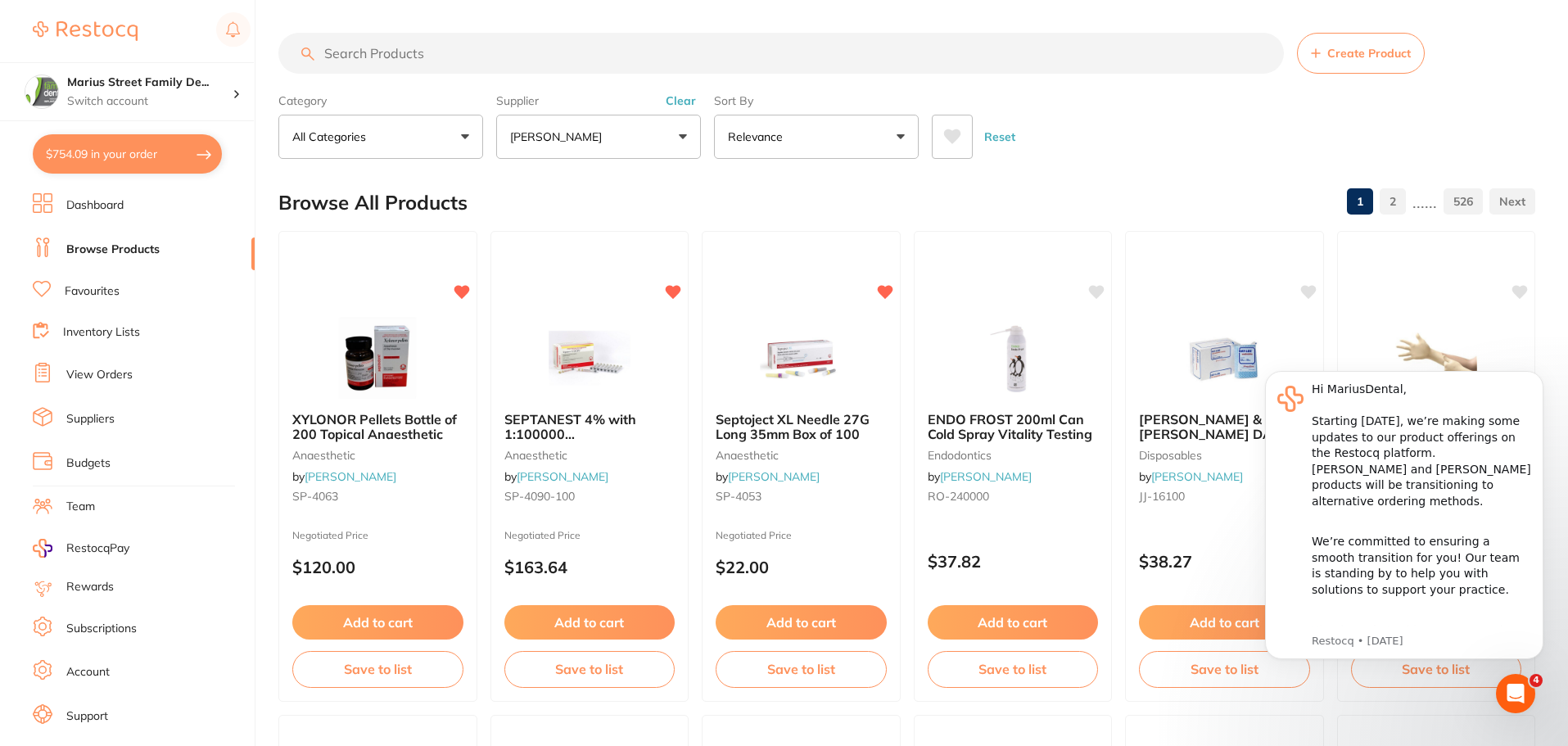
paste input "GC G-PREMIO Bond - One-Component Light-Cured Universal Adhesive - 5ml Bottle, 3…"
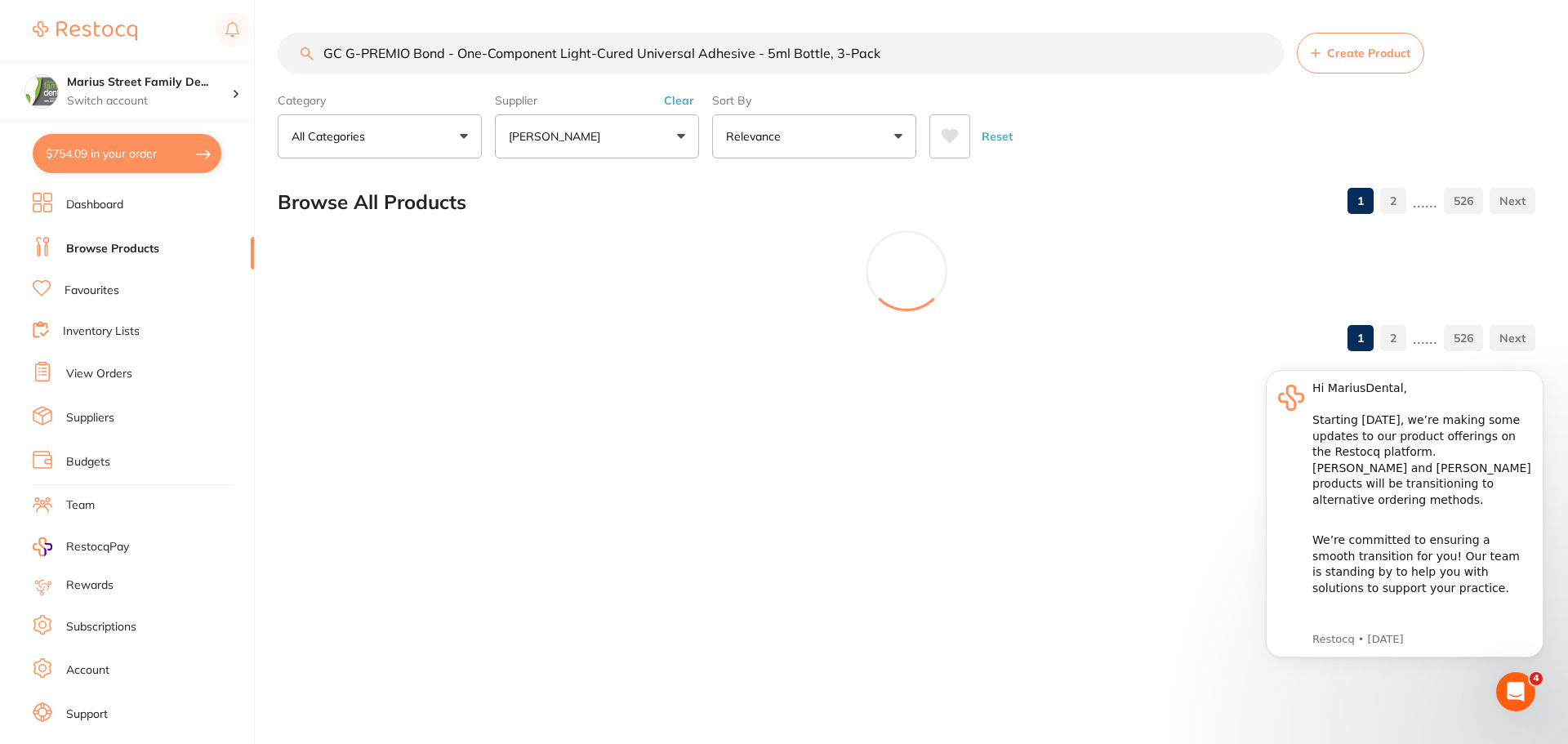
drag, startPoint x: 459, startPoint y: 53, endPoint x: 762, endPoint y: 57, distance: 303.0
click at [762, 57] on input "GC G-PREMIO Bond - One-Component Light-Cured Universal Adhesive - 5ml Bottle, 3…" at bounding box center [780, 53] width 1006 height 40
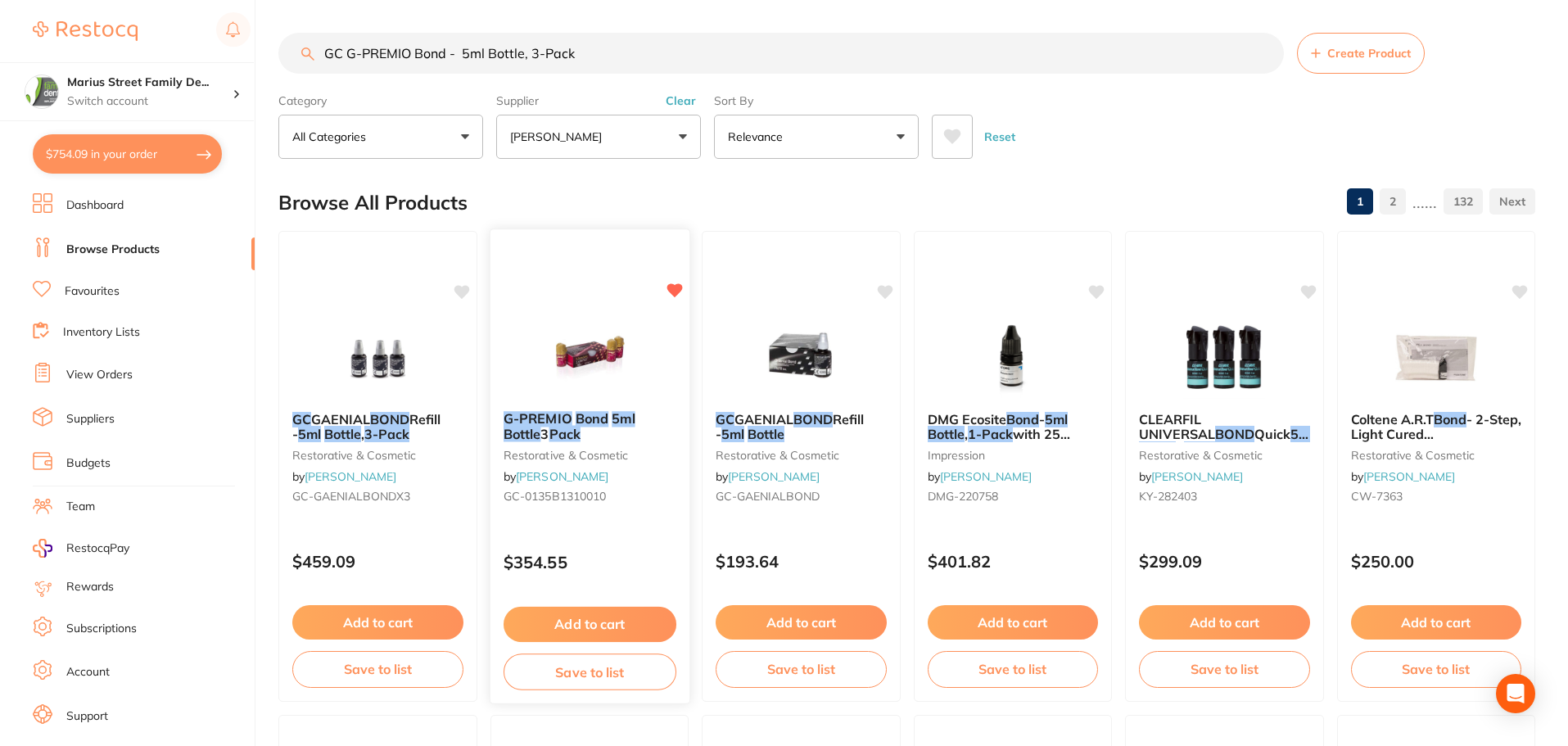
type input "GC G-PREMIO Bond - 5ml Bottle, 3-Pack"
drag, startPoint x: 622, startPoint y: 617, endPoint x: 604, endPoint y: 638, distance: 27.7
click at [622, 617] on button "Add to cart" at bounding box center [590, 622] width 171 height 34
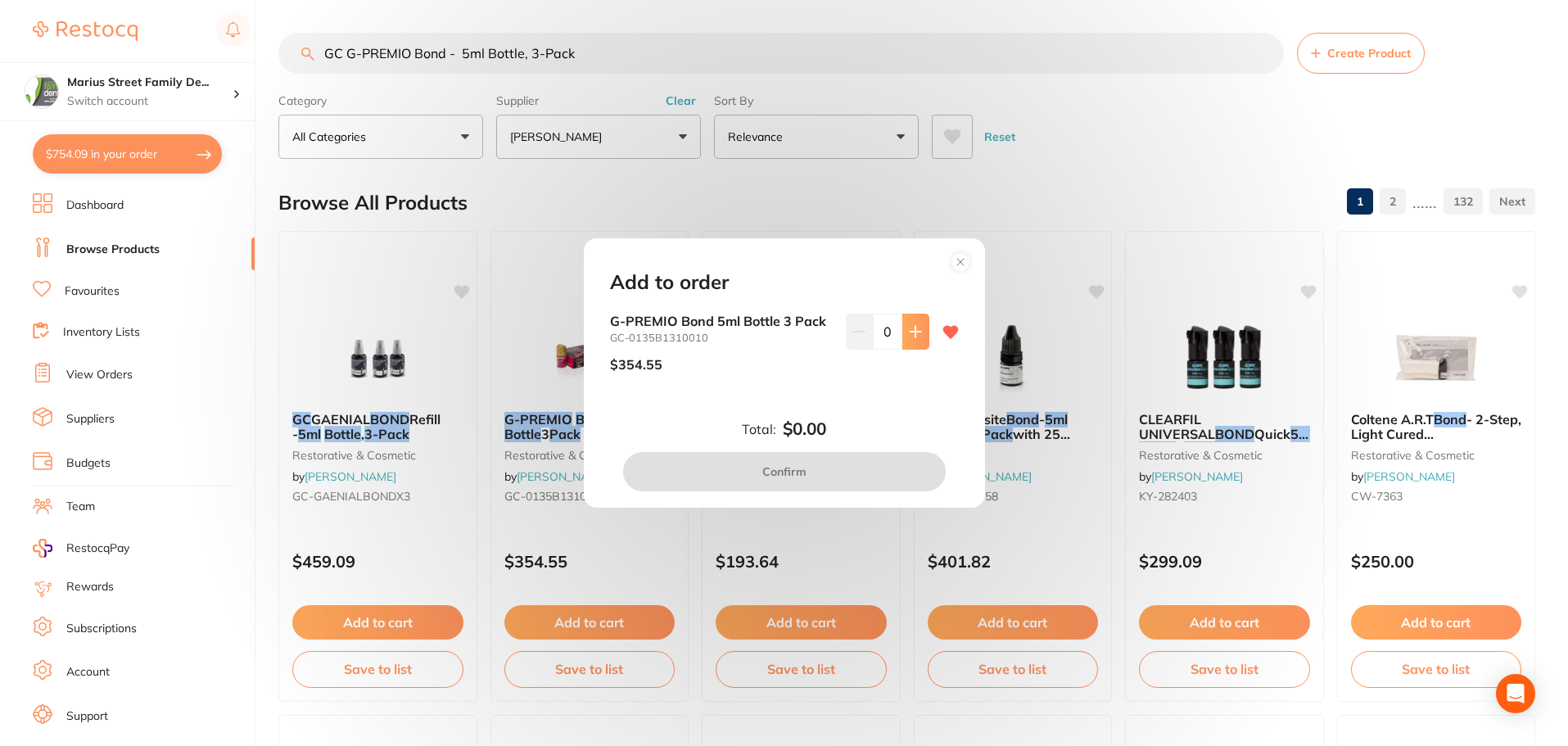
click at [916, 325] on icon at bounding box center [915, 331] width 13 height 13
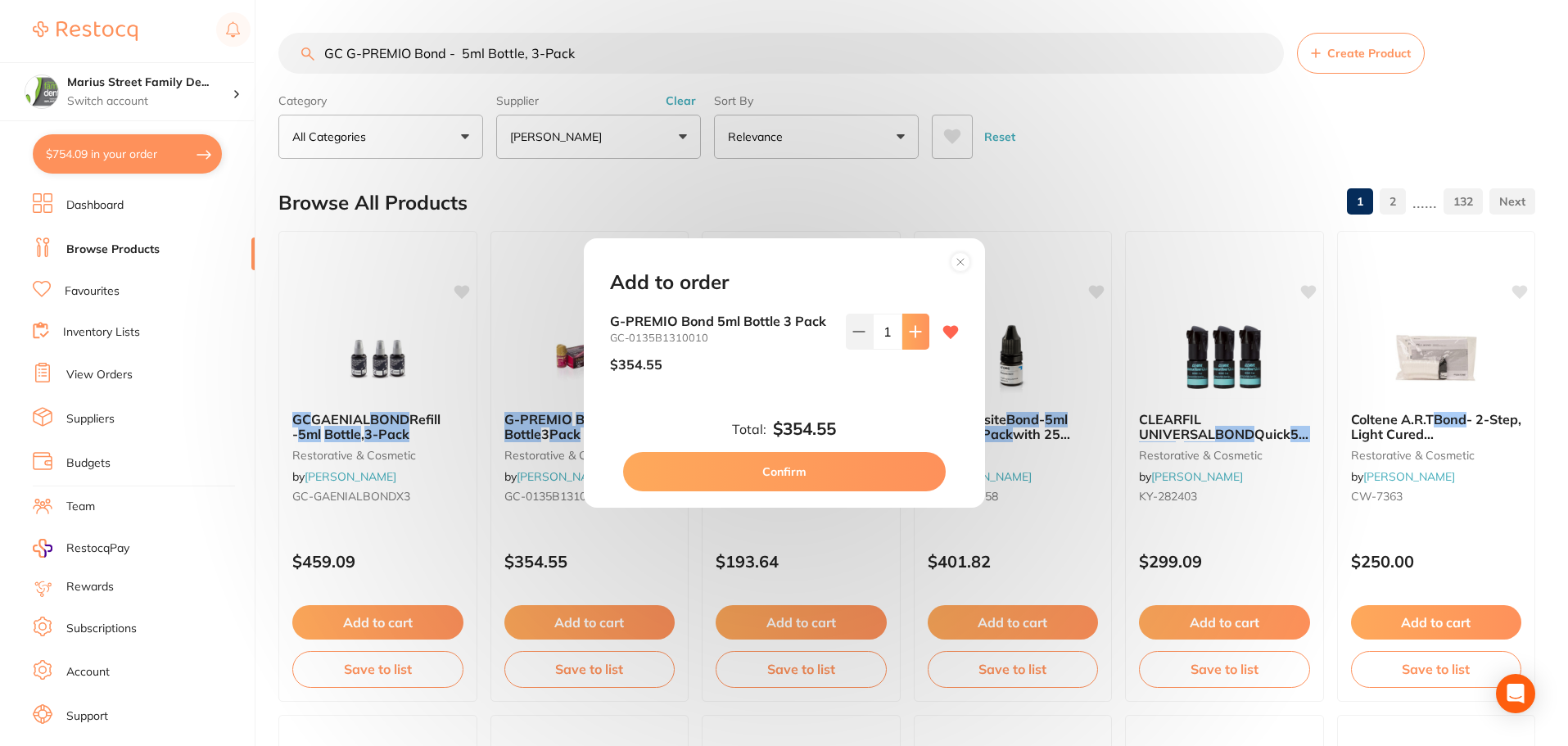
click at [916, 325] on icon at bounding box center [915, 331] width 13 height 13
type input "2"
click at [854, 471] on button "Confirm" at bounding box center [784, 471] width 322 height 40
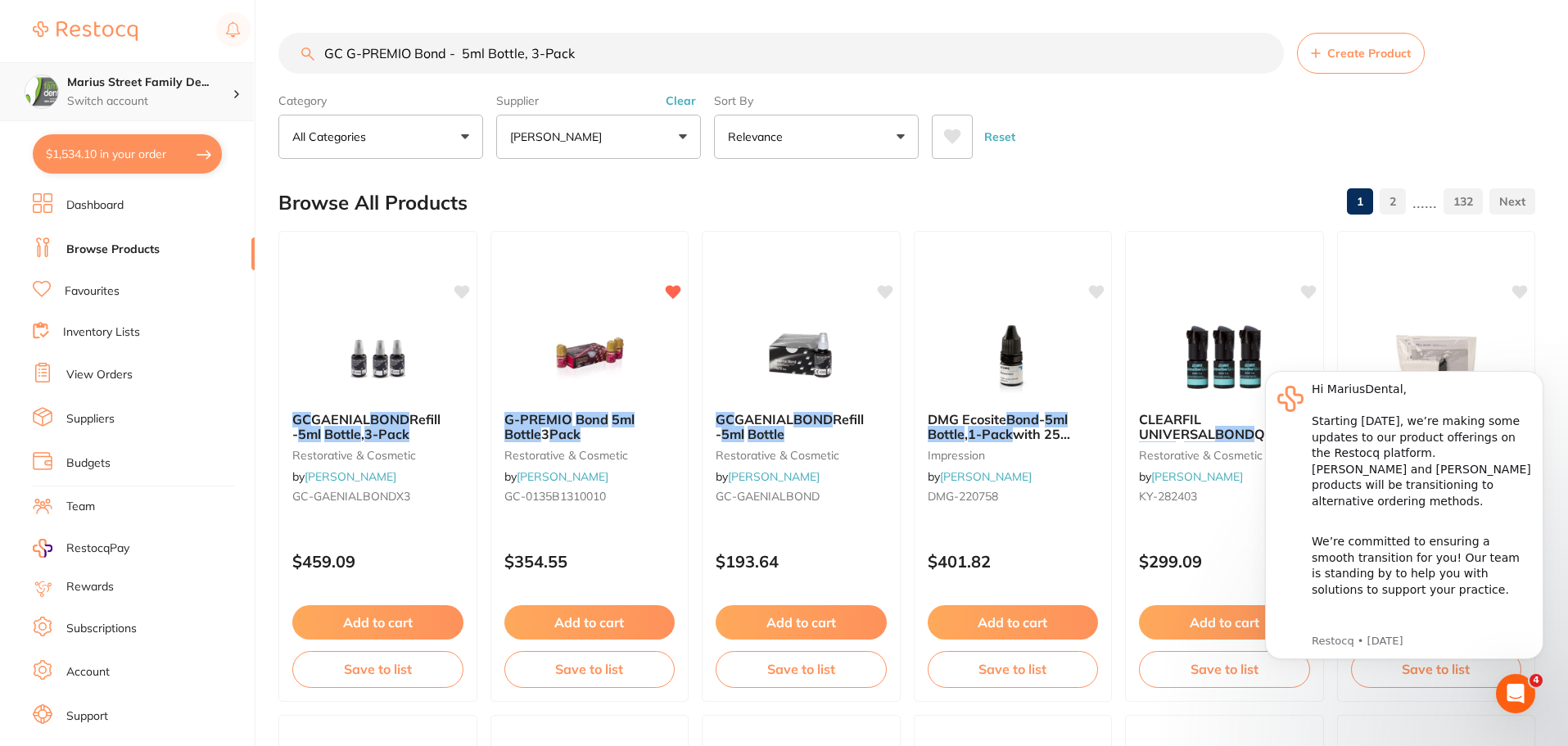
scroll to position [1, 0]
drag, startPoint x: 674, startPoint y: 54, endPoint x: 199, endPoint y: 100, distance: 477.2
click at [199, 100] on div "$1,534.10 Marius Street Family De... Switch account Marius Street Family Dental…" at bounding box center [784, 373] width 1568 height 746
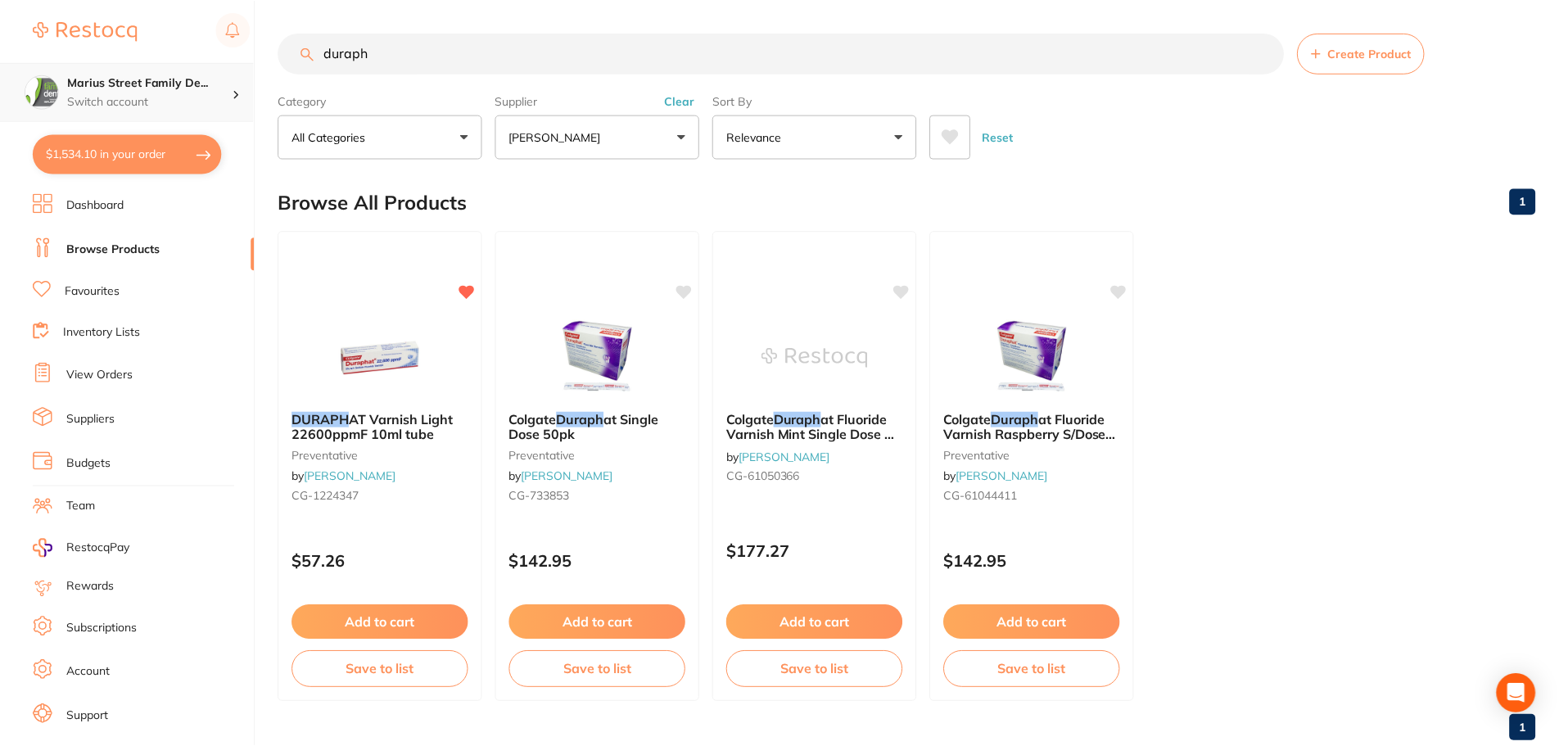
scroll to position [0, 0]
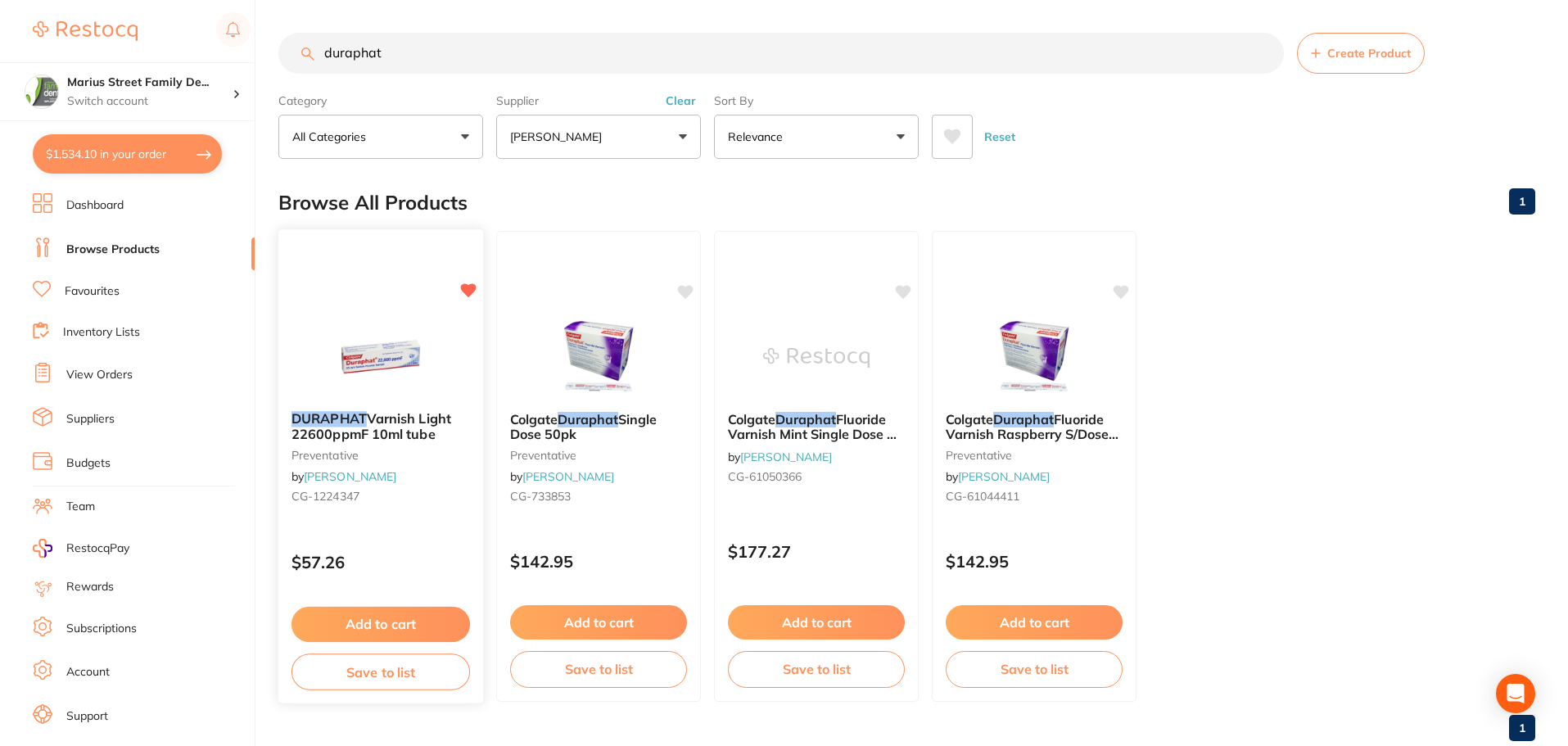
type input "duraphat"
click at [403, 624] on button "Add to cart" at bounding box center [381, 624] width 179 height 35
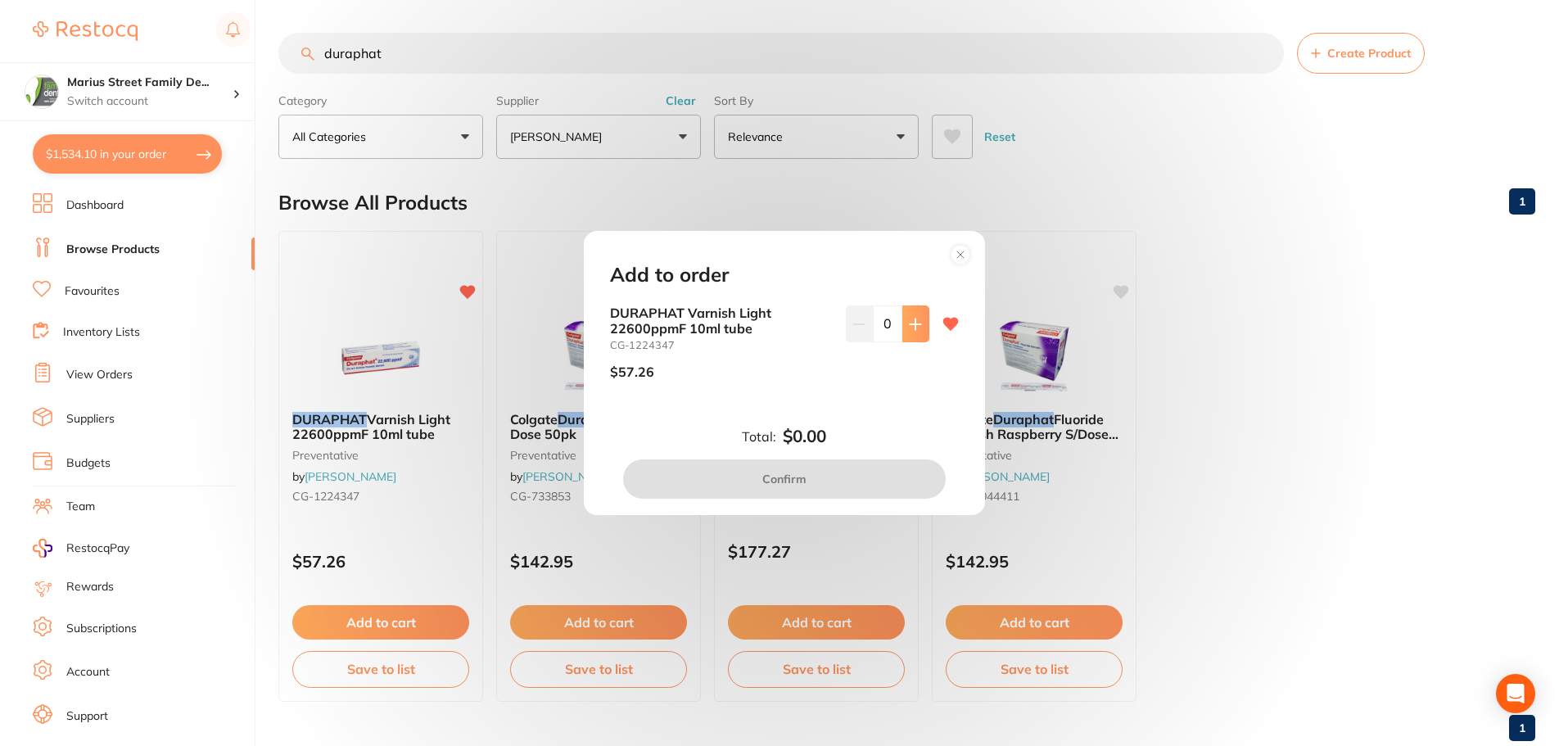
click at [919, 323] on button at bounding box center [915, 323] width 27 height 36
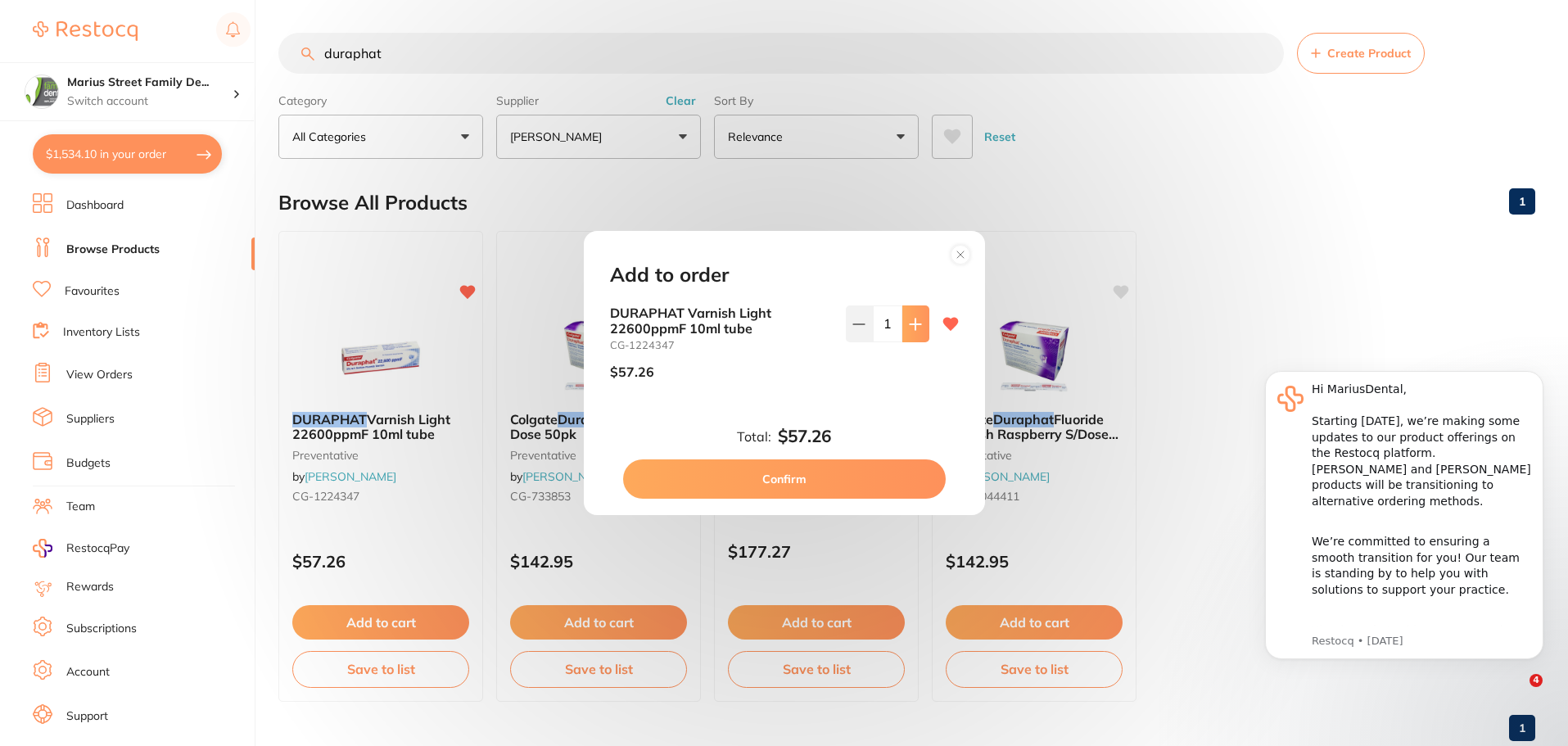
click at [919, 323] on button at bounding box center [915, 323] width 27 height 36
click at [913, 329] on icon at bounding box center [915, 324] width 13 height 13
type input "4"
click at [810, 486] on button "Confirm" at bounding box center [784, 479] width 322 height 40
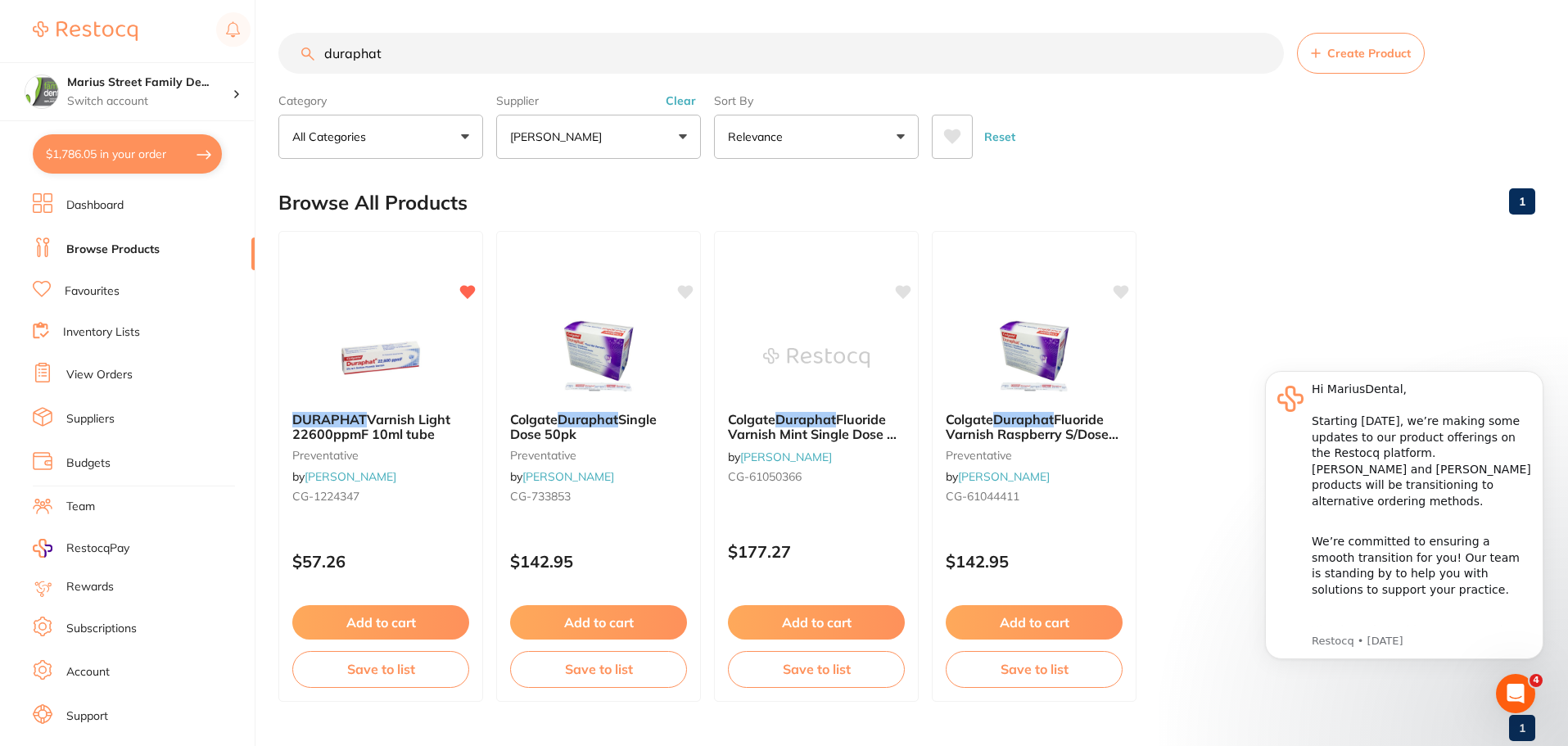
drag, startPoint x: 583, startPoint y: 67, endPoint x: 261, endPoint y: 41, distance: 323.0
click at [261, 41] on div "$1,786.05 Marius Street Family De... Switch account Marius Street Family Dental…" at bounding box center [784, 373] width 1568 height 746
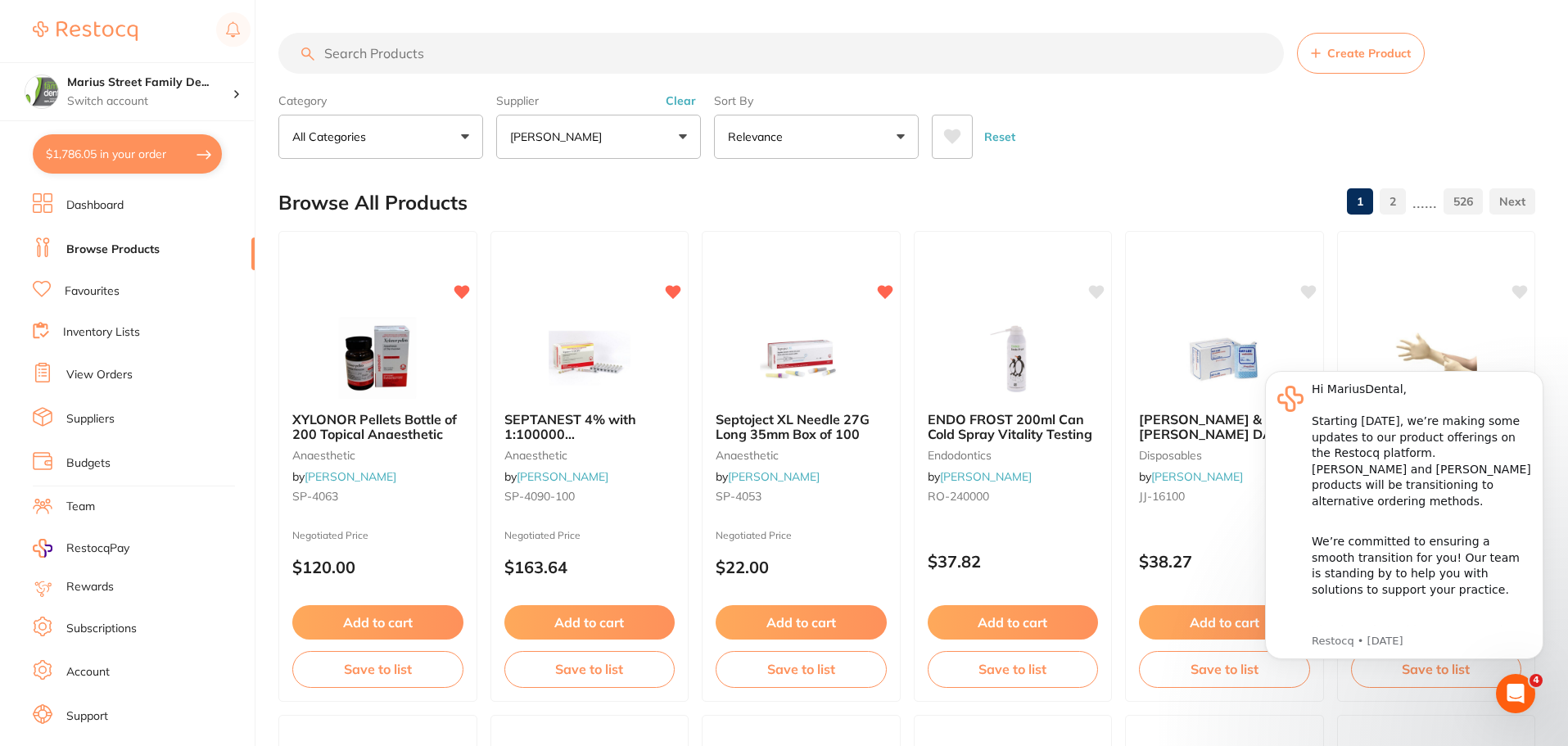
click at [344, 49] on input "search" at bounding box center [781, 53] width 1006 height 41
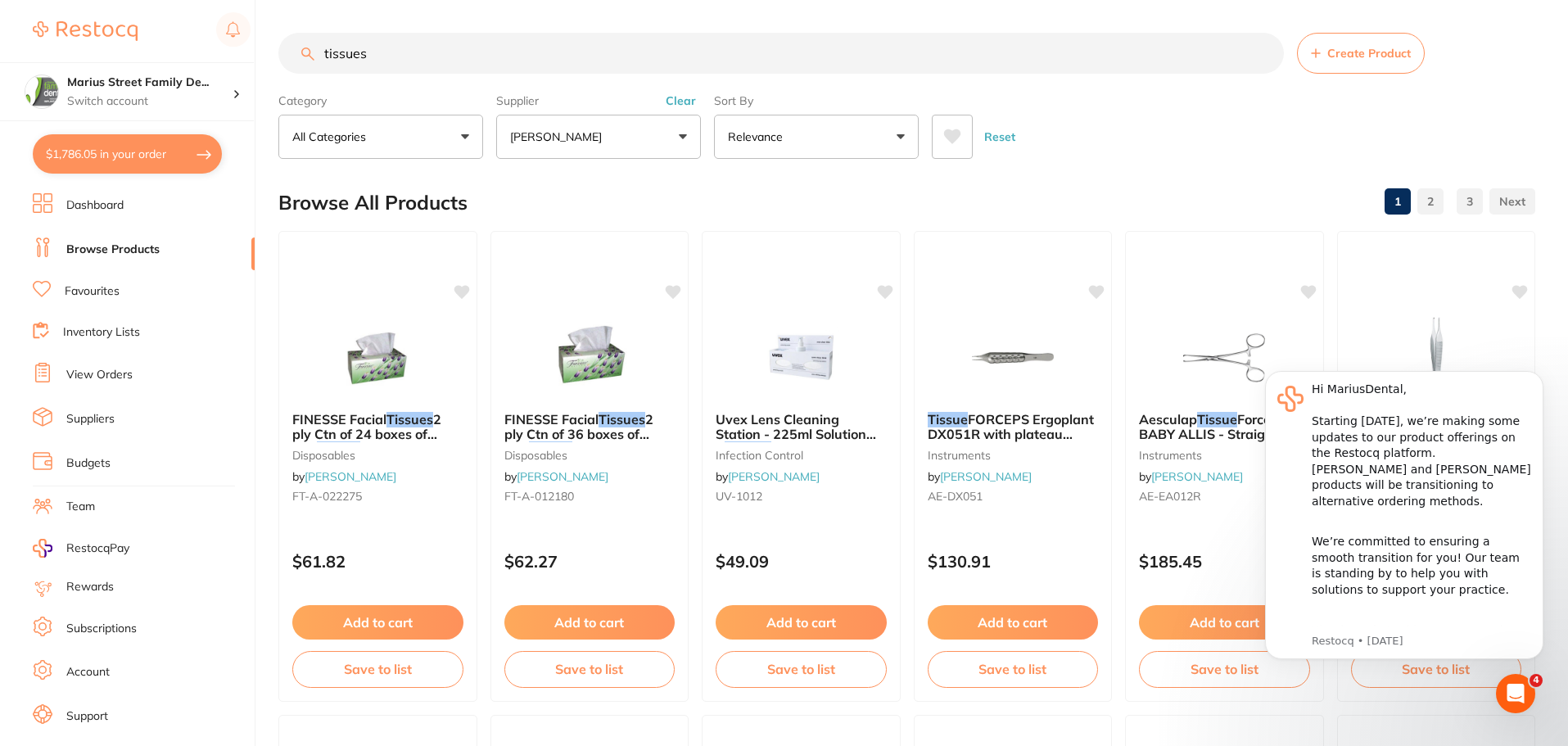
type input "tissues"
click at [88, 155] on button "$1,786.05 in your order" at bounding box center [127, 153] width 189 height 40
checkbox input "true"
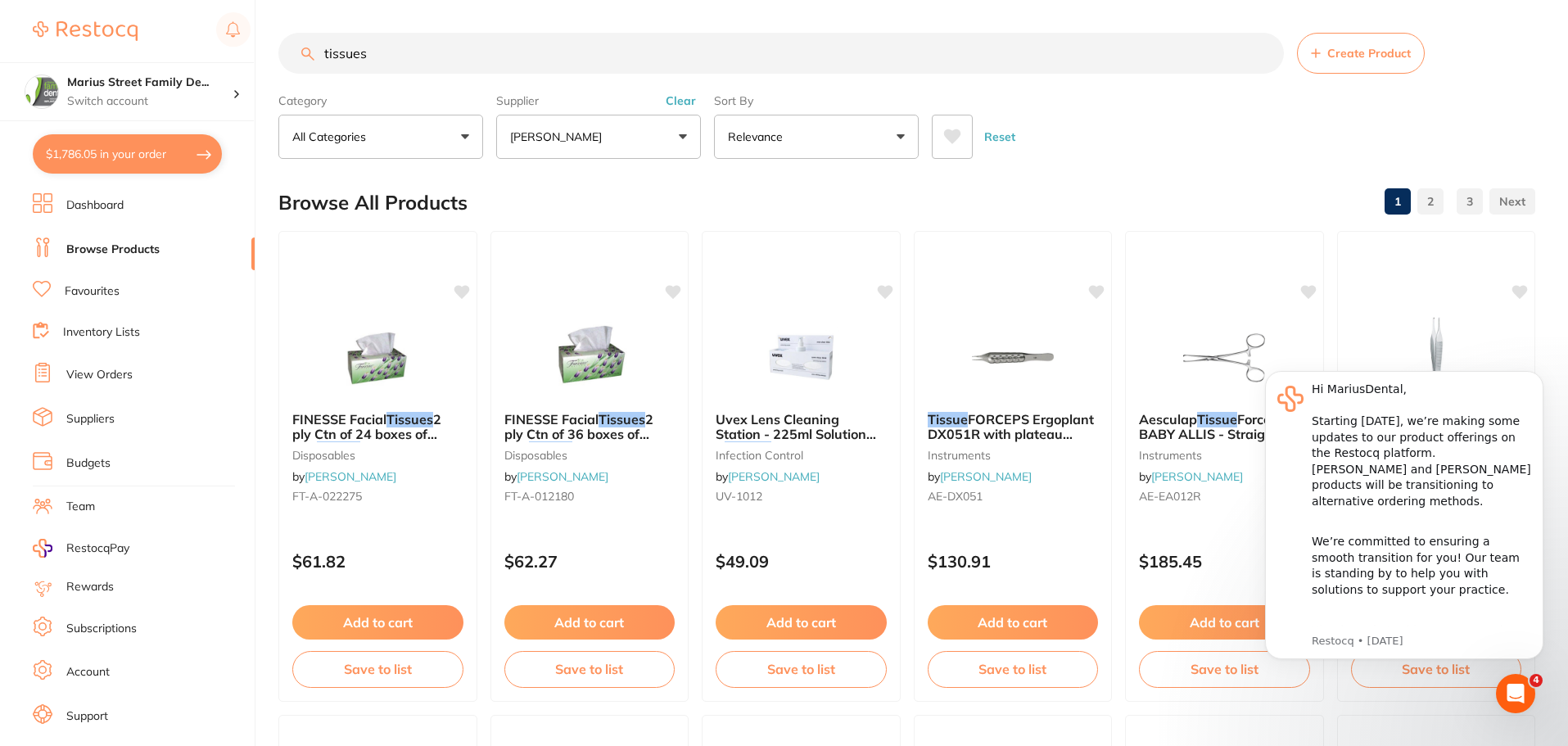
checkbox input "true"
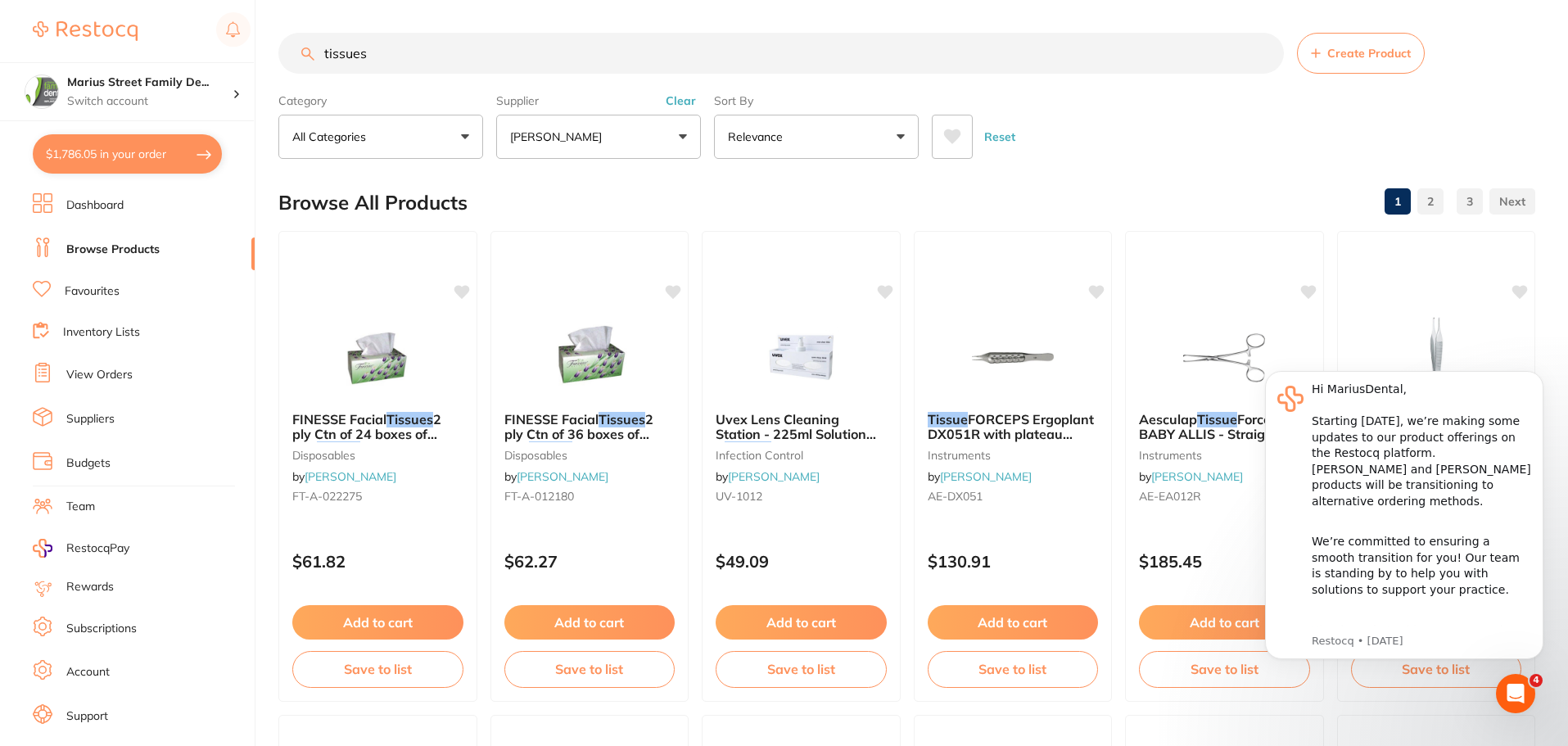
checkbox input "true"
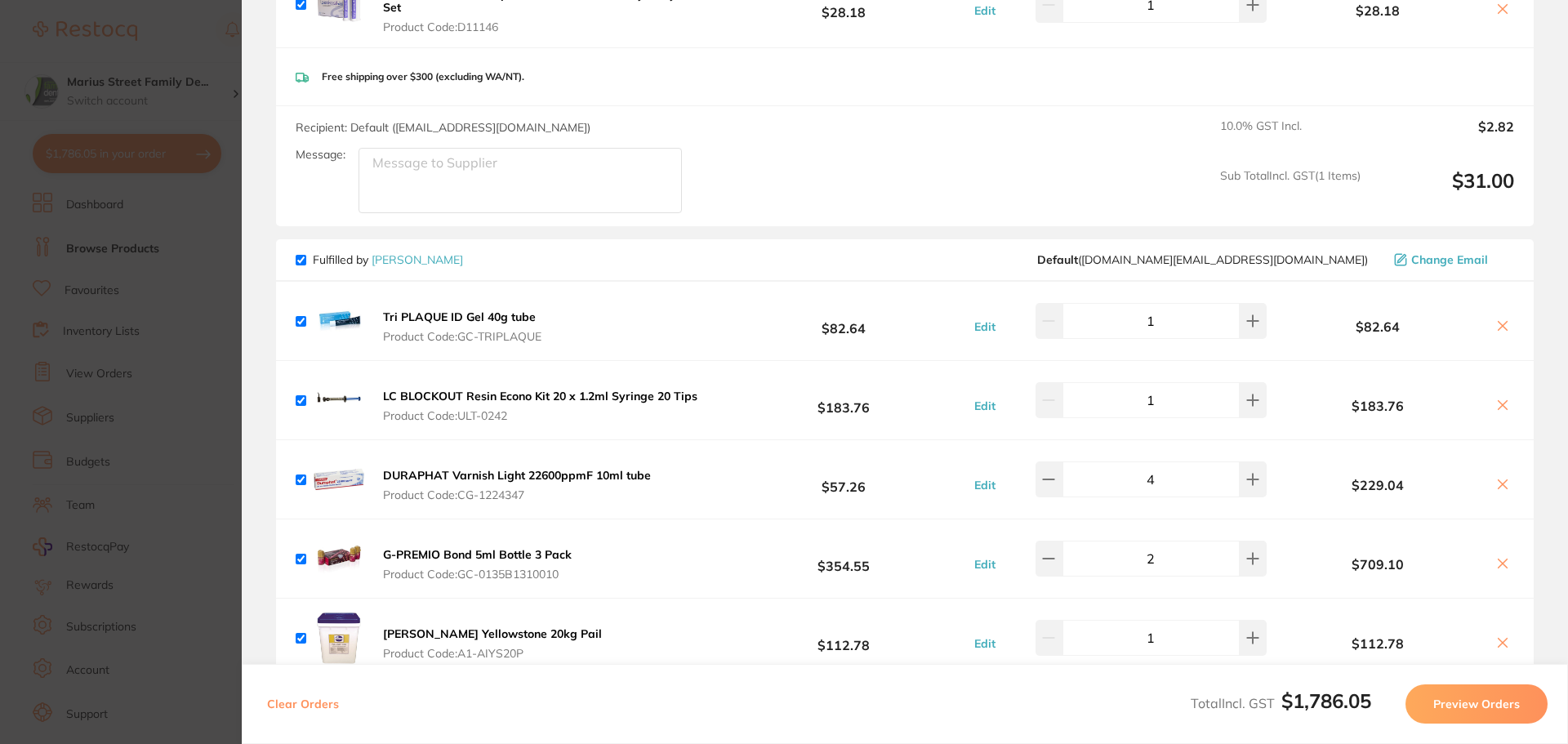
scroll to position [245, 0]
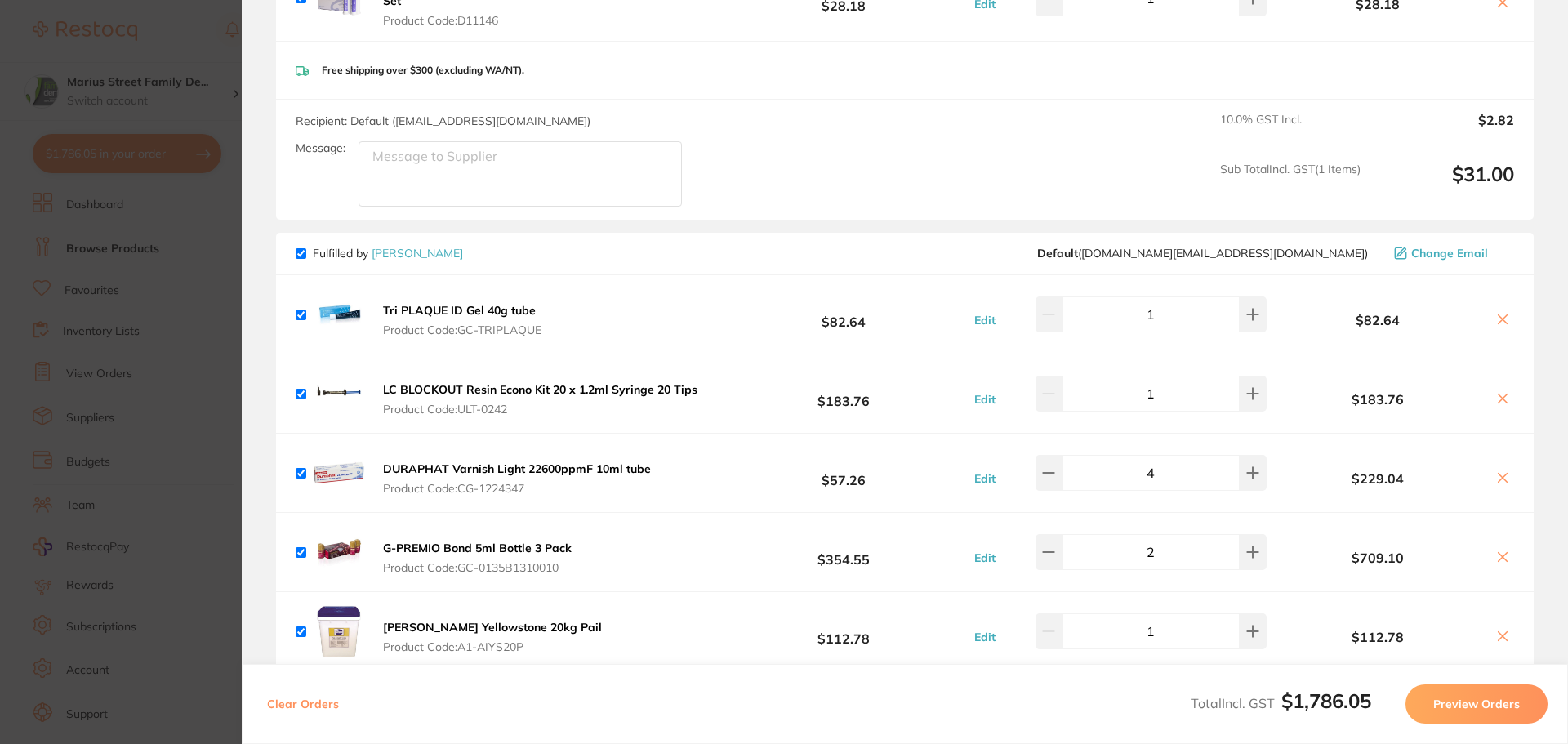
click at [1198, 324] on input "1" at bounding box center [1151, 314] width 177 height 36
type input "7"
click at [1170, 401] on input "1" at bounding box center [1151, 394] width 177 height 36
click at [1175, 481] on input "4" at bounding box center [1151, 473] width 177 height 36
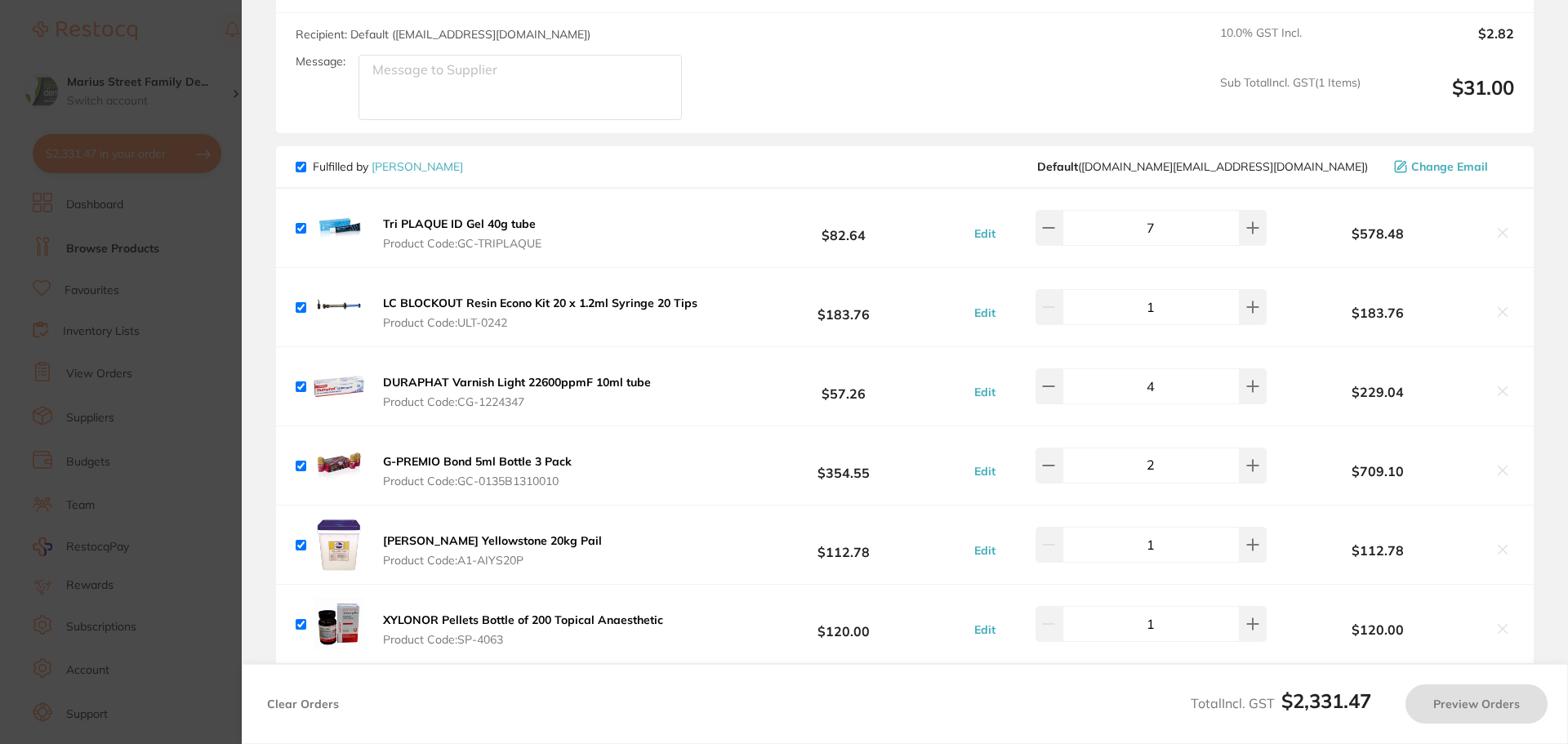
scroll to position [408, 0]
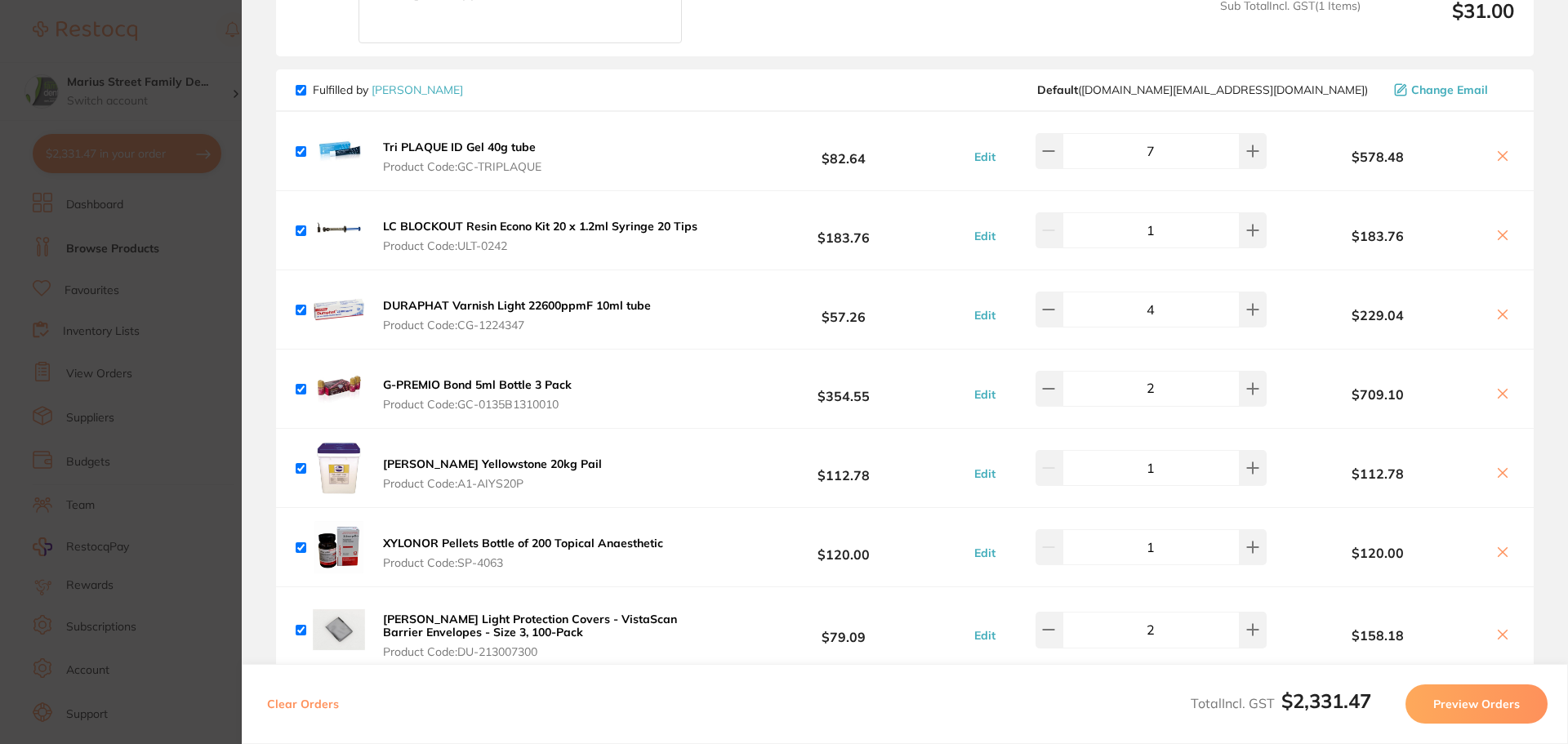
click at [1189, 552] on input "1" at bounding box center [1151, 546] width 177 height 36
type input "5"
click at [1289, 534] on div "$120.00" at bounding box center [1392, 547] width 243 height 29
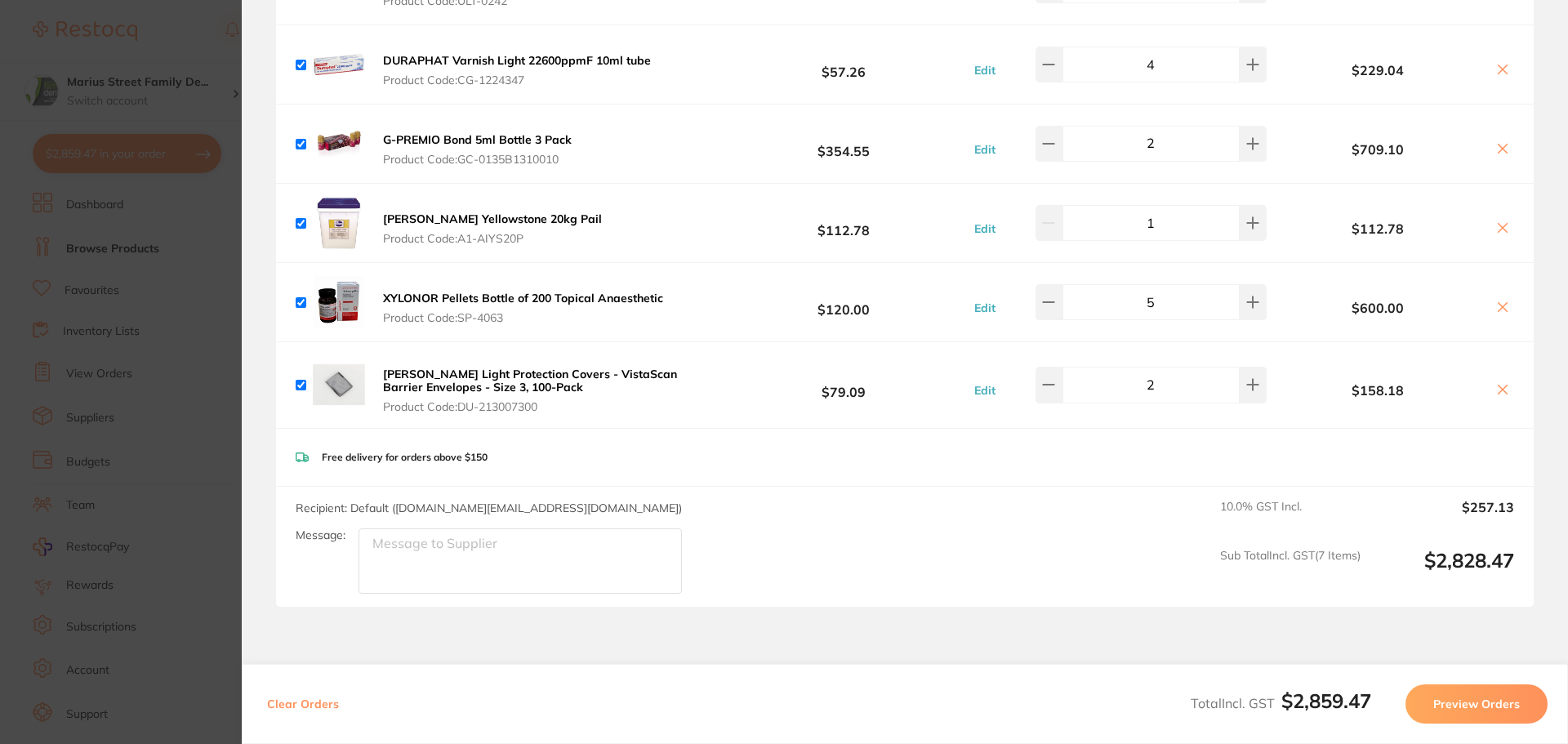
scroll to position [0, 0]
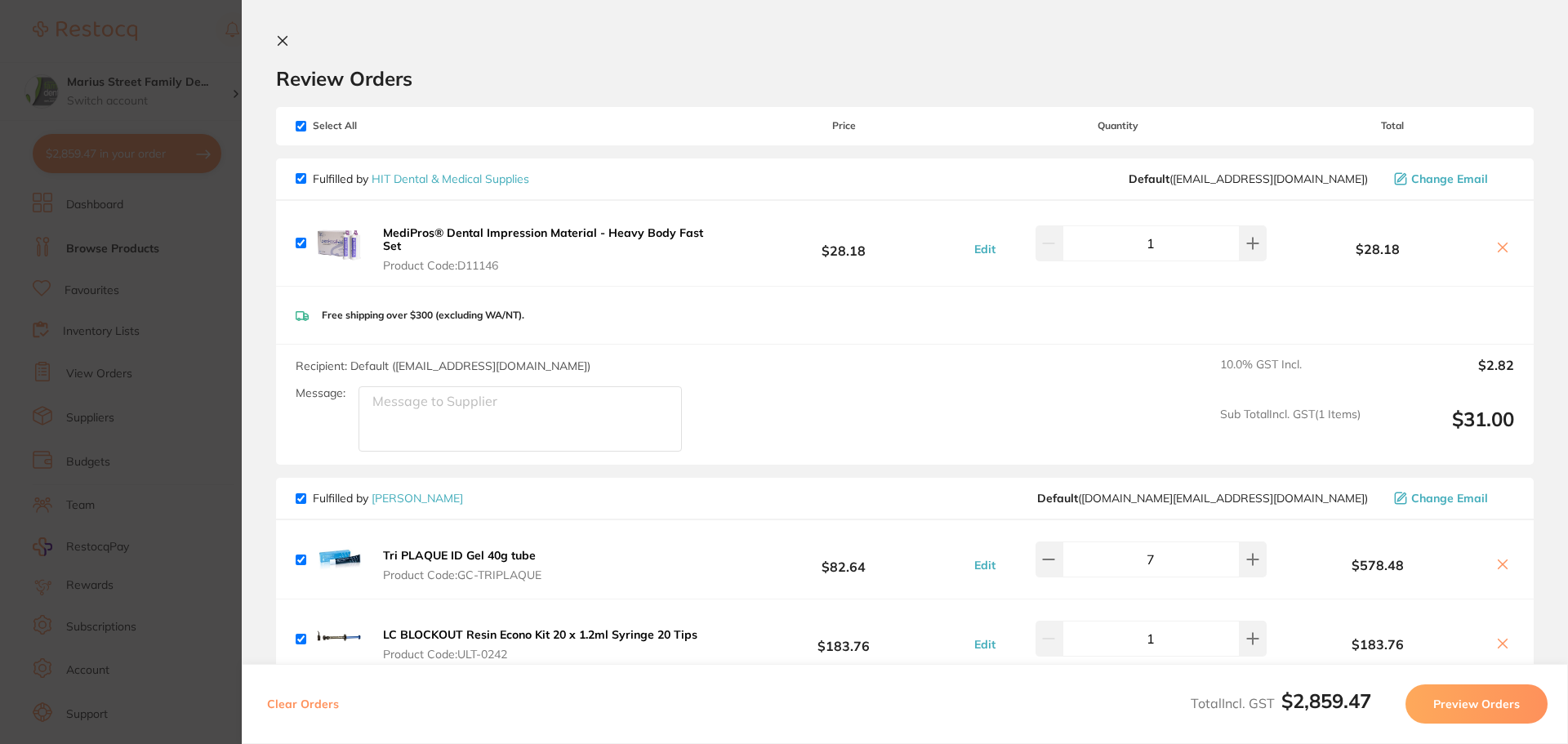
click at [300, 179] on input "checkbox" at bounding box center [301, 178] width 11 height 11
checkbox input "false"
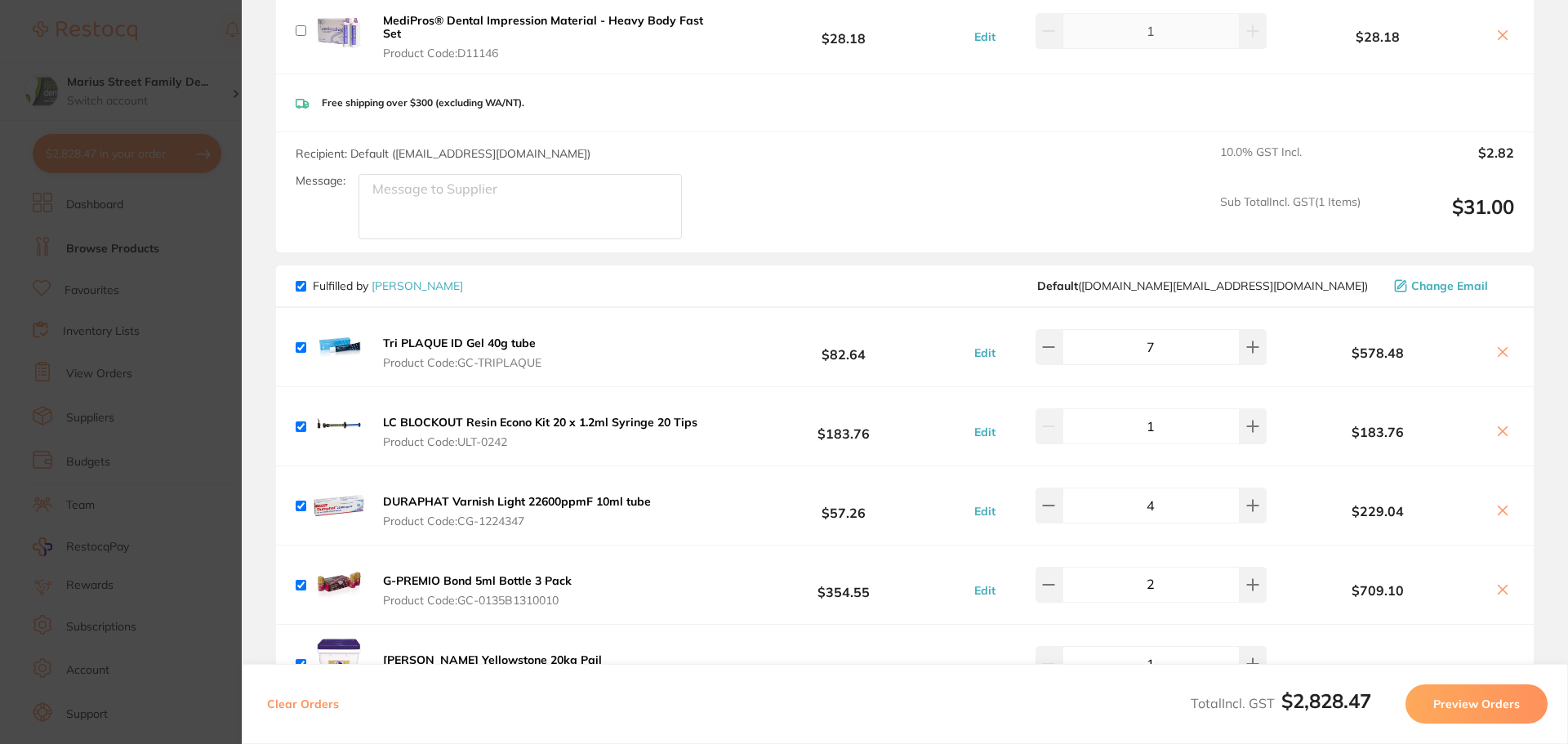
scroll to position [245, 0]
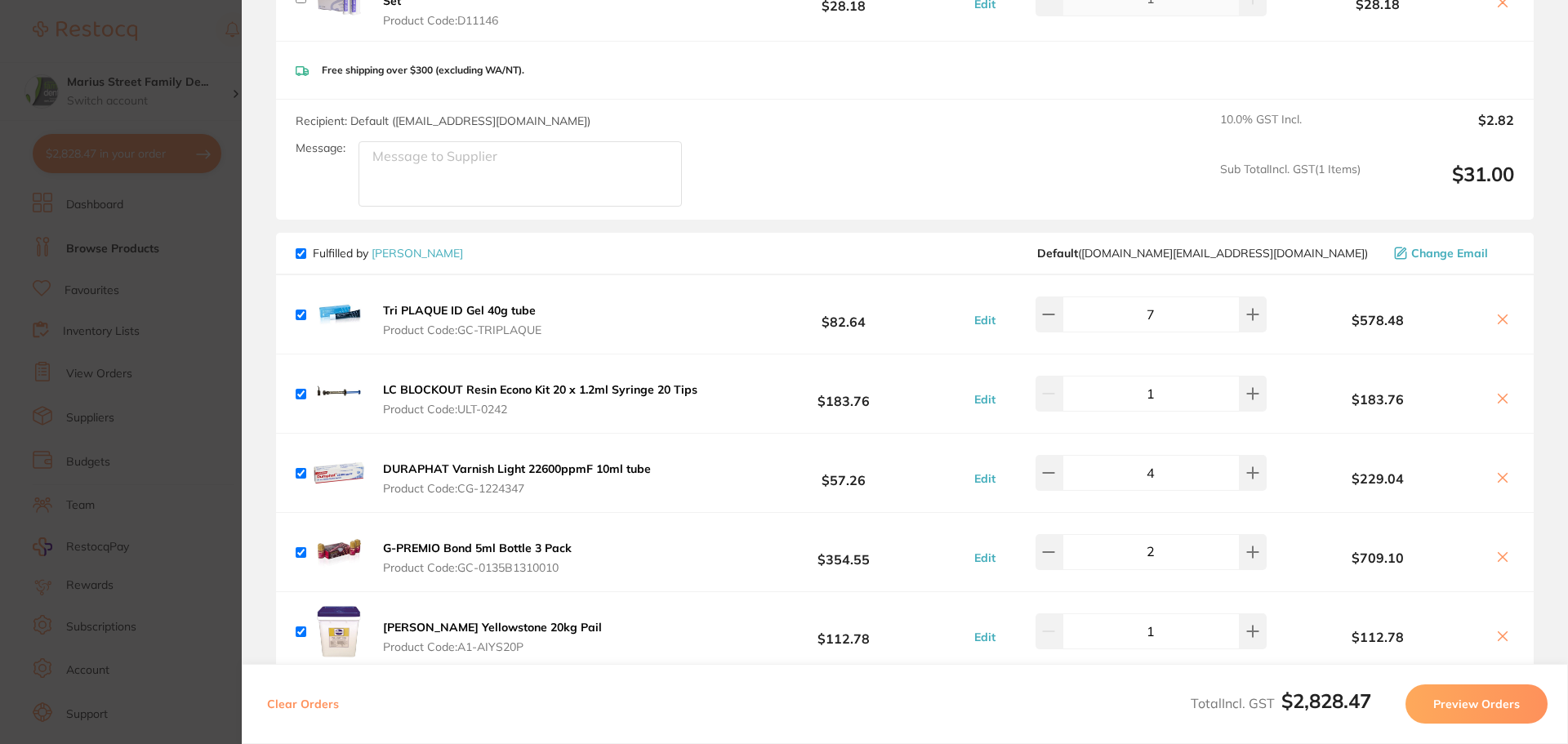
click at [1465, 705] on button "Preview Orders" at bounding box center [1477, 704] width 142 height 40
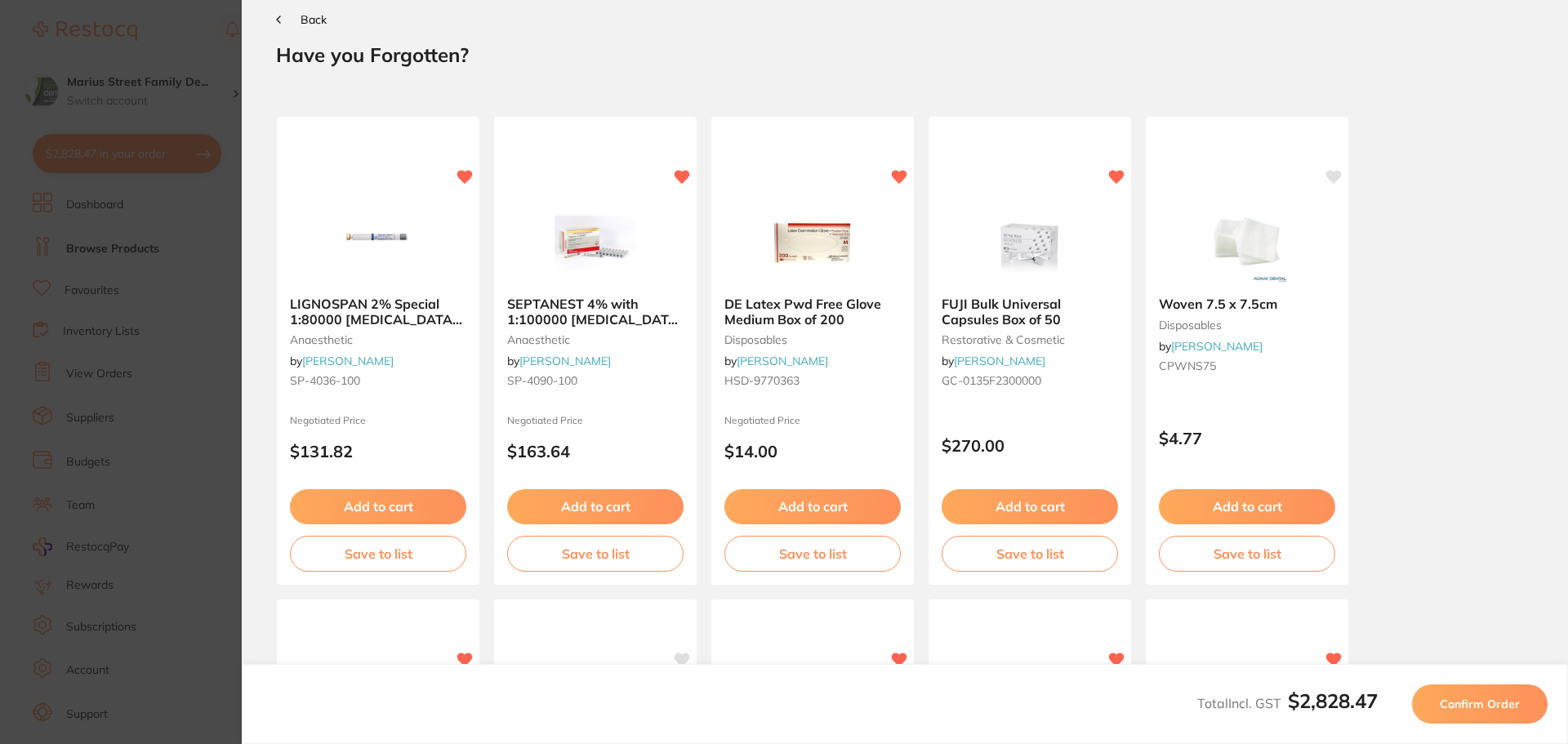
scroll to position [0, 0]
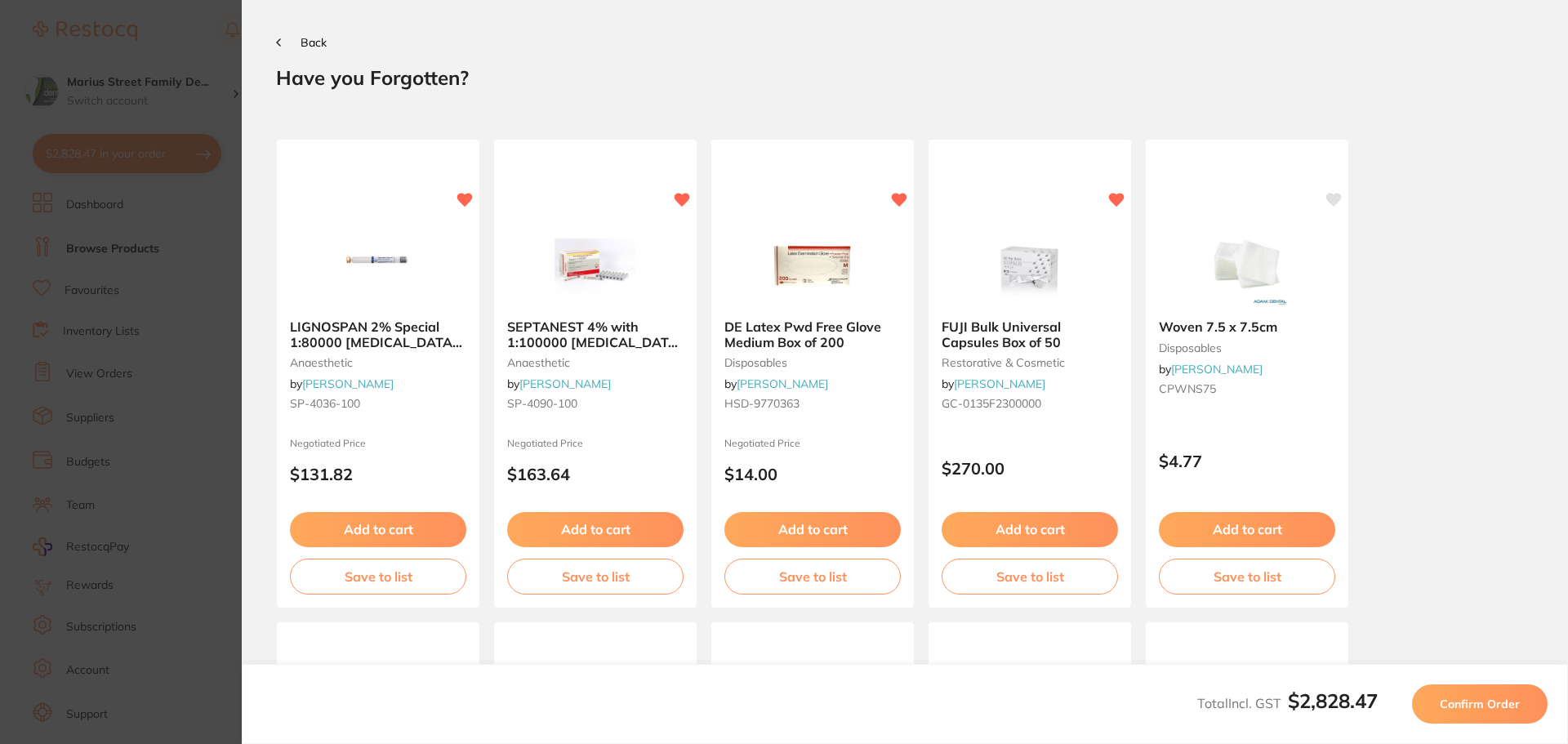
click at [1512, 720] on button "Confirm Order" at bounding box center [1479, 704] width 135 height 40
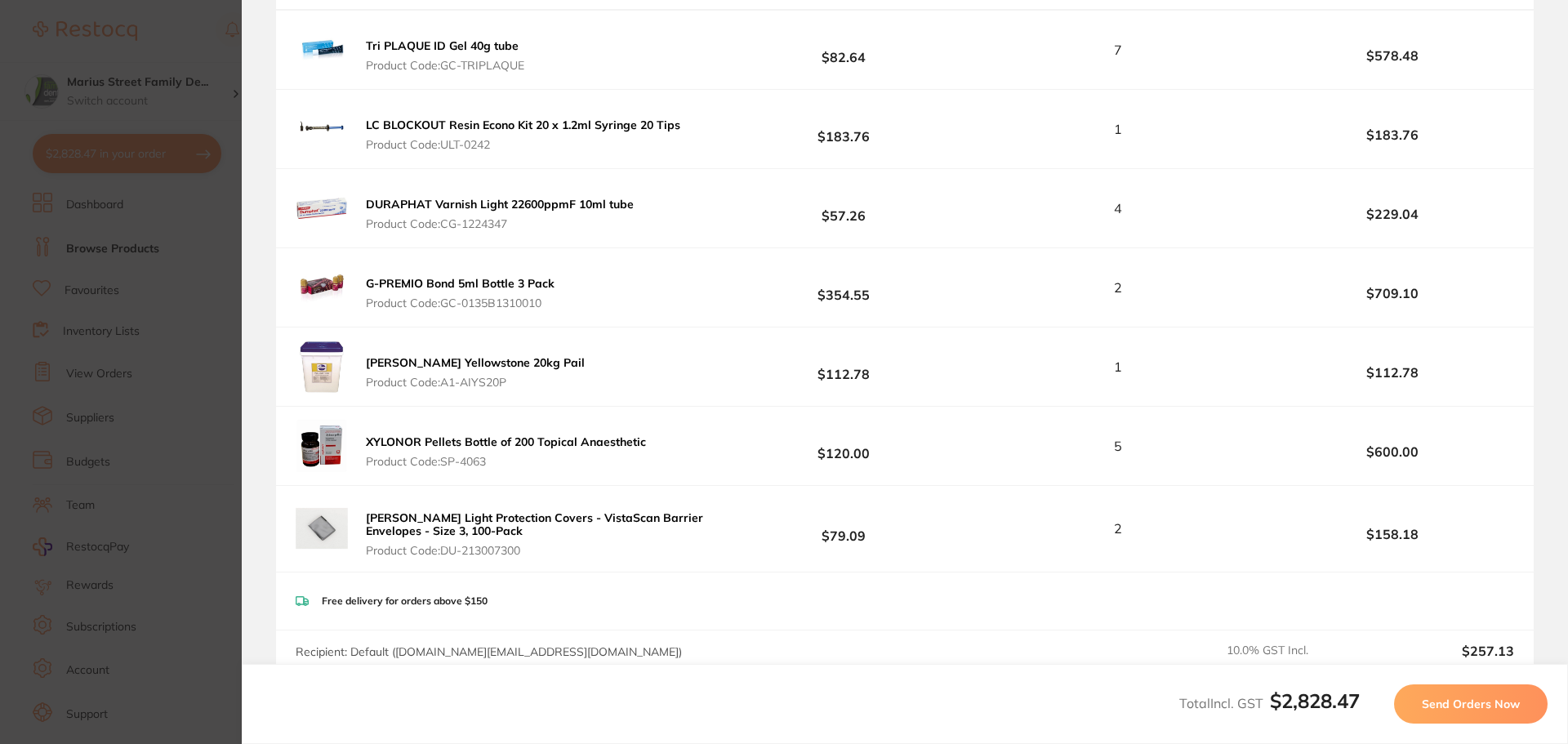
click at [1444, 697] on span "Send Orders Now" at bounding box center [1470, 704] width 98 height 15
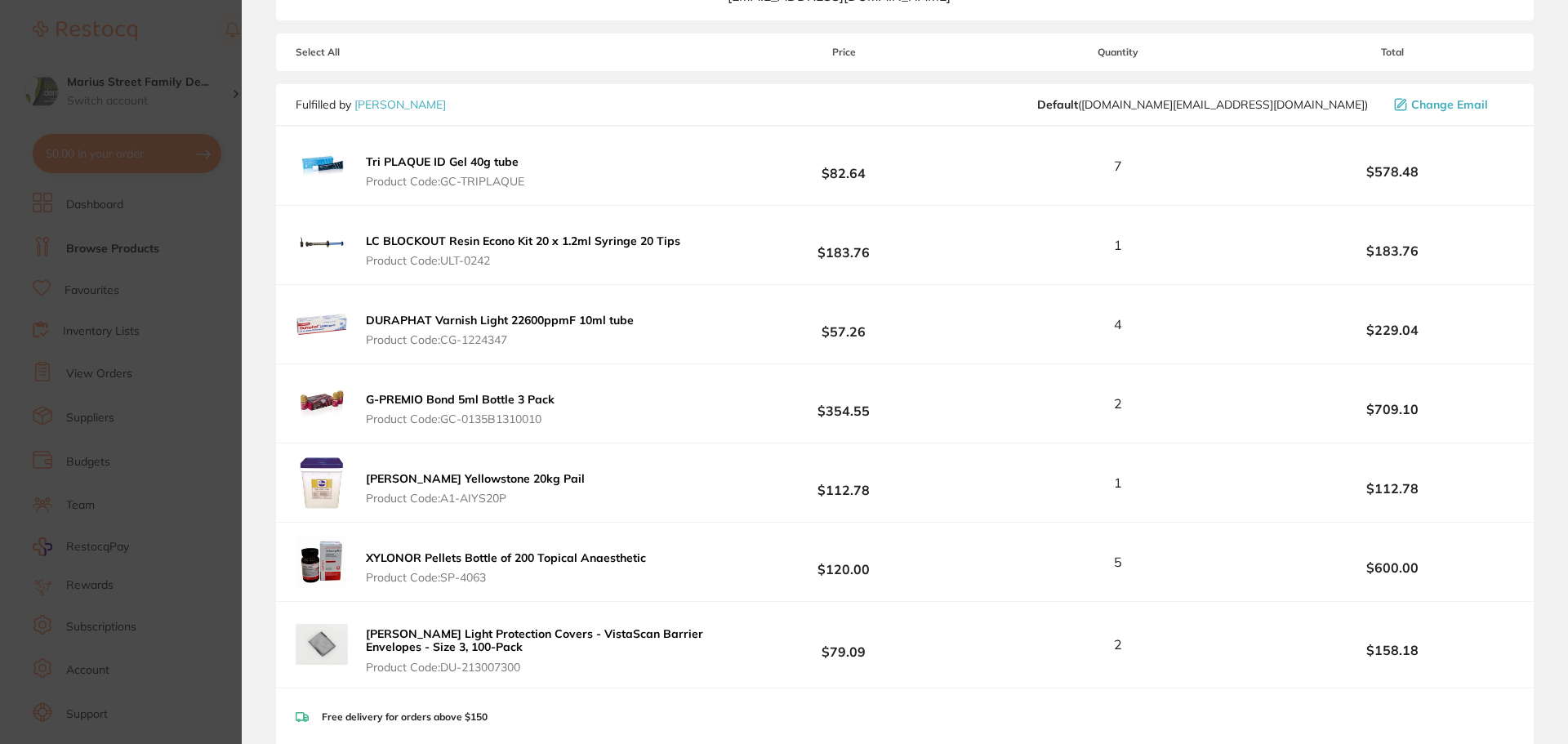
scroll to position [523, 0]
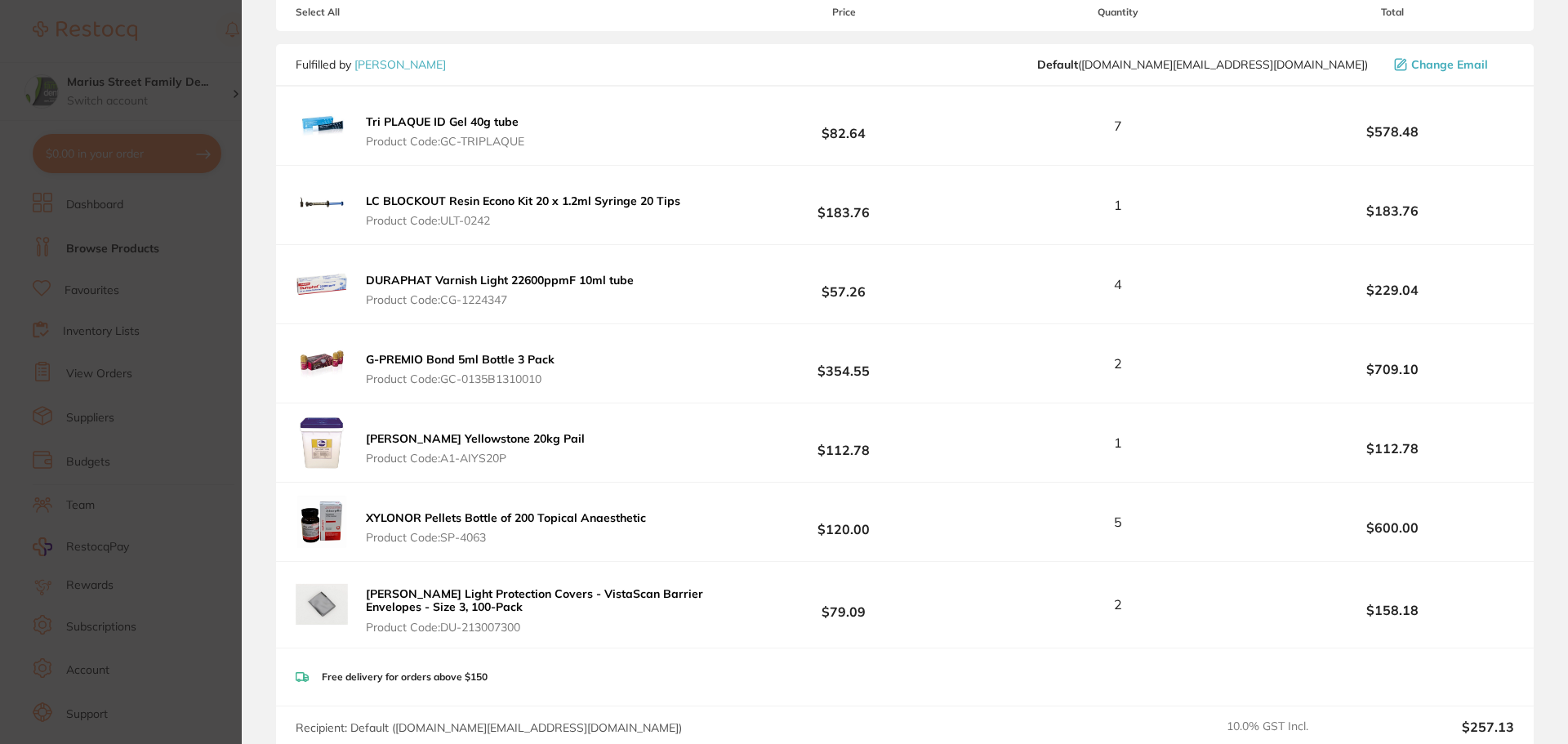
click at [410, 206] on b "LC BLOCKOUT Resin Econo Kit 20 x 1.2ml Syringe 20 Tips" at bounding box center [523, 200] width 314 height 15
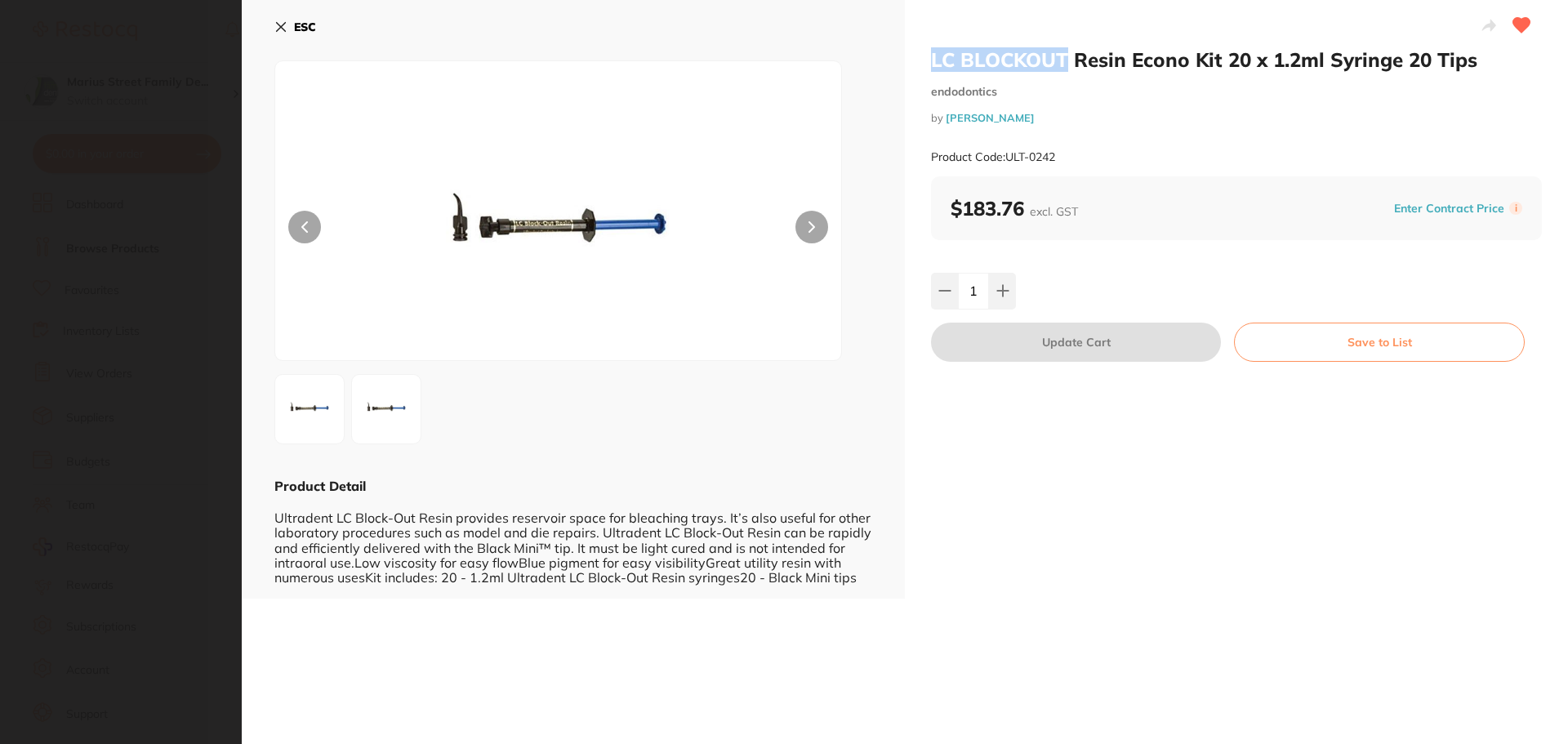
drag, startPoint x: 1015, startPoint y: 58, endPoint x: 1066, endPoint y: 52, distance: 51.4
click at [1066, 52] on h2 "LC BLOCKOUT Resin Econo Kit 20 x 1.2ml Syringe 20 Tips" at bounding box center [1236, 60] width 611 height 25
copy h2 "LC BLOCKOUT"
click at [294, 25] on b "ESC" at bounding box center [305, 26] width 22 height 15
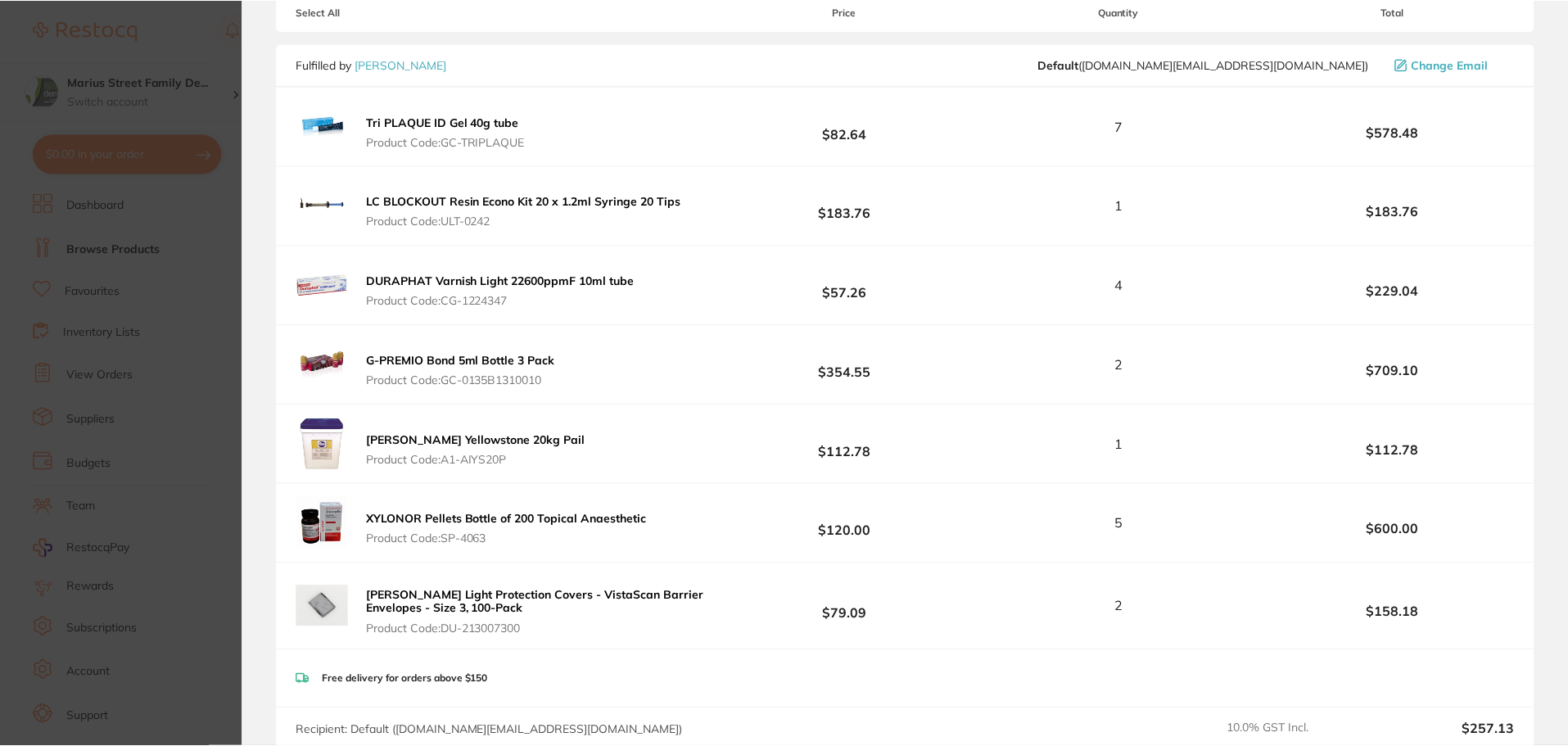
scroll to position [6, 0]
click at [231, 542] on section "Update RRP Set your pre negotiated price for this item. Item Agreed RRP (excl. …" at bounding box center [784, 373] width 1568 height 746
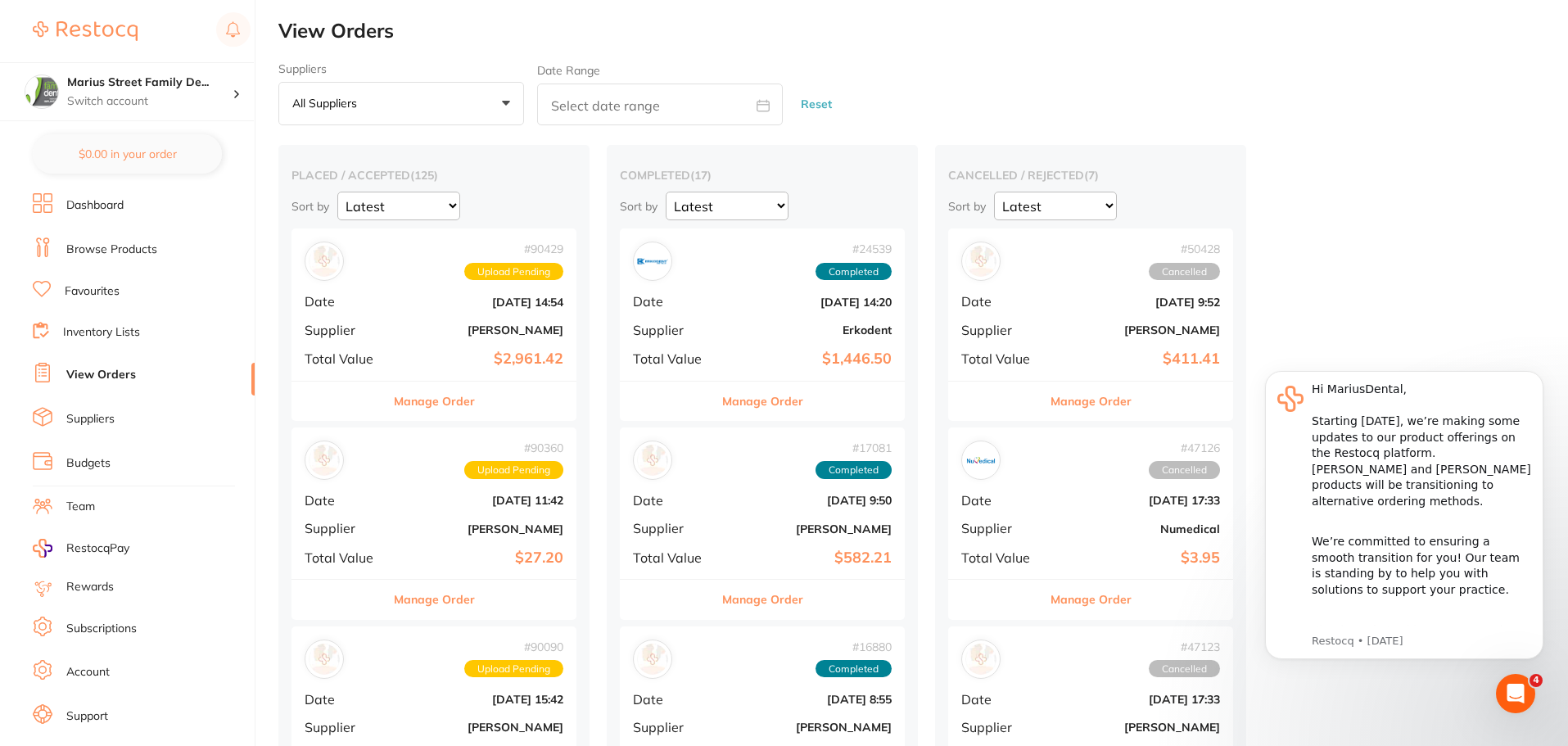
checkbox input "false"
